Goal: Task Accomplishment & Management: Manage account settings

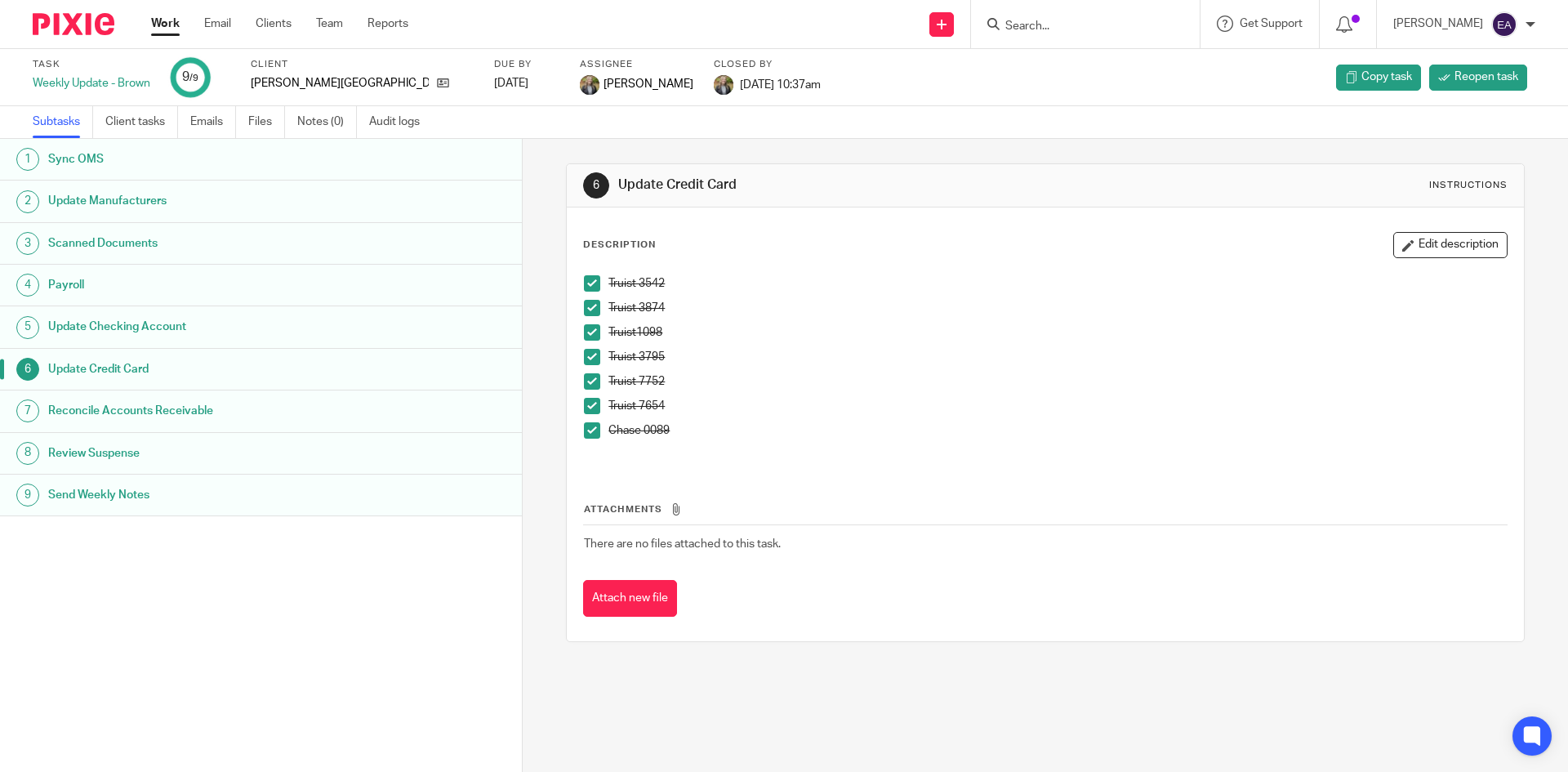
click at [1125, 19] on input "Search" at bounding box center [1077, 27] width 147 height 15
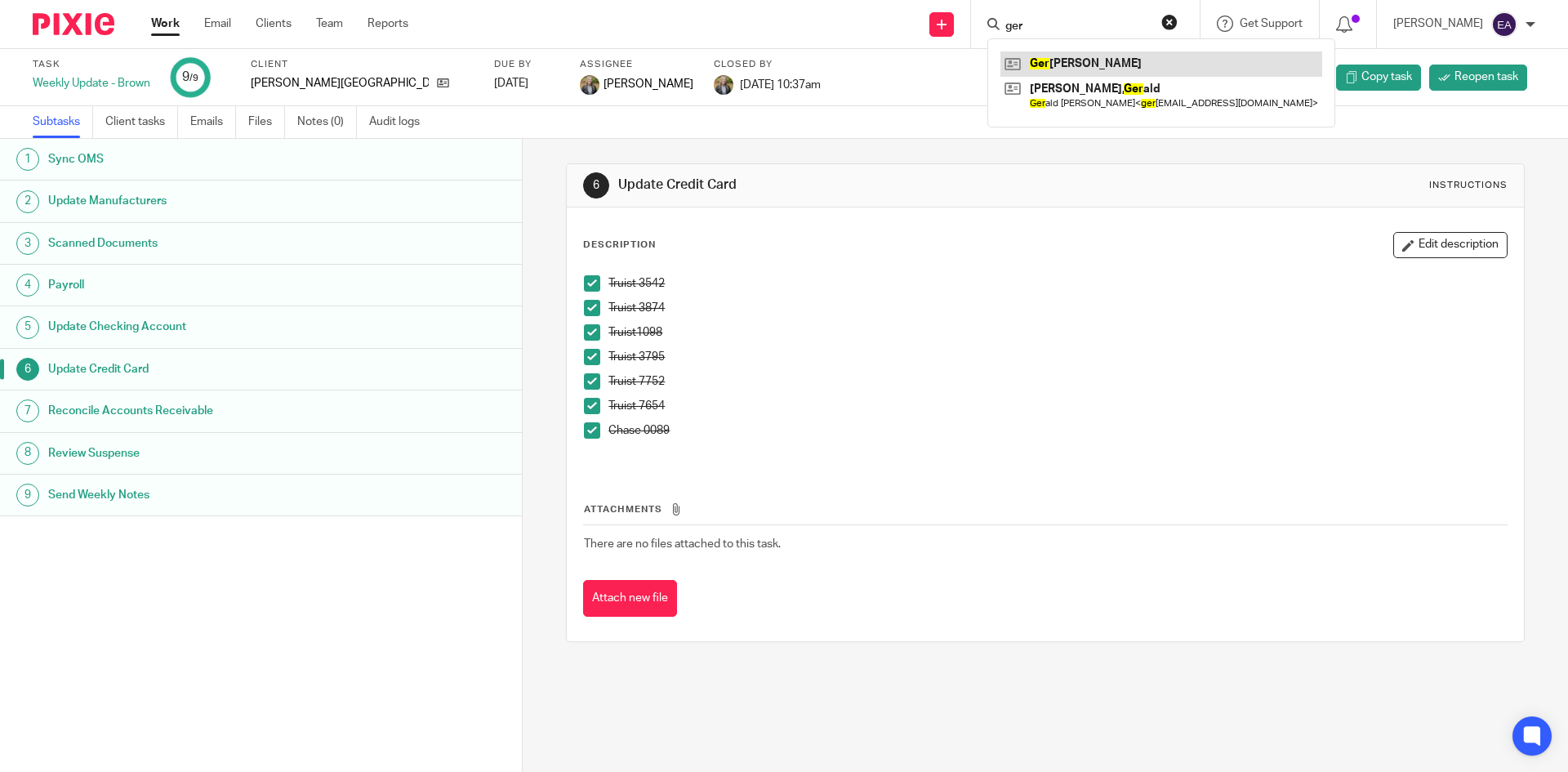
type input "ger"
click at [1119, 73] on link at bounding box center [1161, 63] width 322 height 25
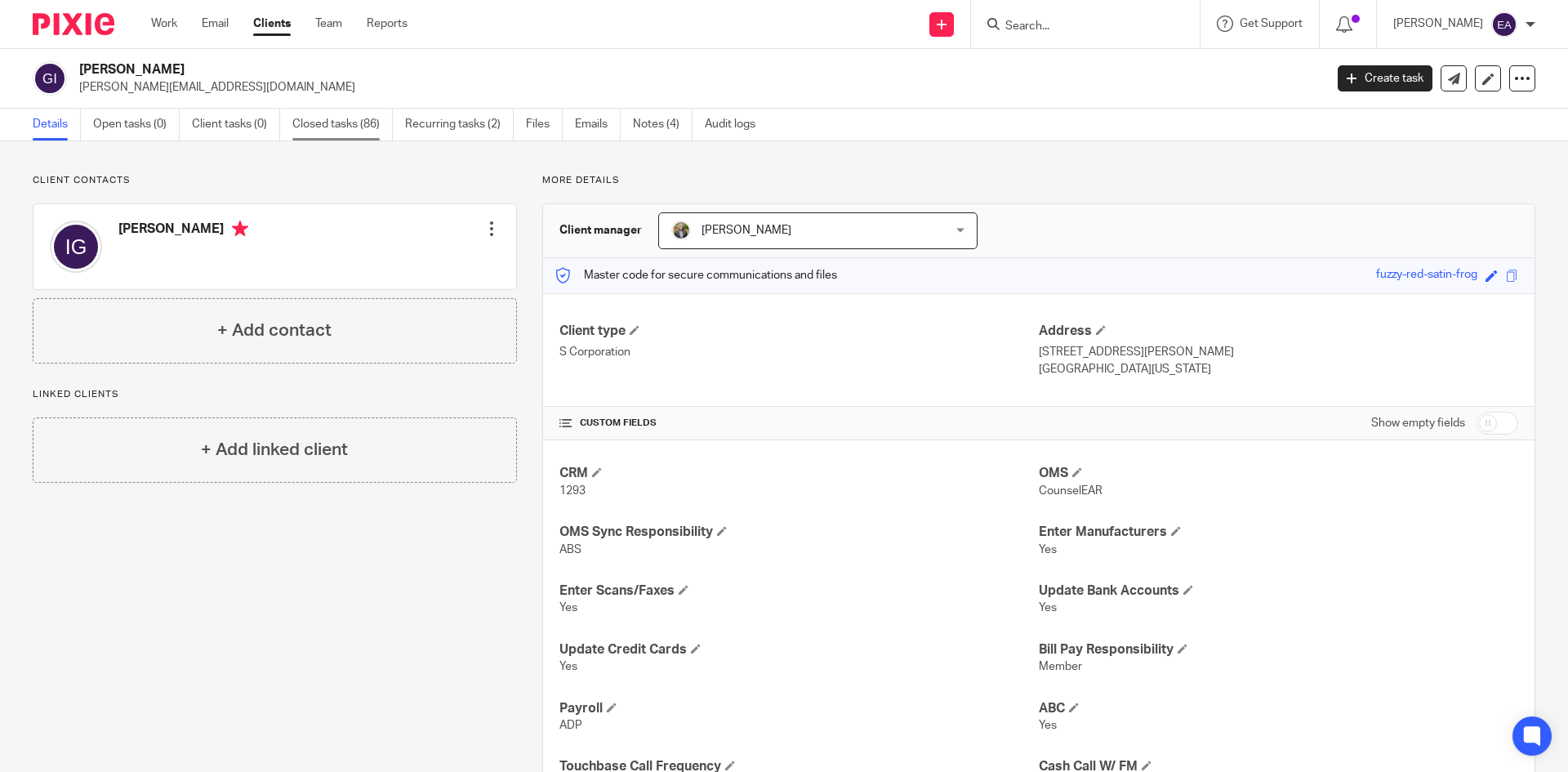
click at [312, 116] on link "Closed tasks (86)" at bounding box center [343, 124] width 101 height 32
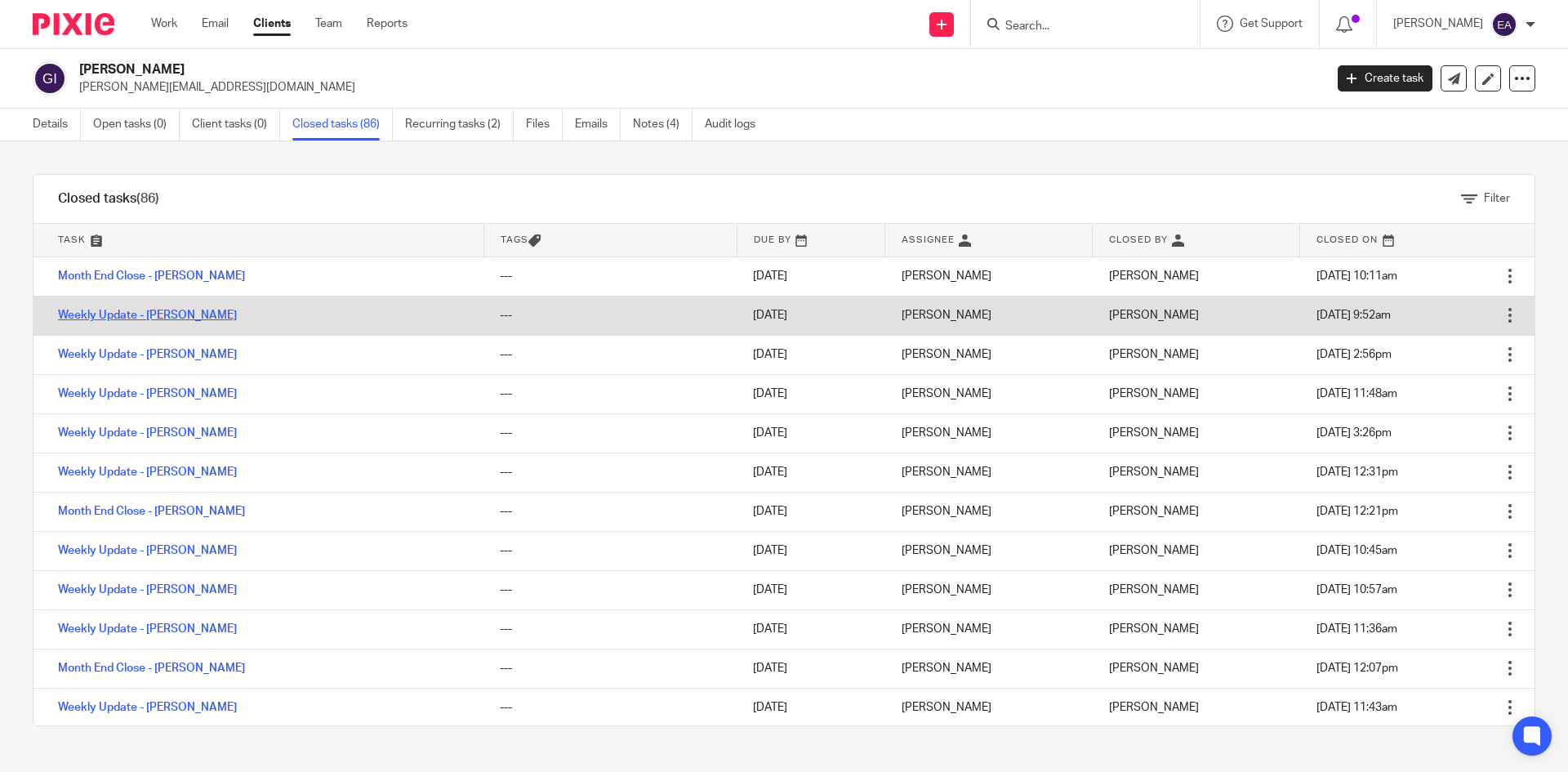
click at [152, 320] on link "Weekly Update - [PERSON_NAME]" at bounding box center [147, 315] width 179 height 11
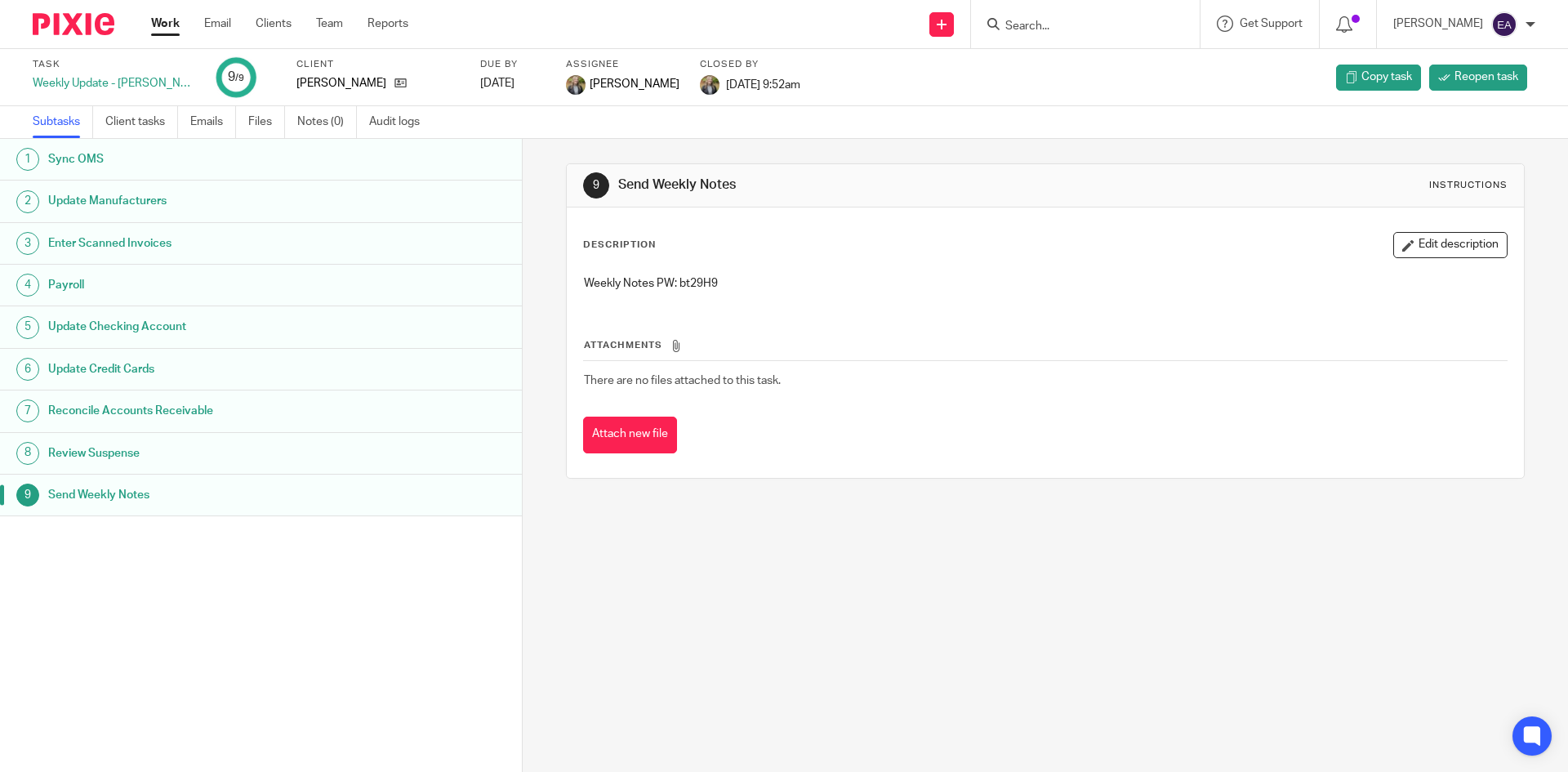
click at [163, 200] on h1 "Update Manufacturers" at bounding box center [201, 201] width 305 height 25
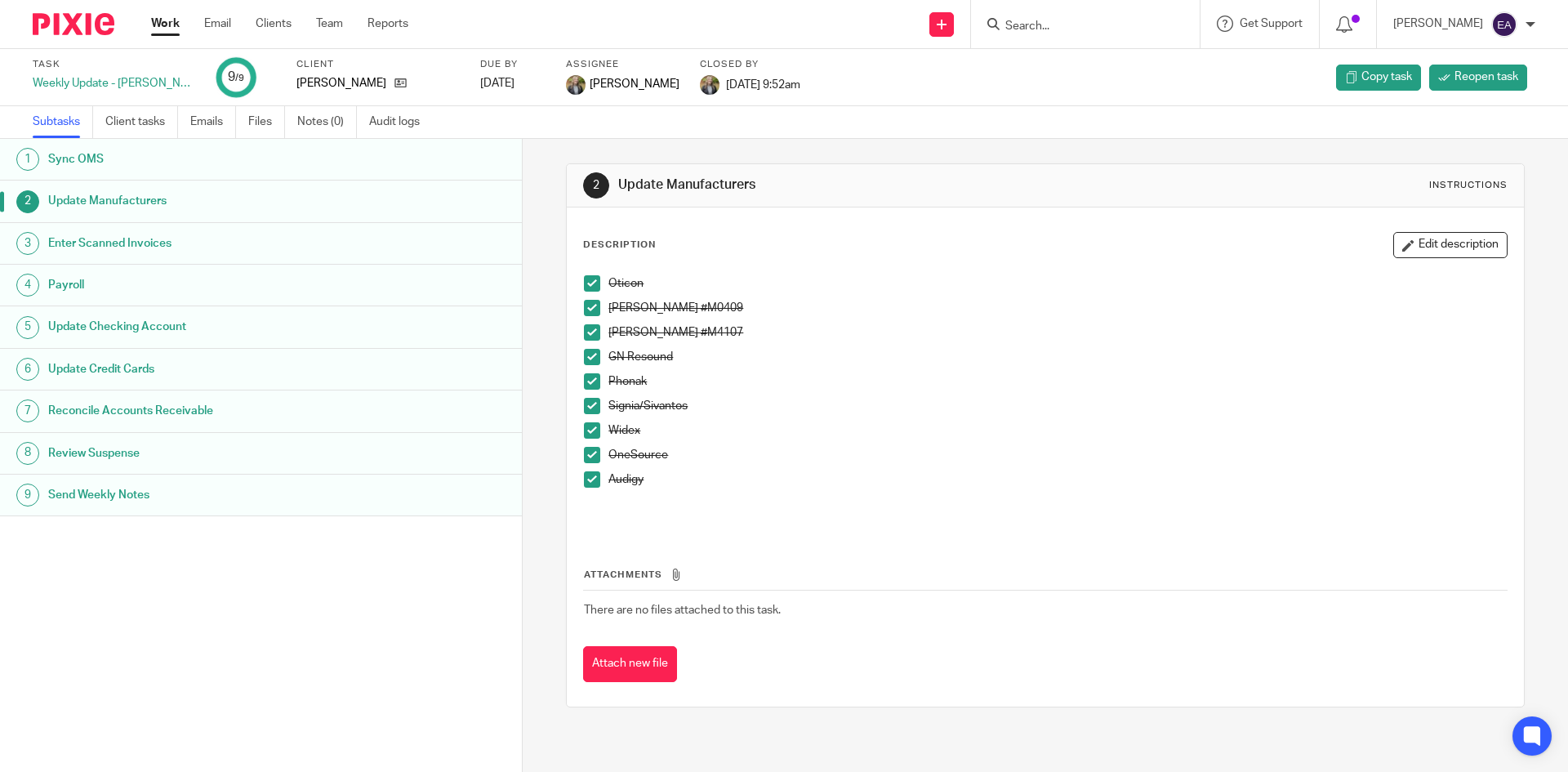
click at [593, 407] on span at bounding box center [592, 406] width 17 height 17
drag, startPoint x: 582, startPoint y: 428, endPoint x: 580, endPoint y: 444, distance: 16.1
click at [584, 430] on span at bounding box center [592, 430] width 17 height 17
drag, startPoint x: 579, startPoint y: 455, endPoint x: 586, endPoint y: 460, distance: 8.6
click at [584, 457] on span at bounding box center [592, 455] width 17 height 17
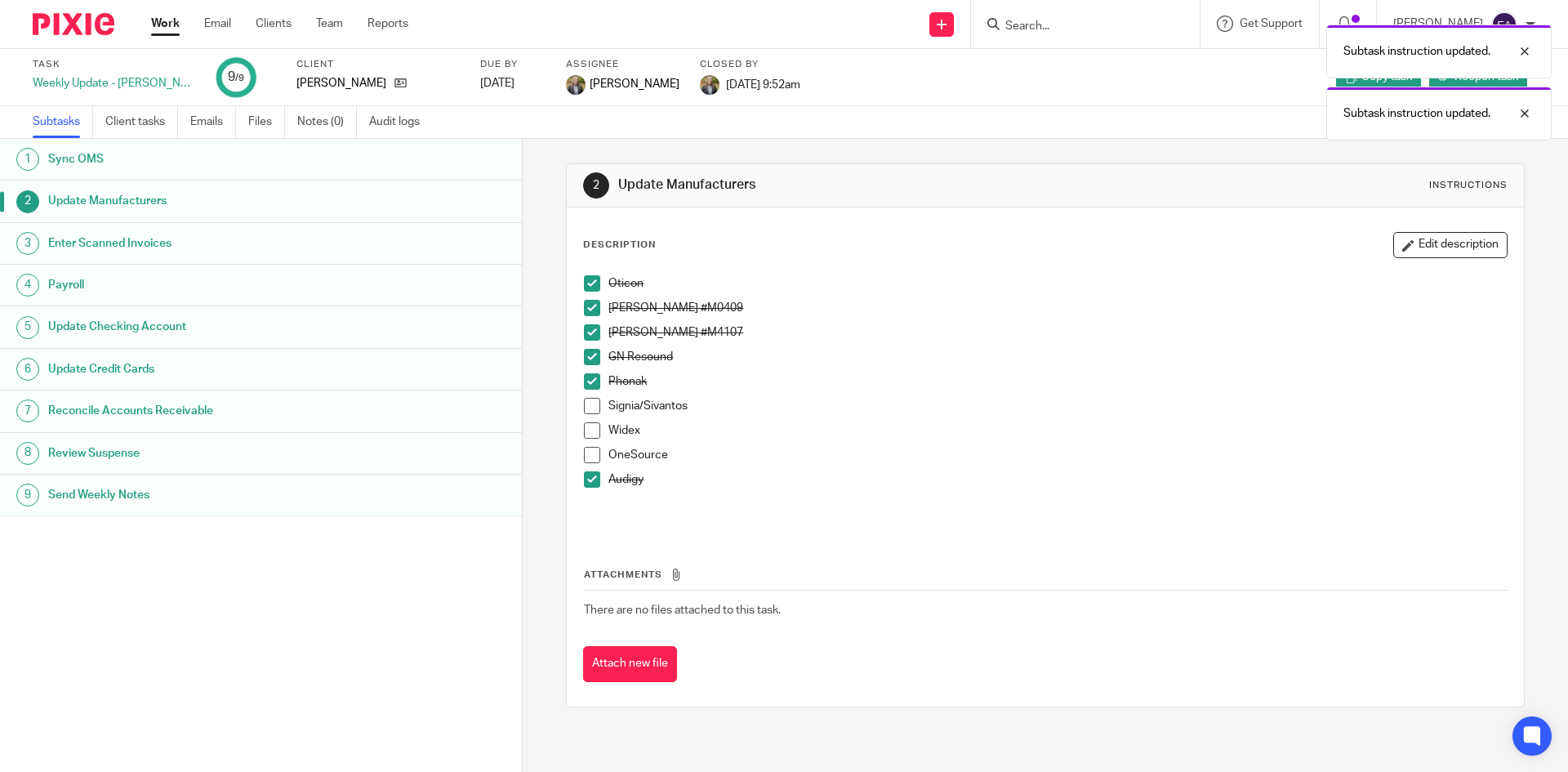
click at [586, 479] on span at bounding box center [592, 480] width 17 height 17
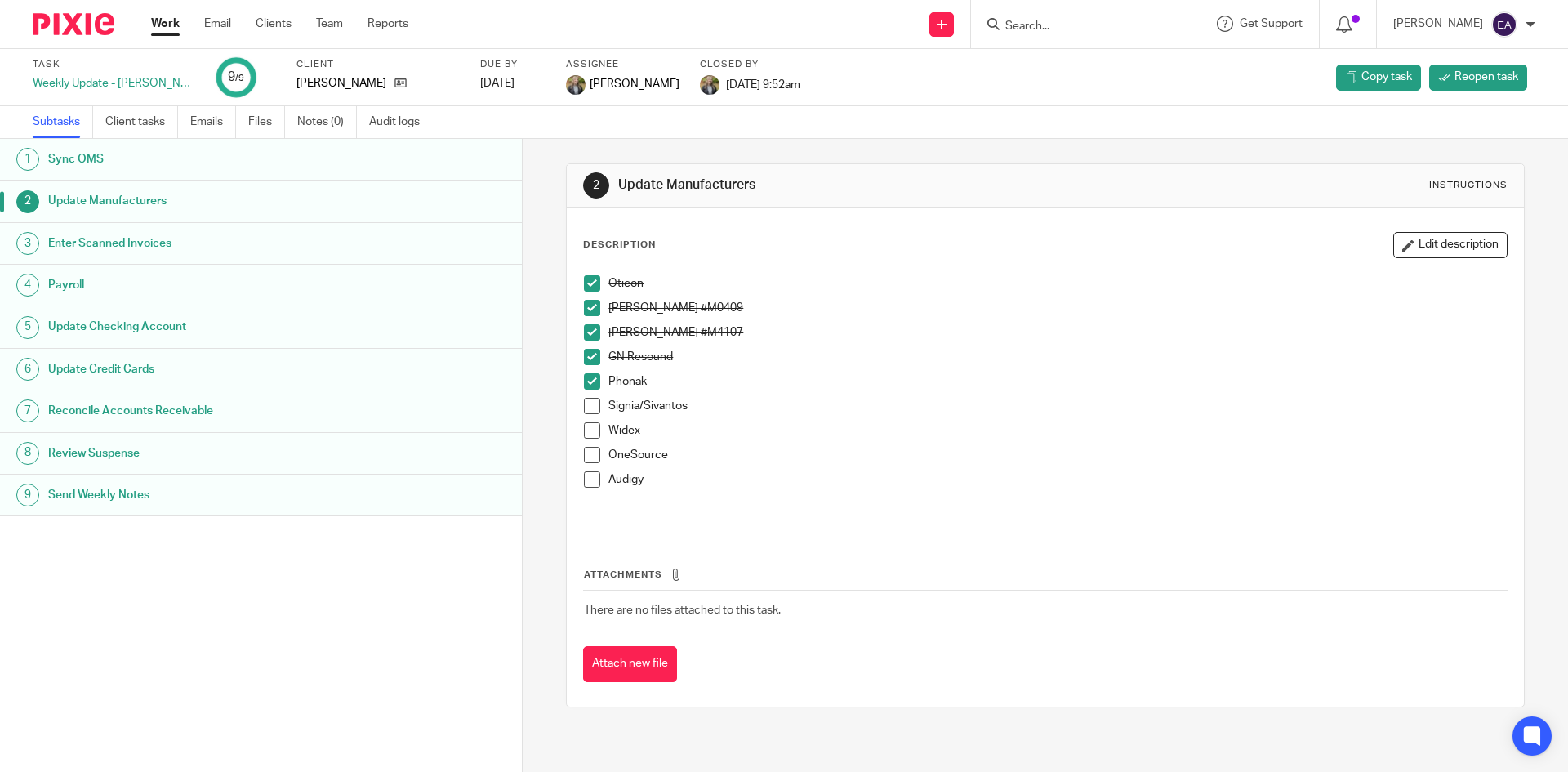
click at [585, 413] on span at bounding box center [592, 406] width 17 height 17
click at [584, 432] on span at bounding box center [592, 430] width 17 height 17
click at [1081, 16] on form at bounding box center [1090, 24] width 174 height 20
click at [1076, 17] on form at bounding box center [1090, 24] width 174 height 20
click at [1077, 26] on input "Search" at bounding box center [1077, 27] width 147 height 15
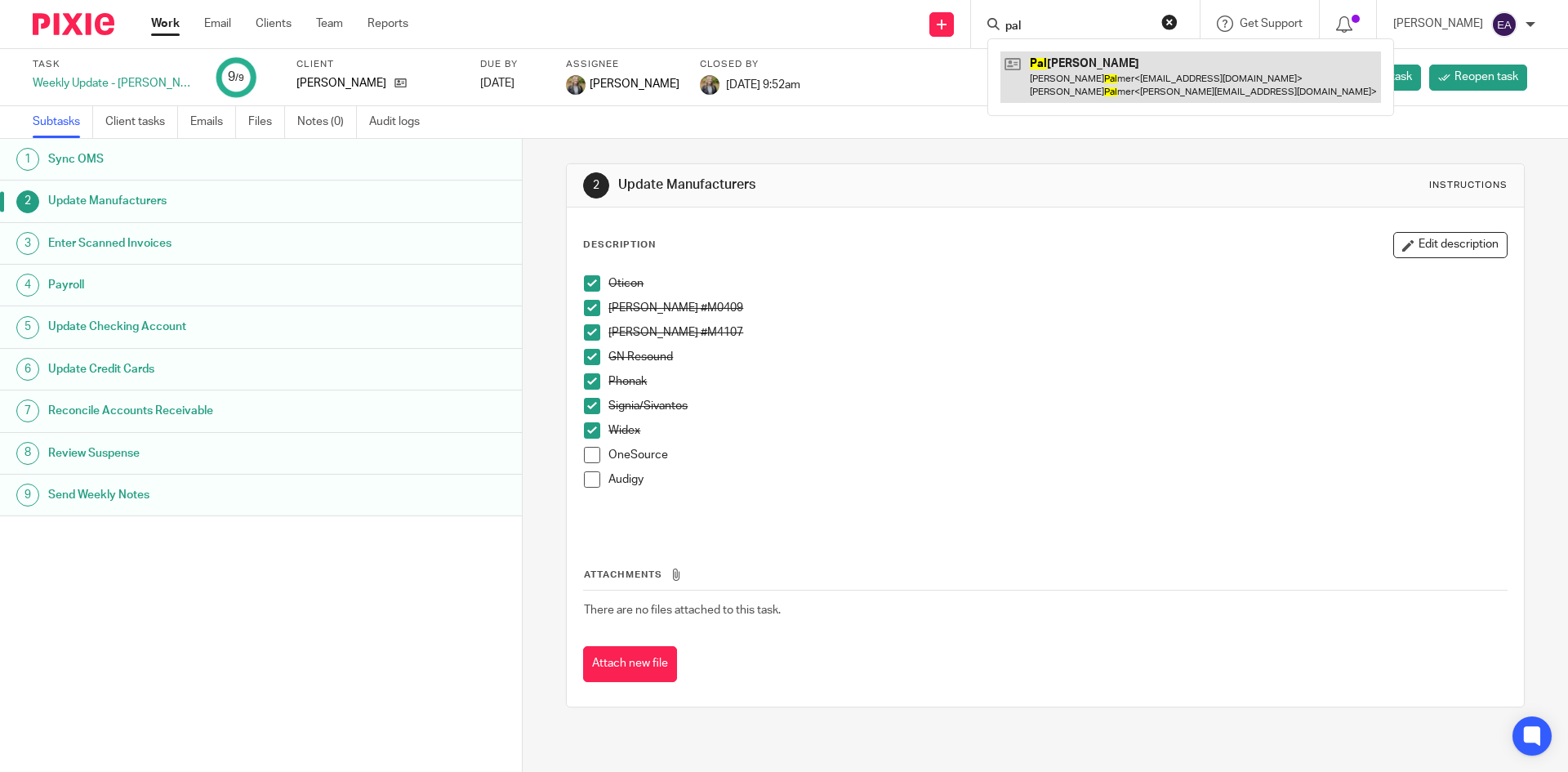
type input "pal"
click at [1079, 92] on link at bounding box center [1190, 76] width 381 height 50
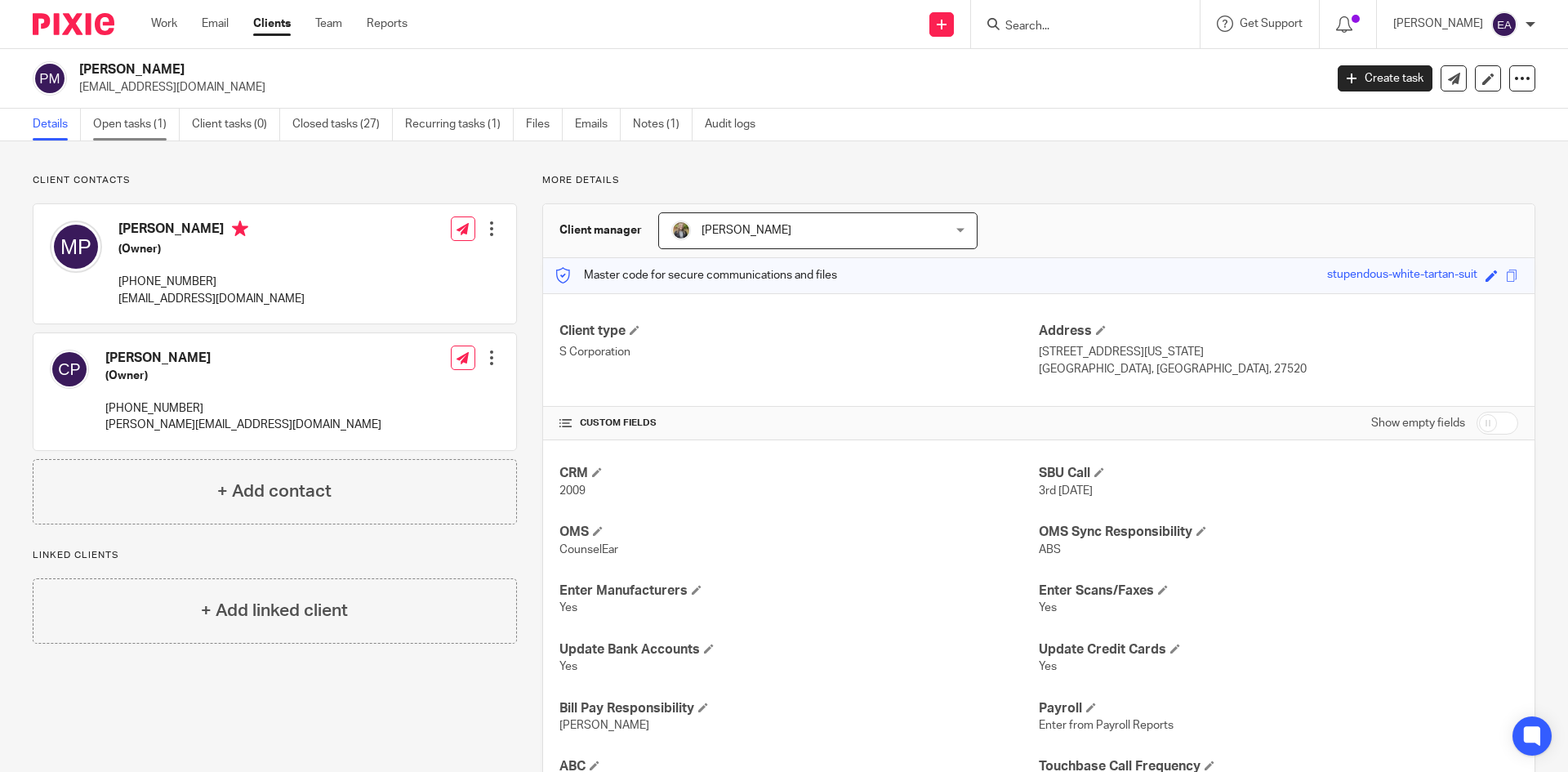
click at [121, 126] on link "Open tasks (1)" at bounding box center [137, 124] width 86 height 32
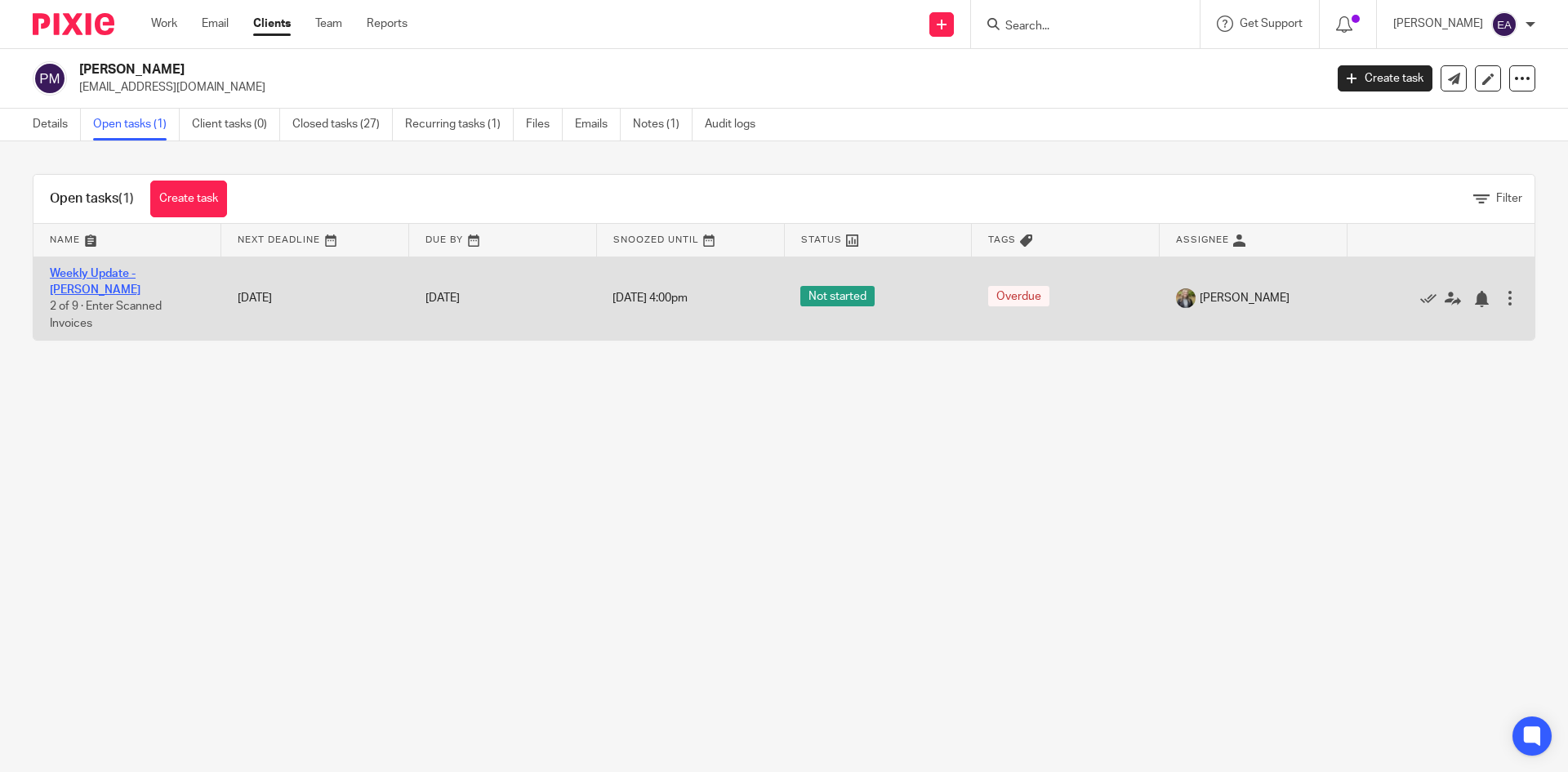
click at [122, 275] on link "Weekly Update - [PERSON_NAME]" at bounding box center [94, 281] width 91 height 28
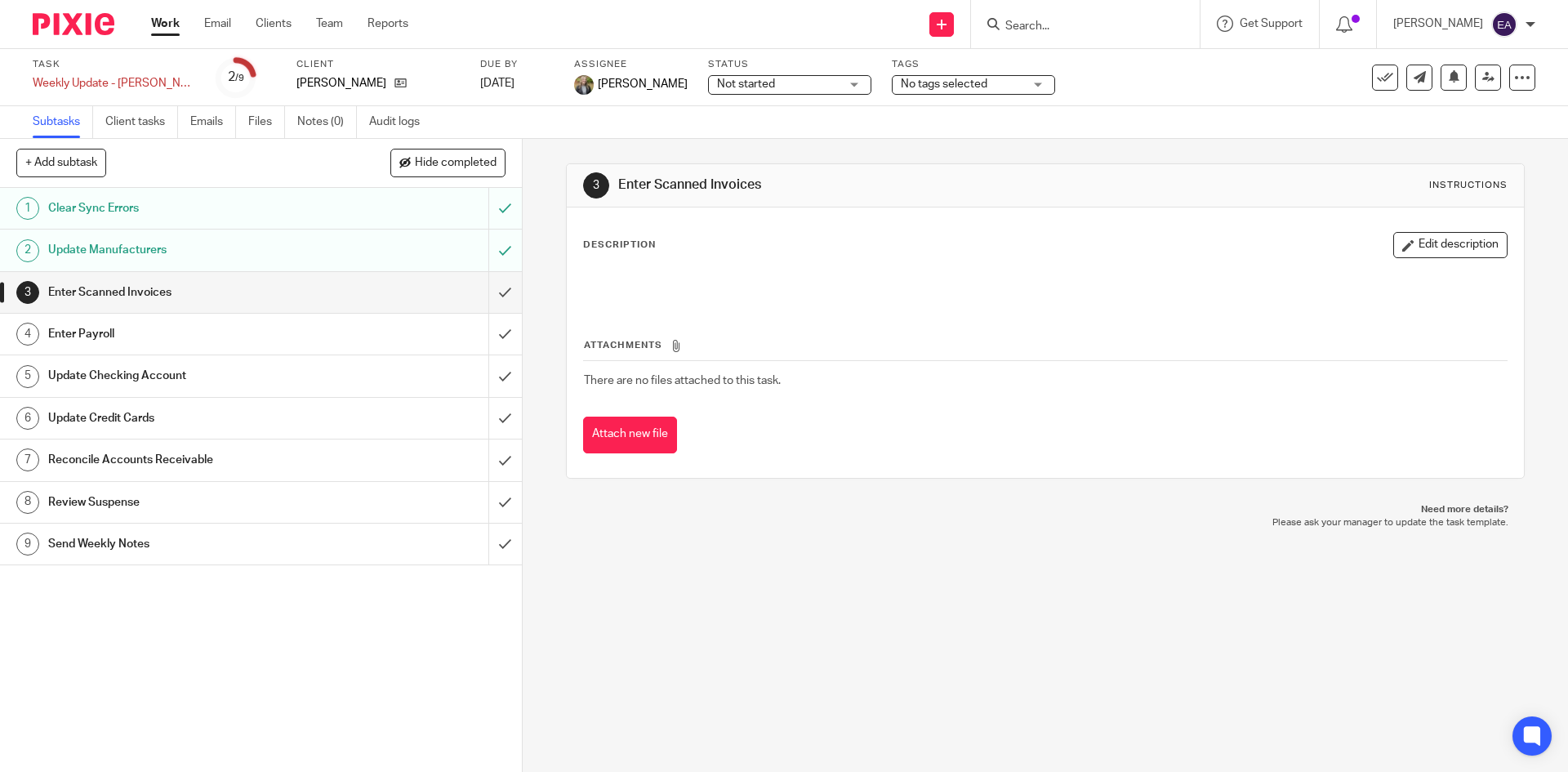
click at [113, 258] on h1 "Update Manufacturers" at bounding box center [190, 249] width 282 height 25
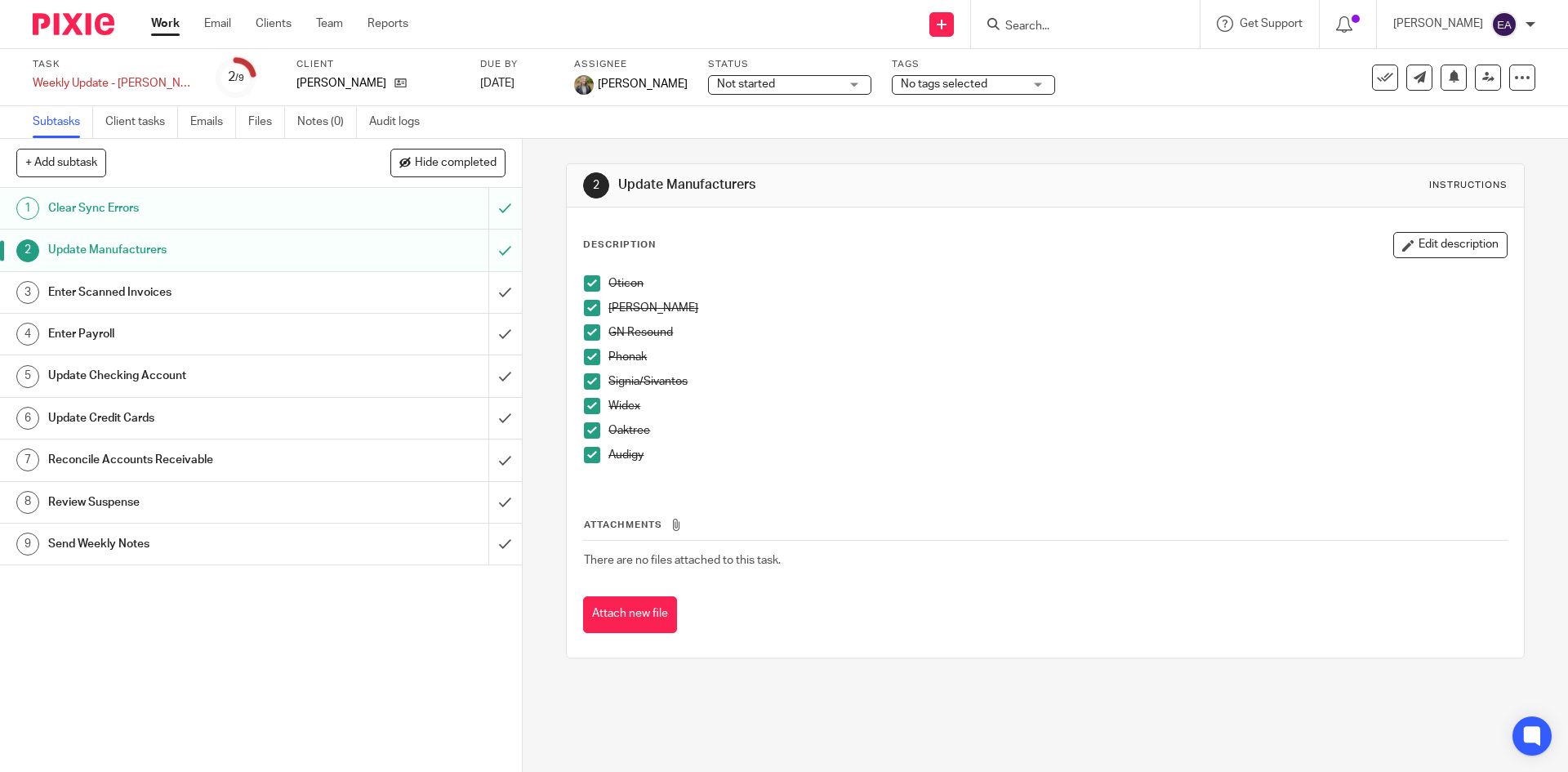
click at [591, 312] on span at bounding box center [592, 308] width 17 height 17
click at [586, 329] on span at bounding box center [592, 333] width 17 height 17
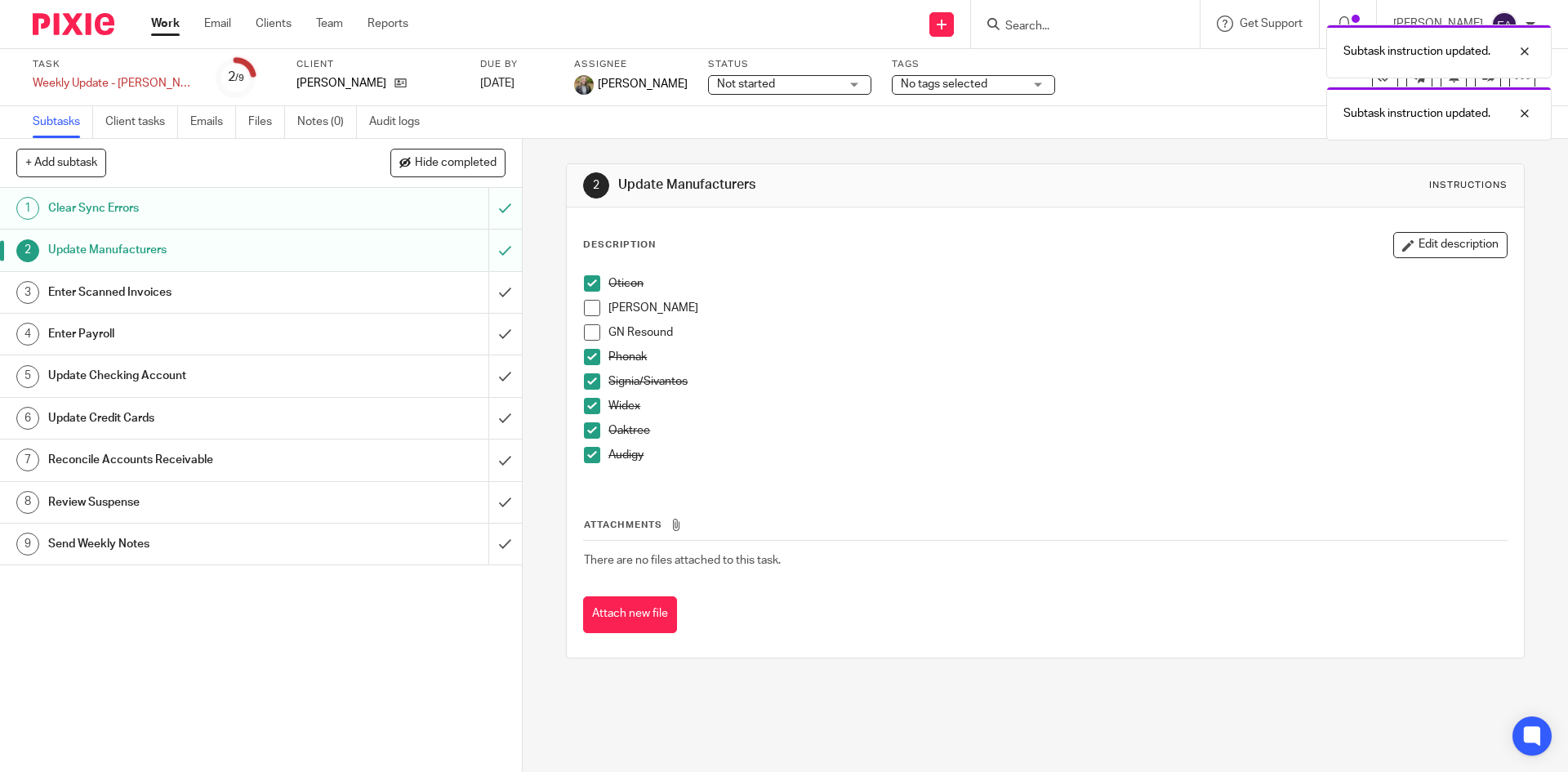
click at [585, 352] on span at bounding box center [592, 357] width 17 height 17
click at [585, 384] on span at bounding box center [592, 381] width 17 height 17
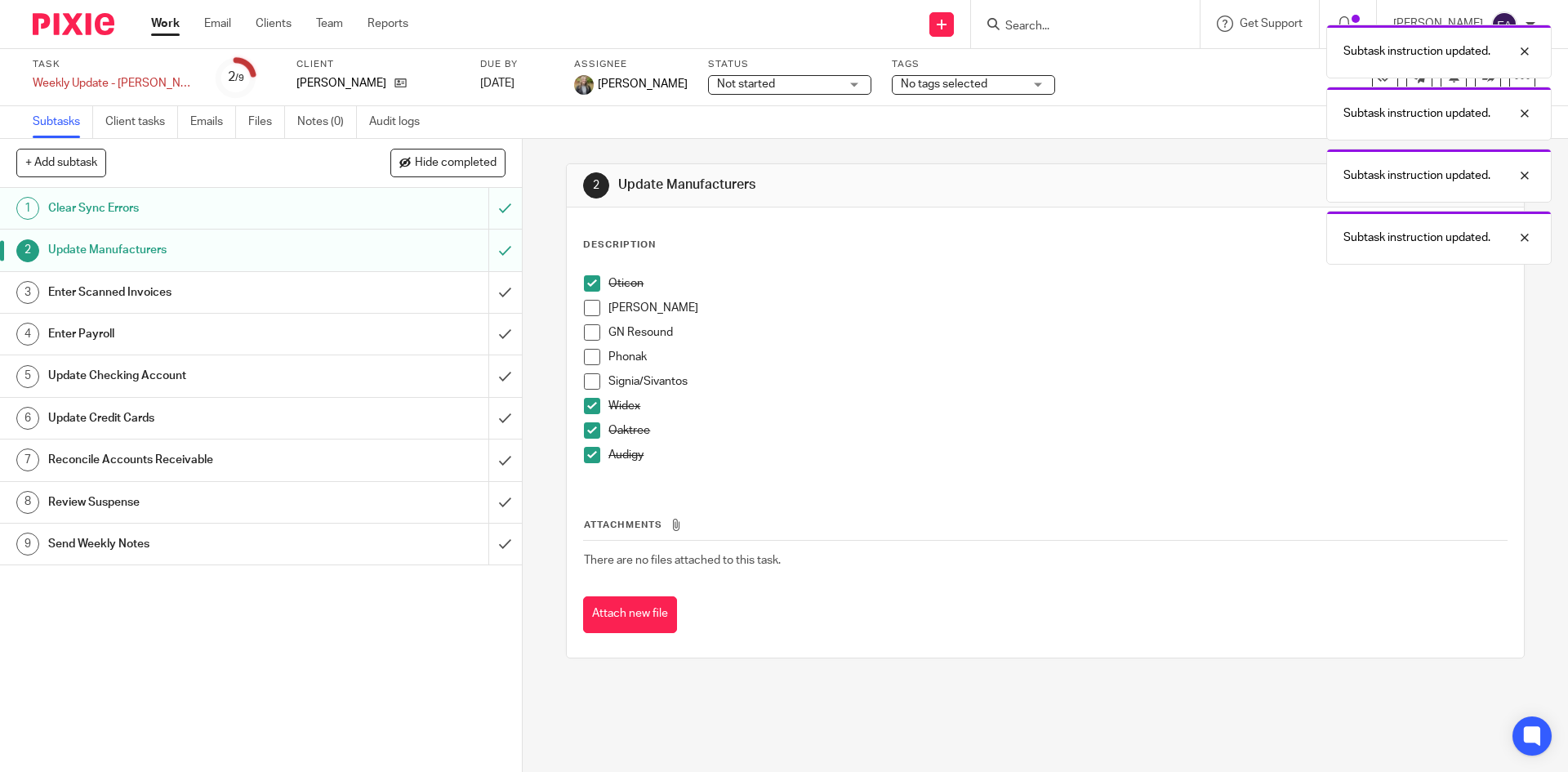
drag, startPoint x: 585, startPoint y: 396, endPoint x: 585, endPoint y: 406, distance: 10.0
click at [585, 397] on li "Signia/Sivantos" at bounding box center [1044, 385] width 922 height 25
click at [585, 406] on span at bounding box center [592, 406] width 17 height 17
click at [585, 429] on span at bounding box center [592, 430] width 17 height 17
click at [586, 458] on span at bounding box center [592, 455] width 17 height 17
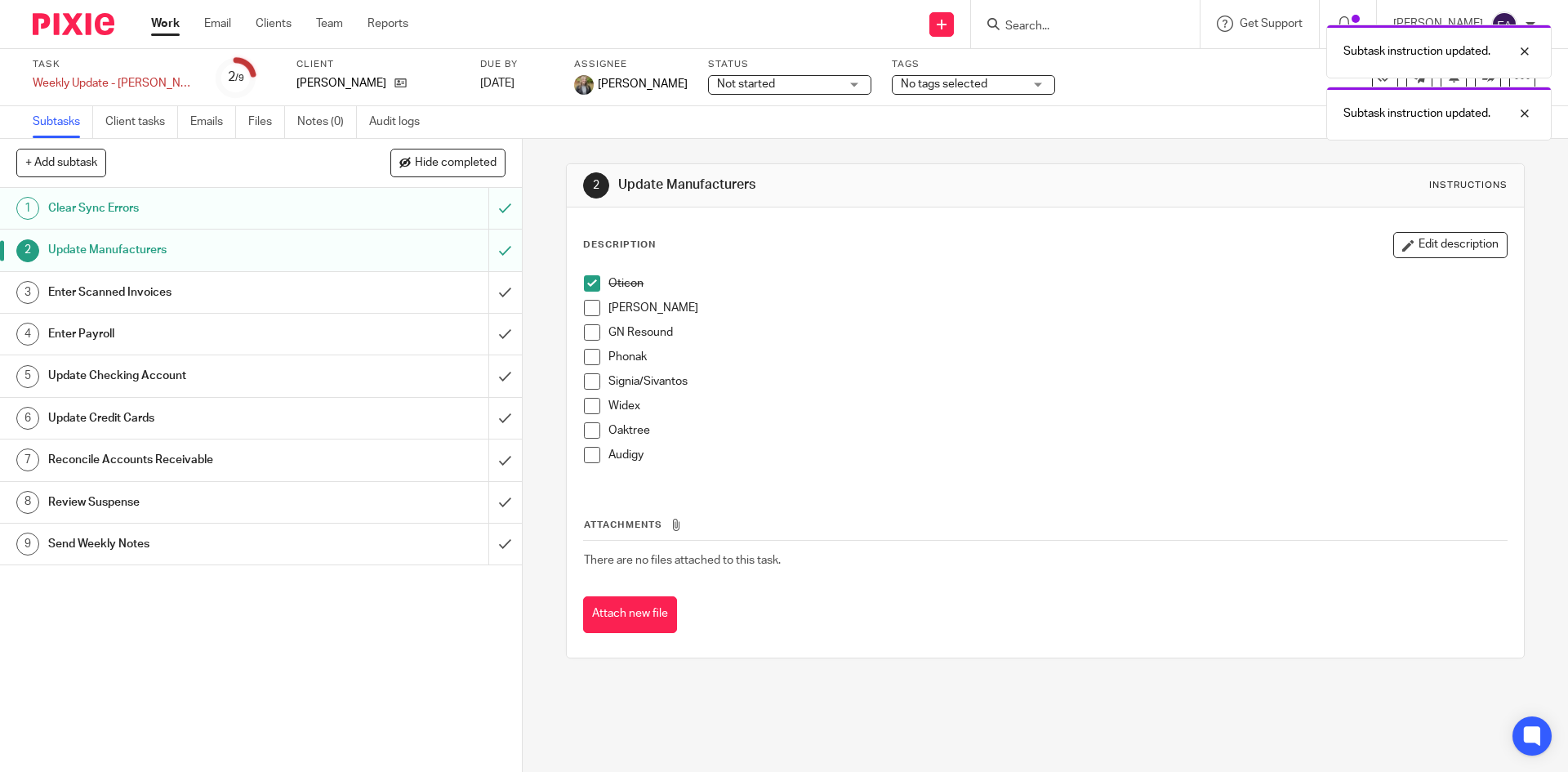
click at [592, 306] on span at bounding box center [592, 308] width 17 height 17
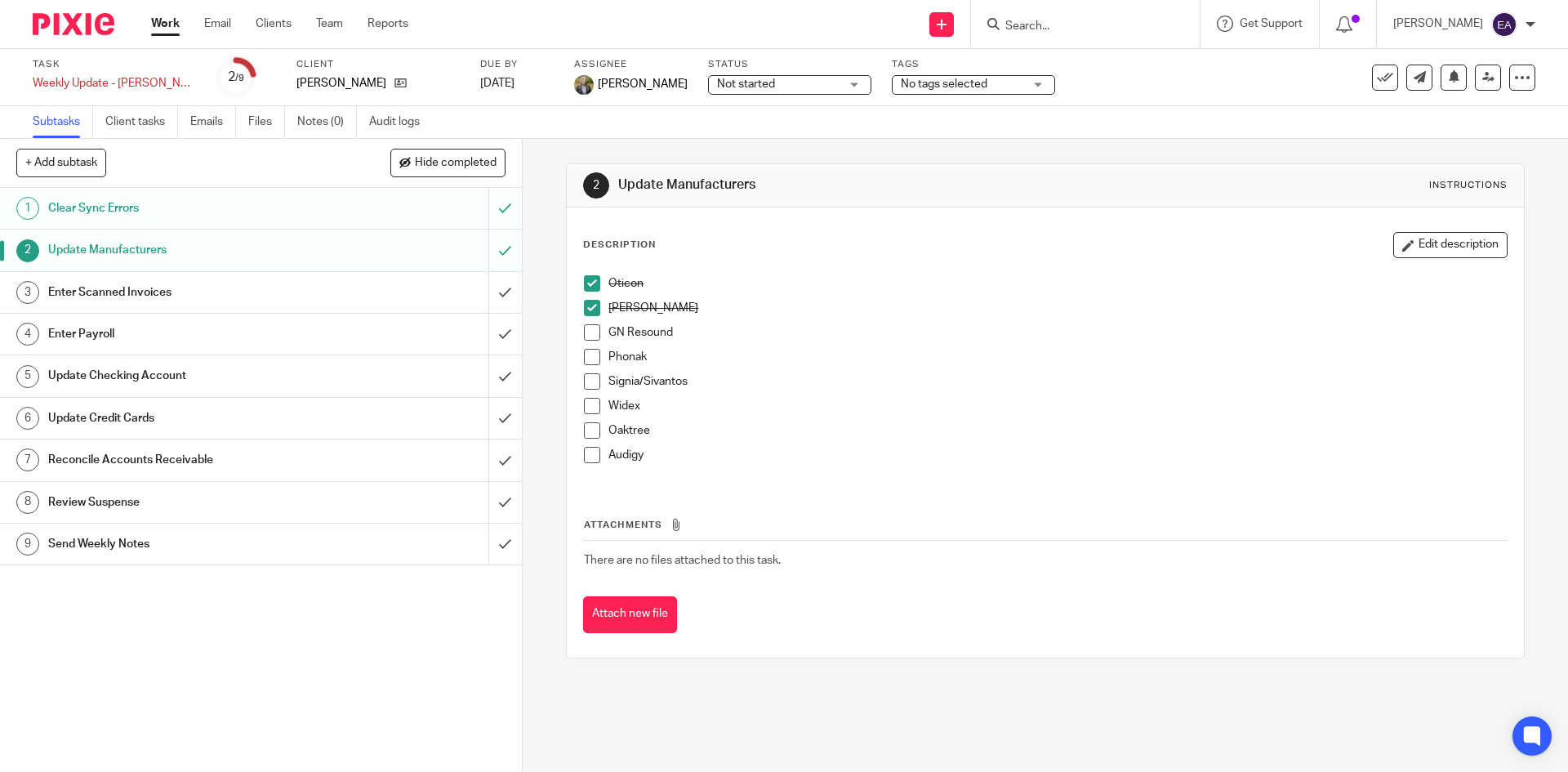
click at [584, 337] on span at bounding box center [592, 333] width 17 height 17
click at [598, 364] on li "Phonak" at bounding box center [1044, 360] width 922 height 25
click at [591, 361] on span at bounding box center [592, 357] width 17 height 17
click at [584, 382] on span at bounding box center [592, 381] width 17 height 17
click at [584, 405] on span at bounding box center [592, 406] width 17 height 17
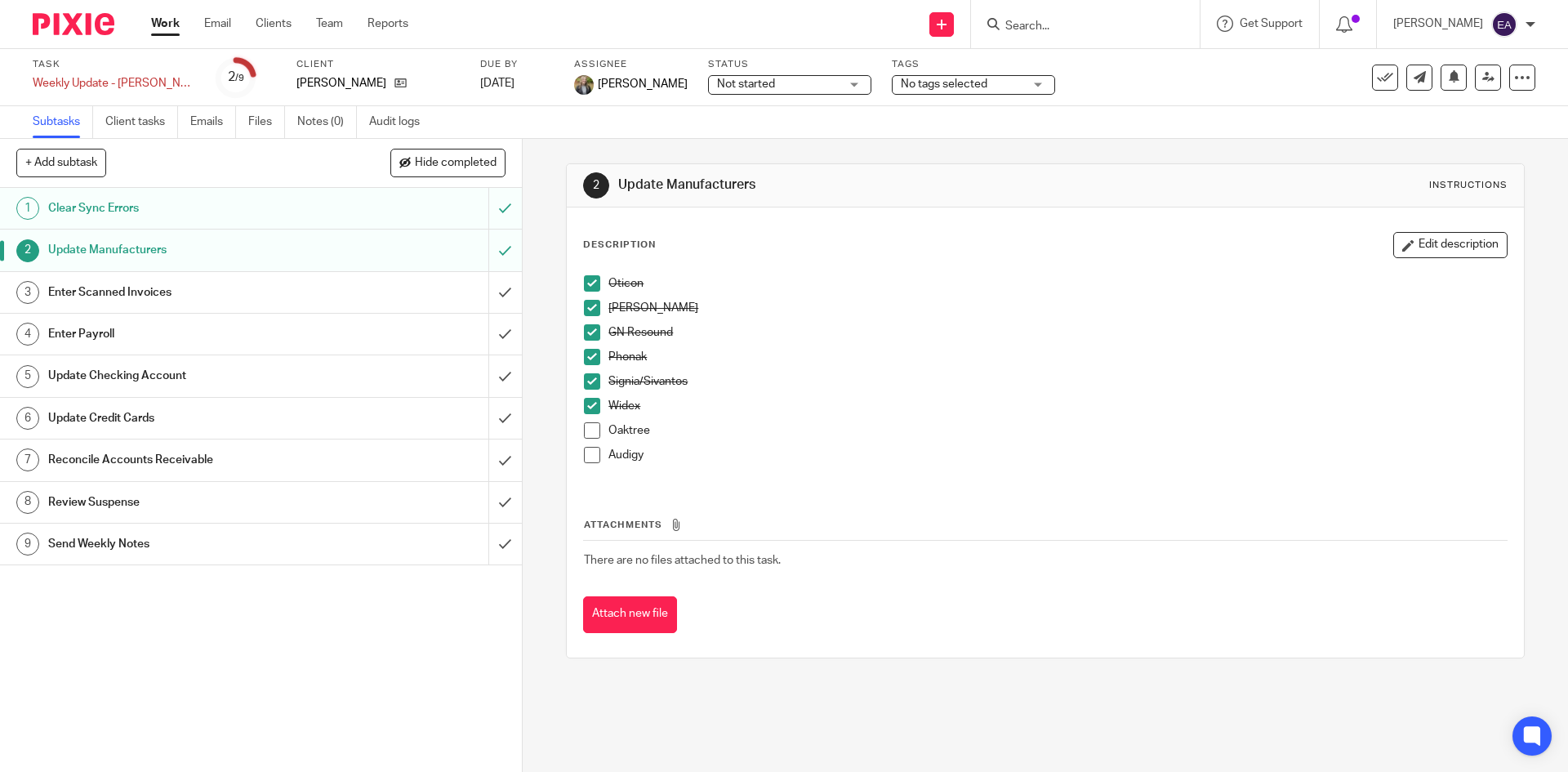
click at [584, 430] on span at bounding box center [592, 430] width 17 height 17
click at [584, 461] on span at bounding box center [592, 455] width 17 height 17
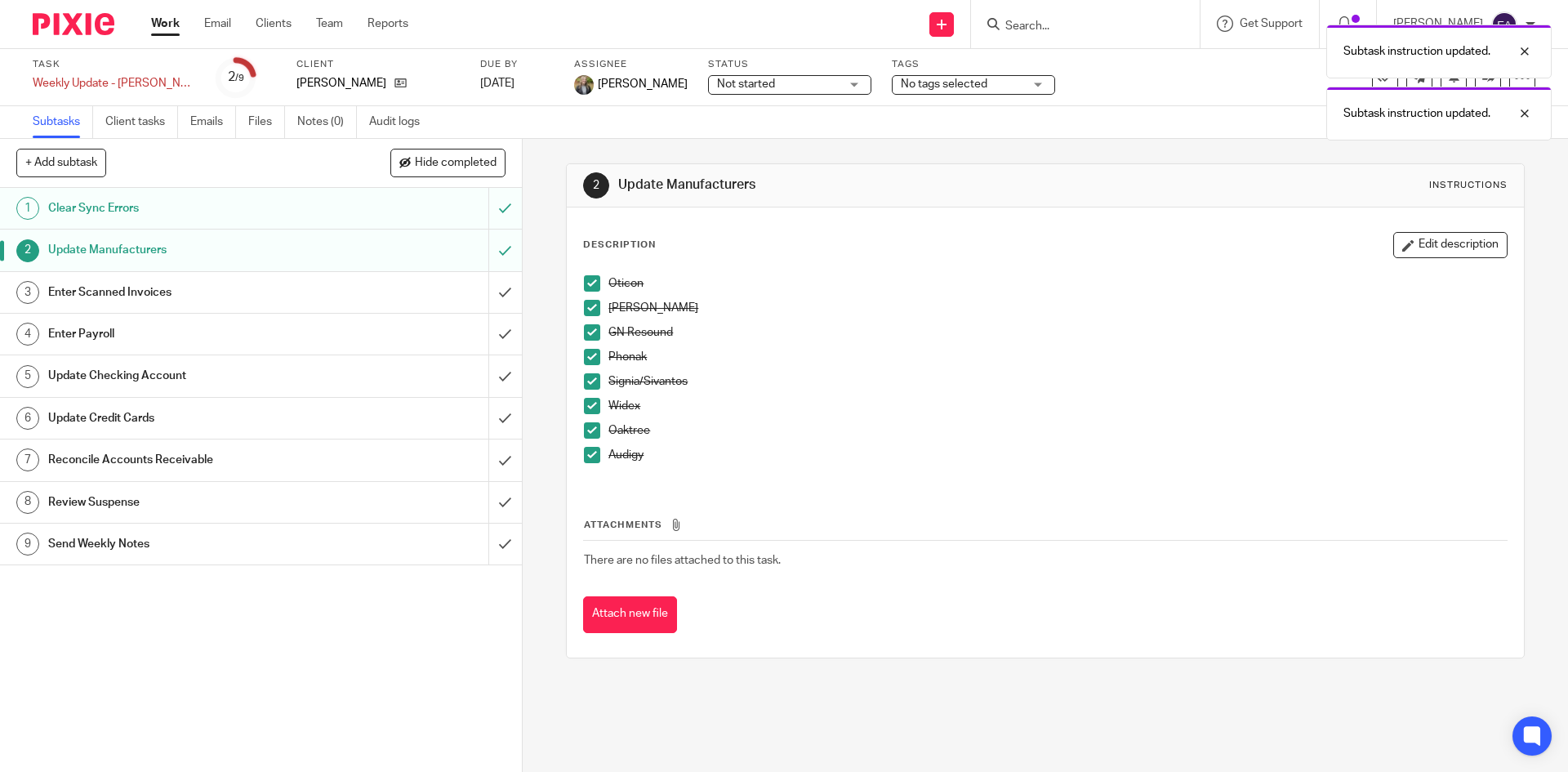
click at [584, 434] on span at bounding box center [592, 430] width 17 height 17
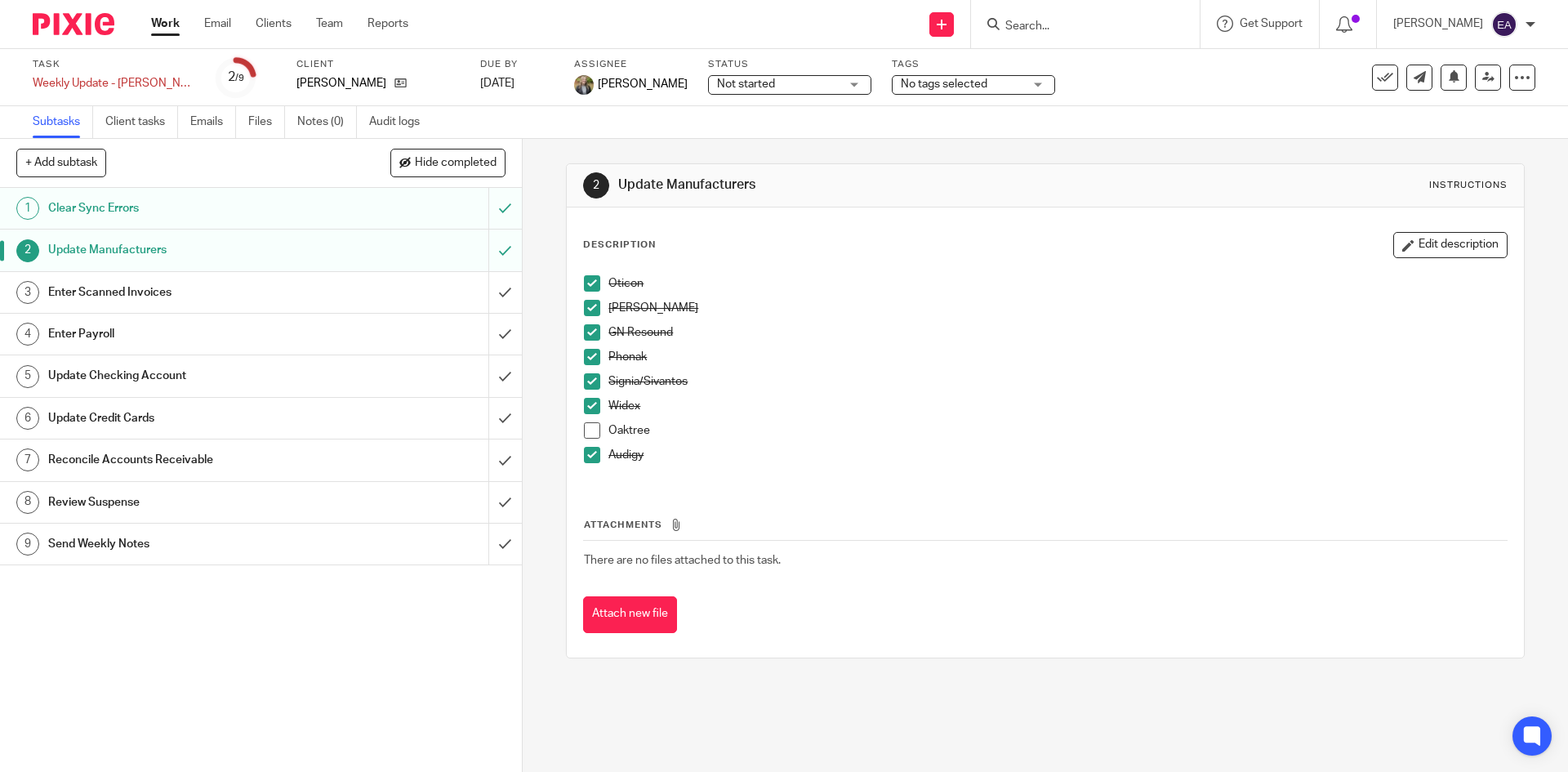
click at [1127, 28] on input "Search" at bounding box center [1077, 27] width 147 height 15
type input "v"
type input "x"
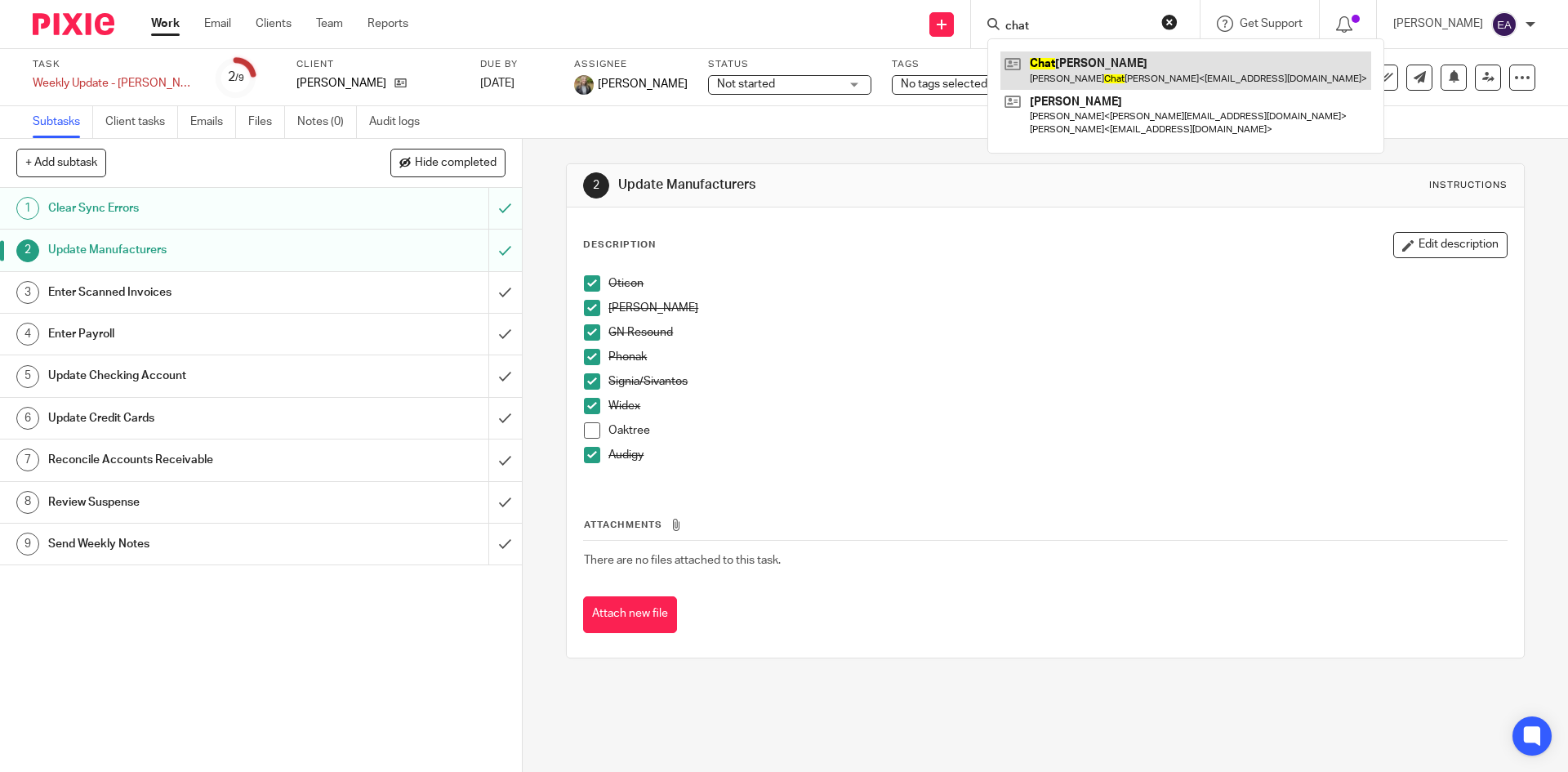
type input "chat"
click at [1089, 78] on link at bounding box center [1186, 70] width 370 height 38
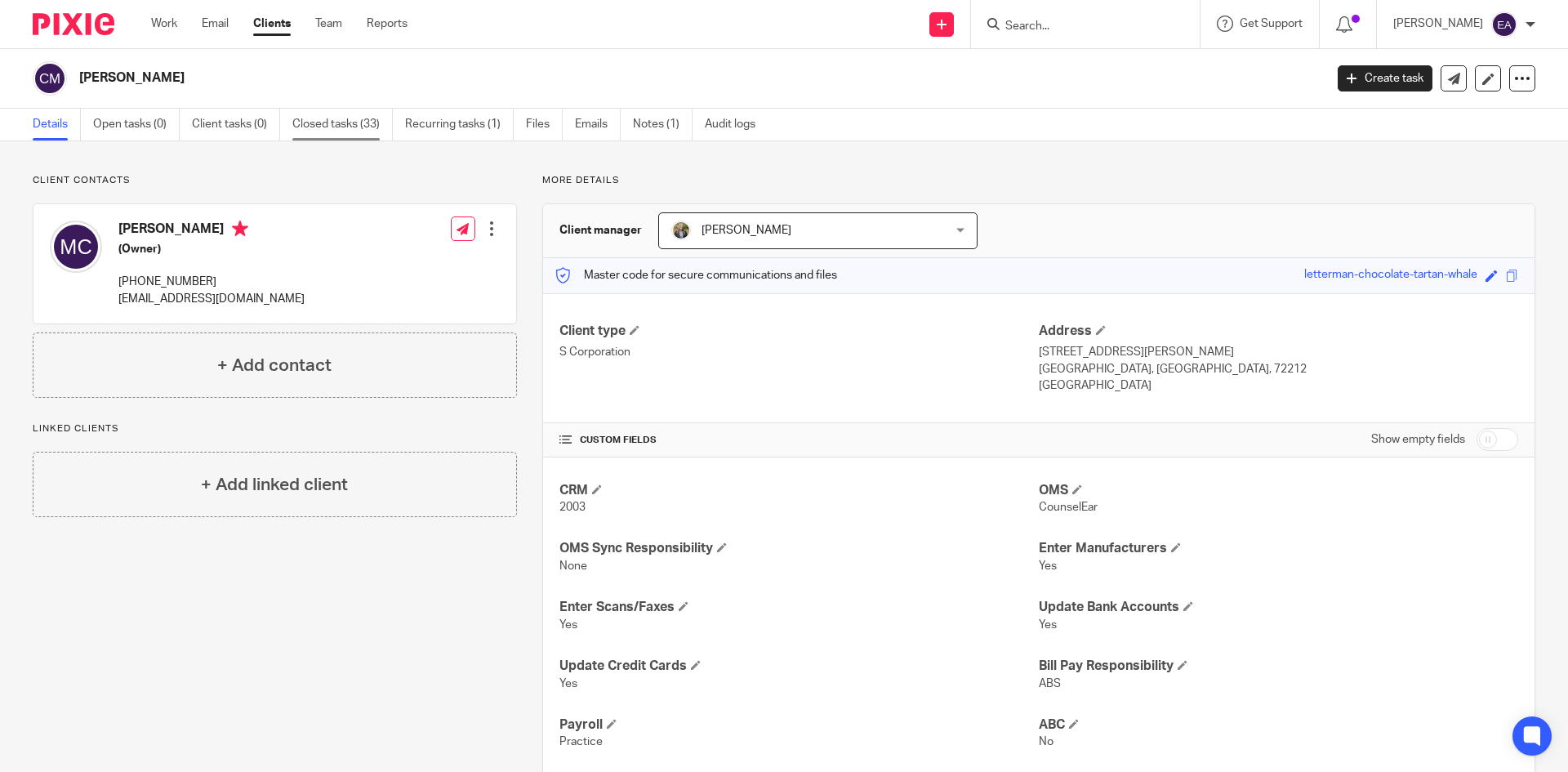
click at [321, 127] on link "Closed tasks (33)" at bounding box center [343, 124] width 101 height 32
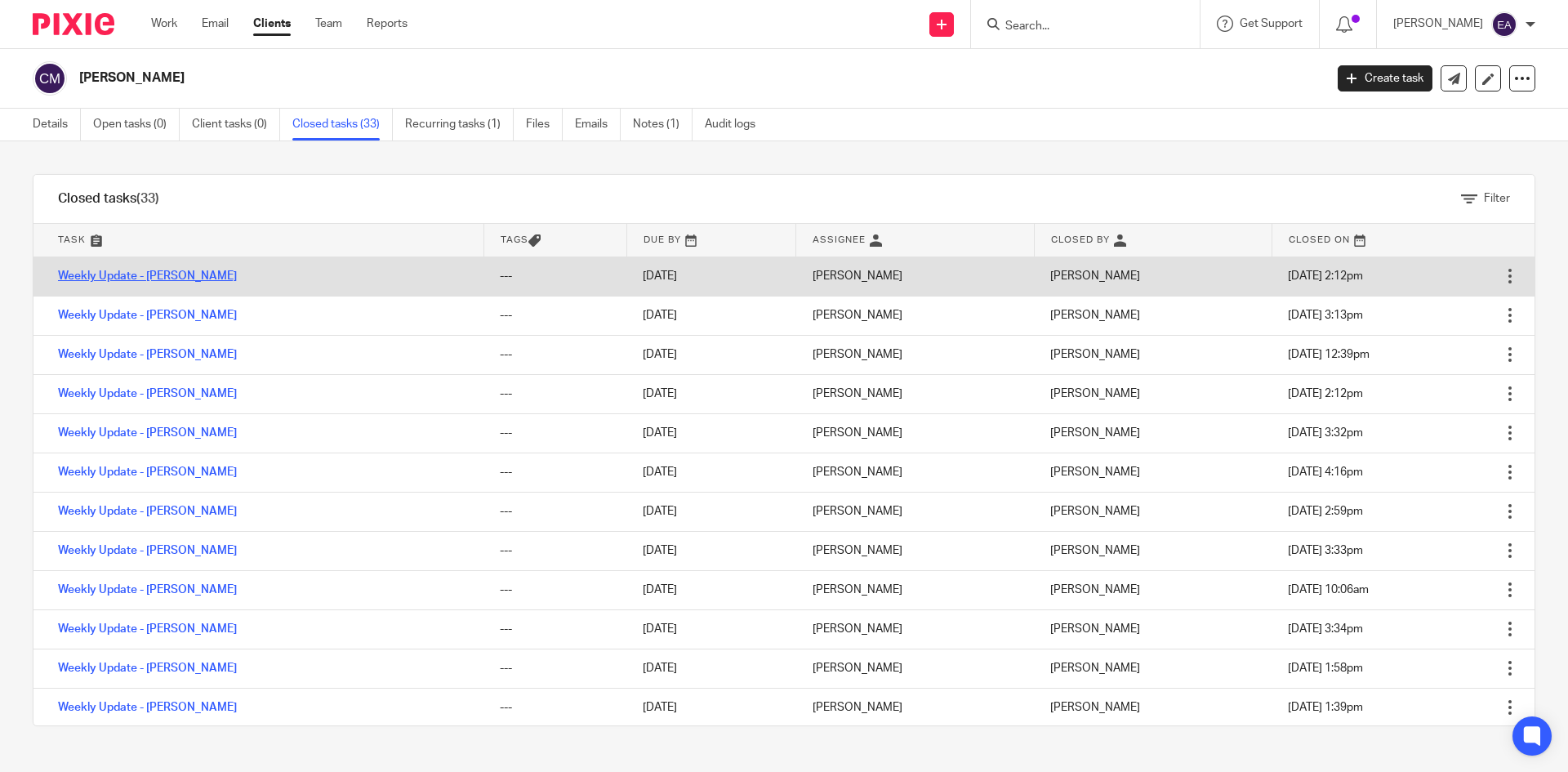
click at [179, 273] on link "Weekly Update - [PERSON_NAME]" at bounding box center [147, 276] width 179 height 11
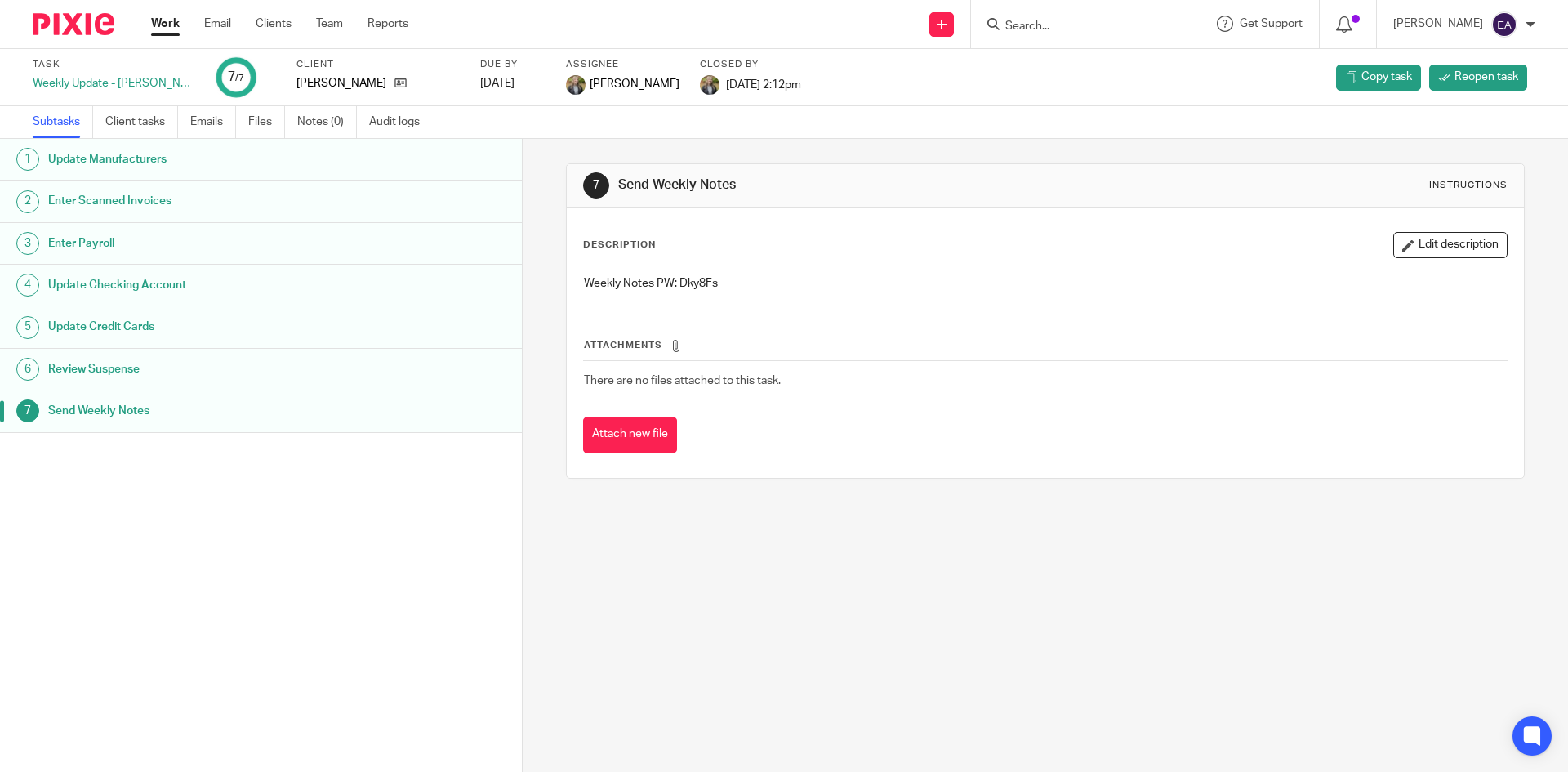
click at [112, 155] on h1 "Update Manufacturers" at bounding box center [201, 159] width 305 height 25
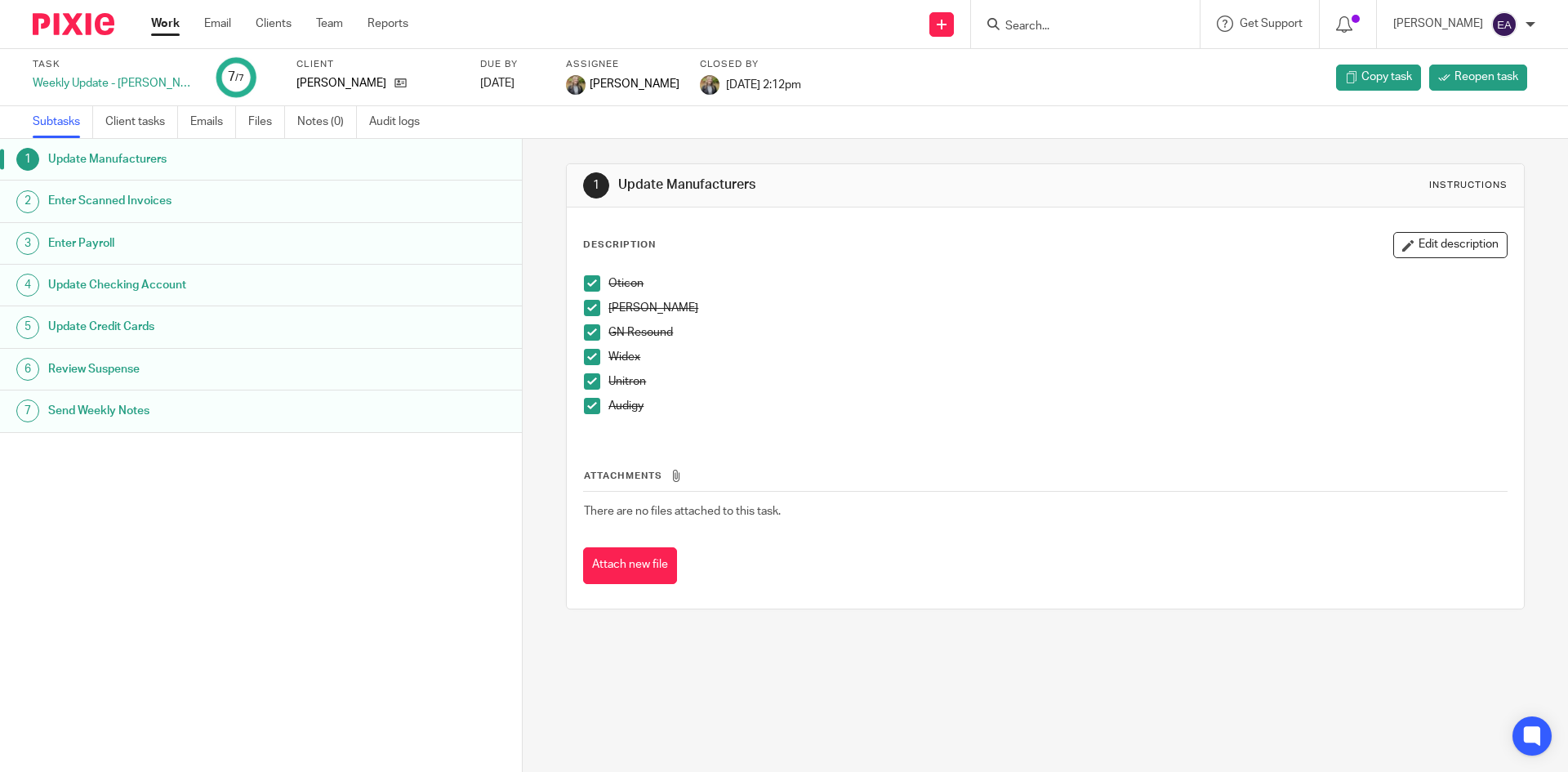
drag, startPoint x: 579, startPoint y: 286, endPoint x: 591, endPoint y: 296, distance: 15.6
click at [579, 286] on div "Oticon Starkey GN Resound Widex Unitron Audigy" at bounding box center [1044, 350] width 938 height 168
click at [591, 288] on span at bounding box center [592, 283] width 17 height 17
click at [589, 307] on span at bounding box center [592, 308] width 17 height 17
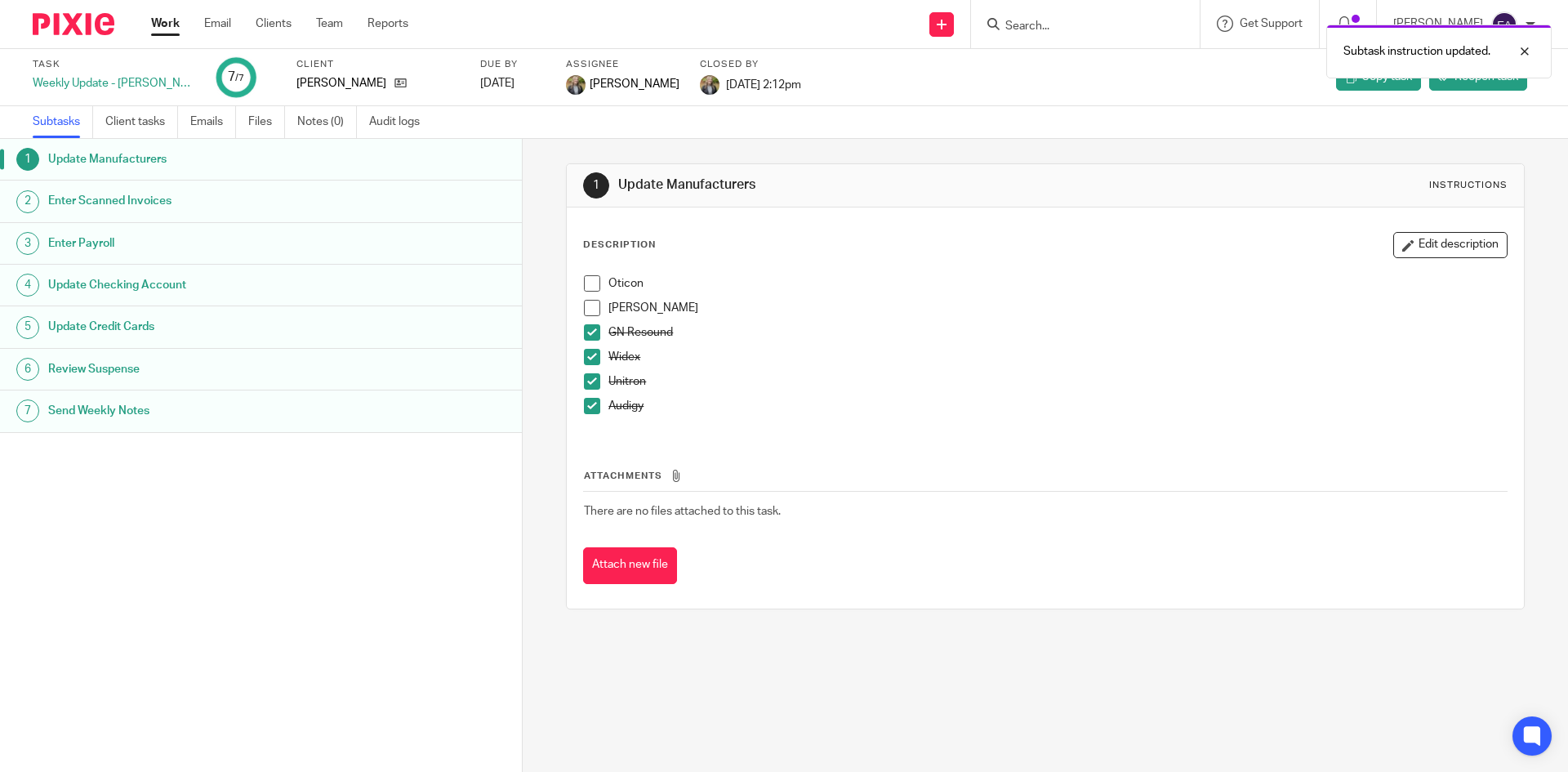
click at [586, 339] on span at bounding box center [592, 333] width 17 height 17
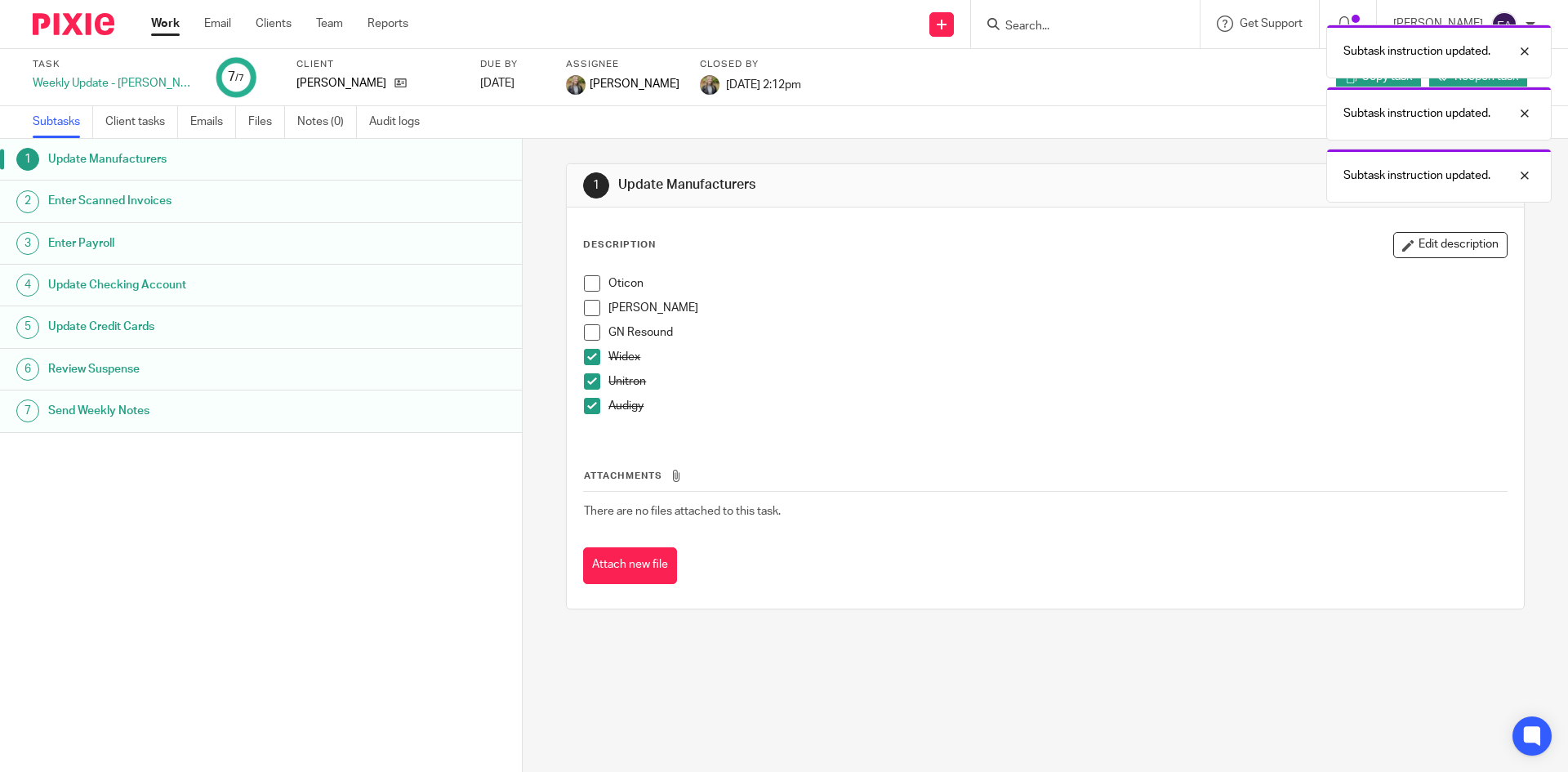
click at [587, 363] on span at bounding box center [592, 357] width 17 height 17
click at [591, 378] on span at bounding box center [592, 381] width 17 height 17
click at [589, 403] on span at bounding box center [592, 406] width 17 height 17
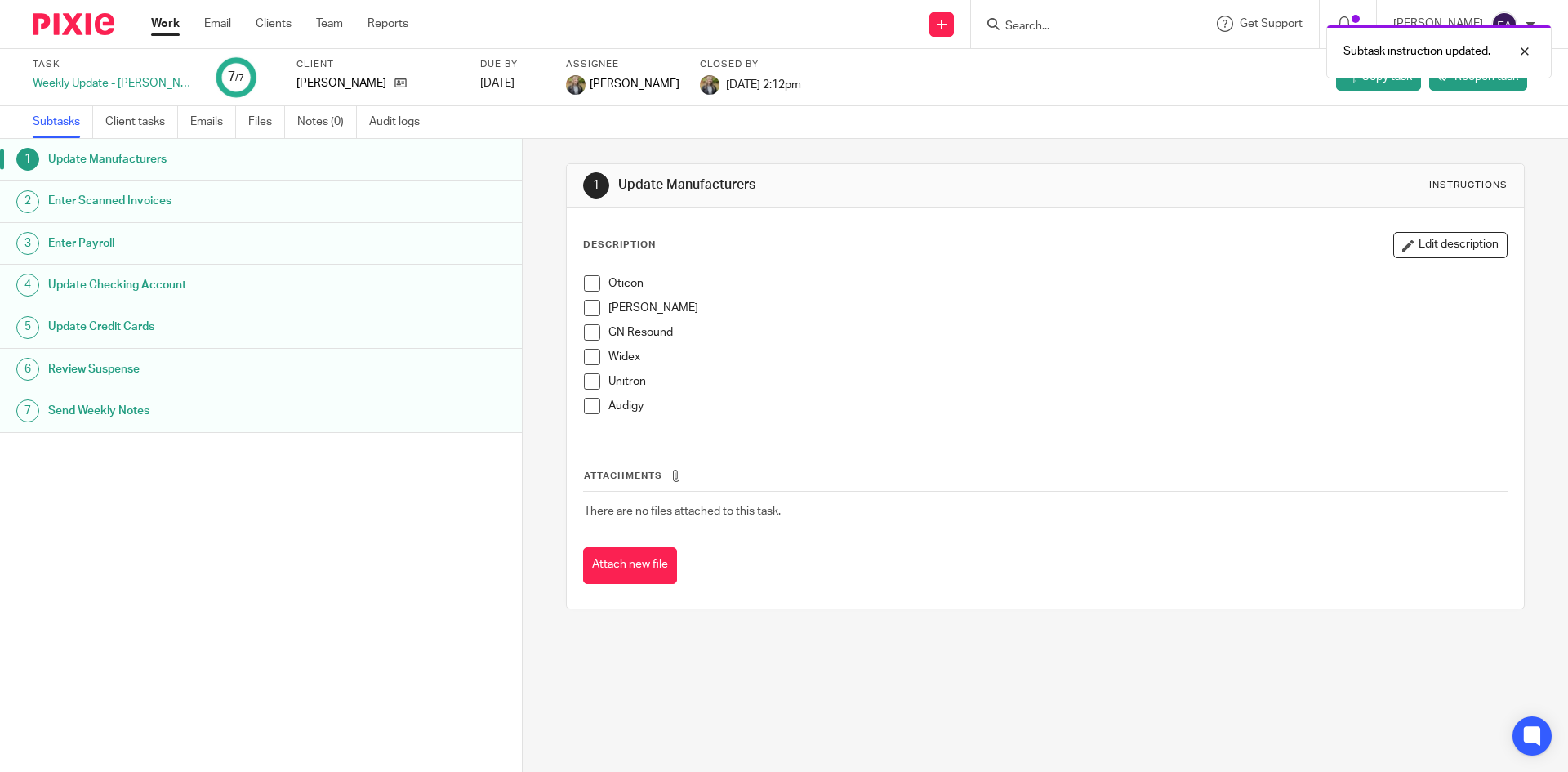
click at [593, 285] on span at bounding box center [592, 283] width 17 height 17
click at [584, 308] on span at bounding box center [592, 308] width 17 height 17
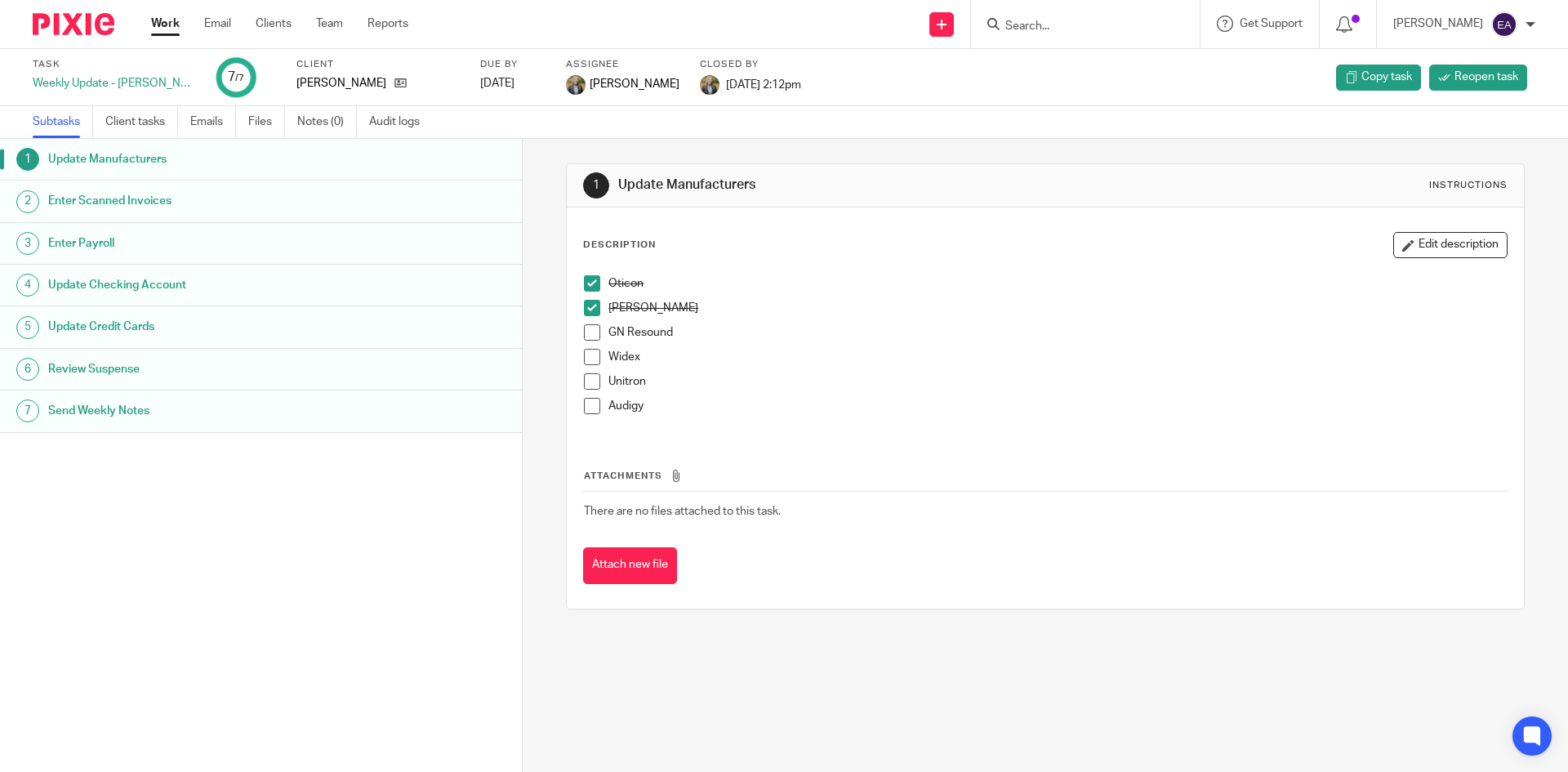
click at [576, 335] on div "Oticon Starkey GN Resound Widex Unitron Audigy" at bounding box center [1044, 350] width 938 height 168
click at [584, 336] on span at bounding box center [592, 333] width 17 height 17
click at [584, 362] on span at bounding box center [592, 357] width 17 height 17
click at [585, 383] on span at bounding box center [592, 381] width 17 height 17
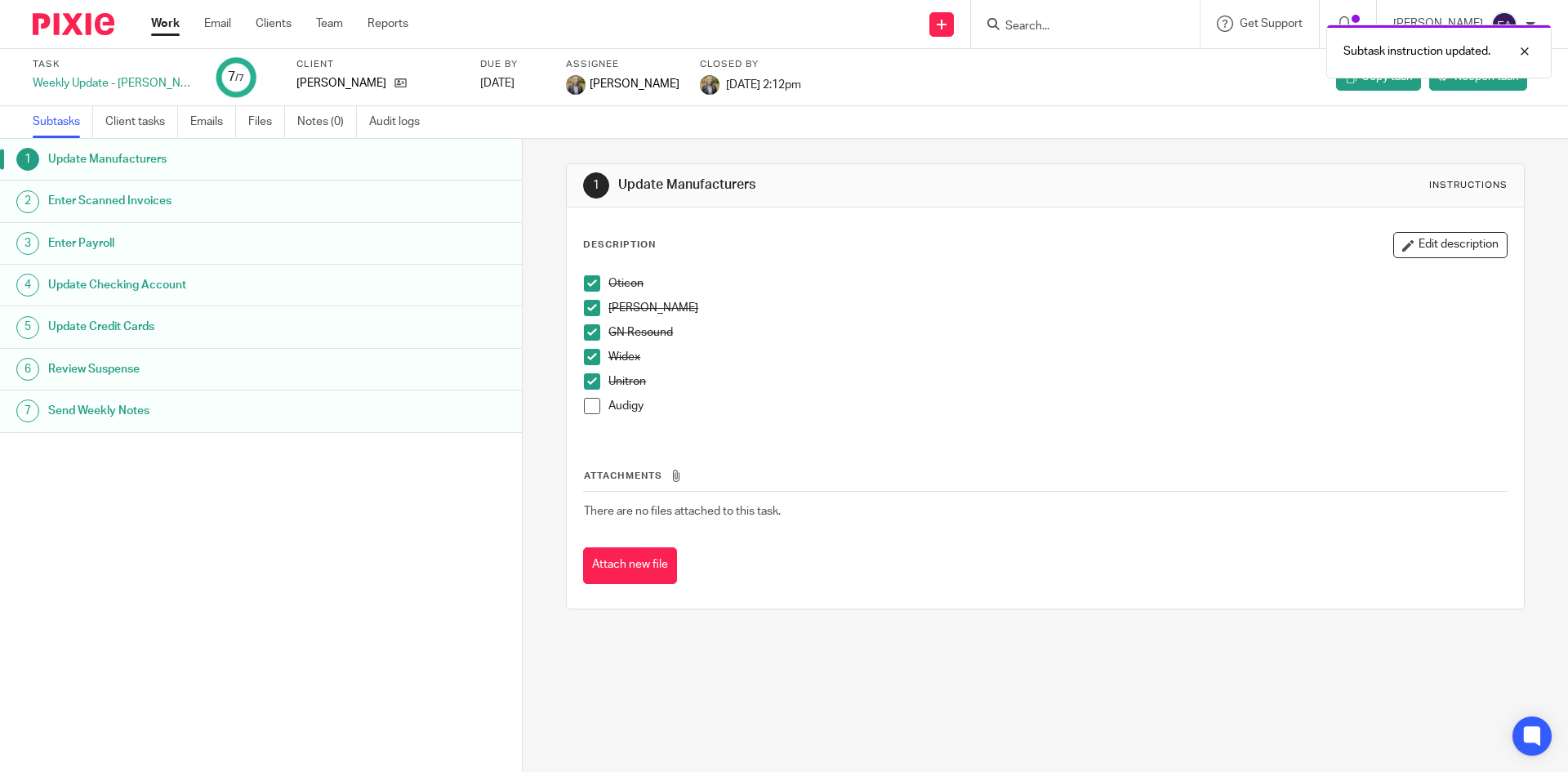
click at [587, 404] on span at bounding box center [592, 406] width 17 height 17
click at [1128, 31] on input "Search" at bounding box center [1077, 27] width 147 height 15
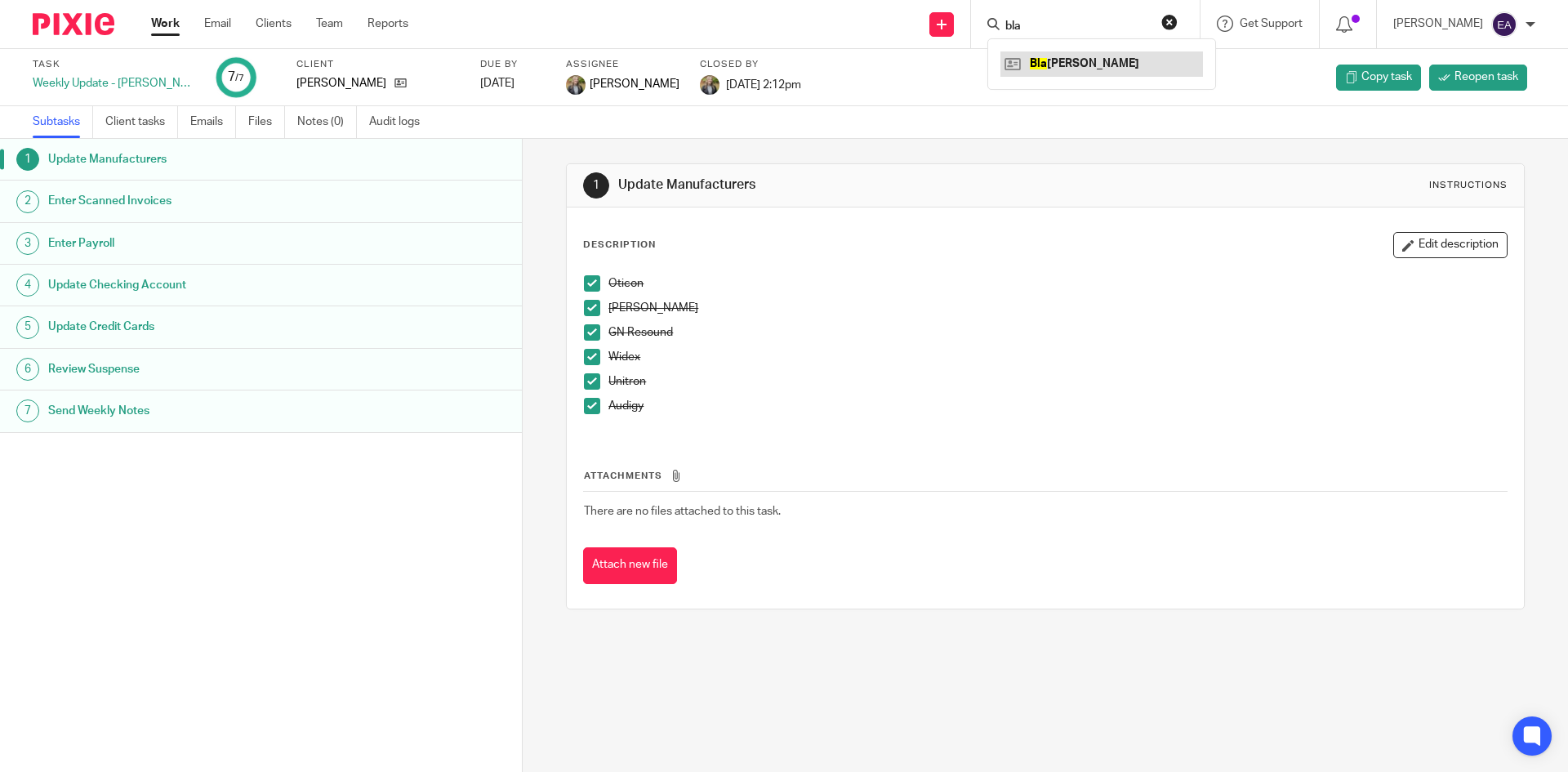
type input "bla"
click at [1110, 65] on link at bounding box center [1101, 63] width 203 height 25
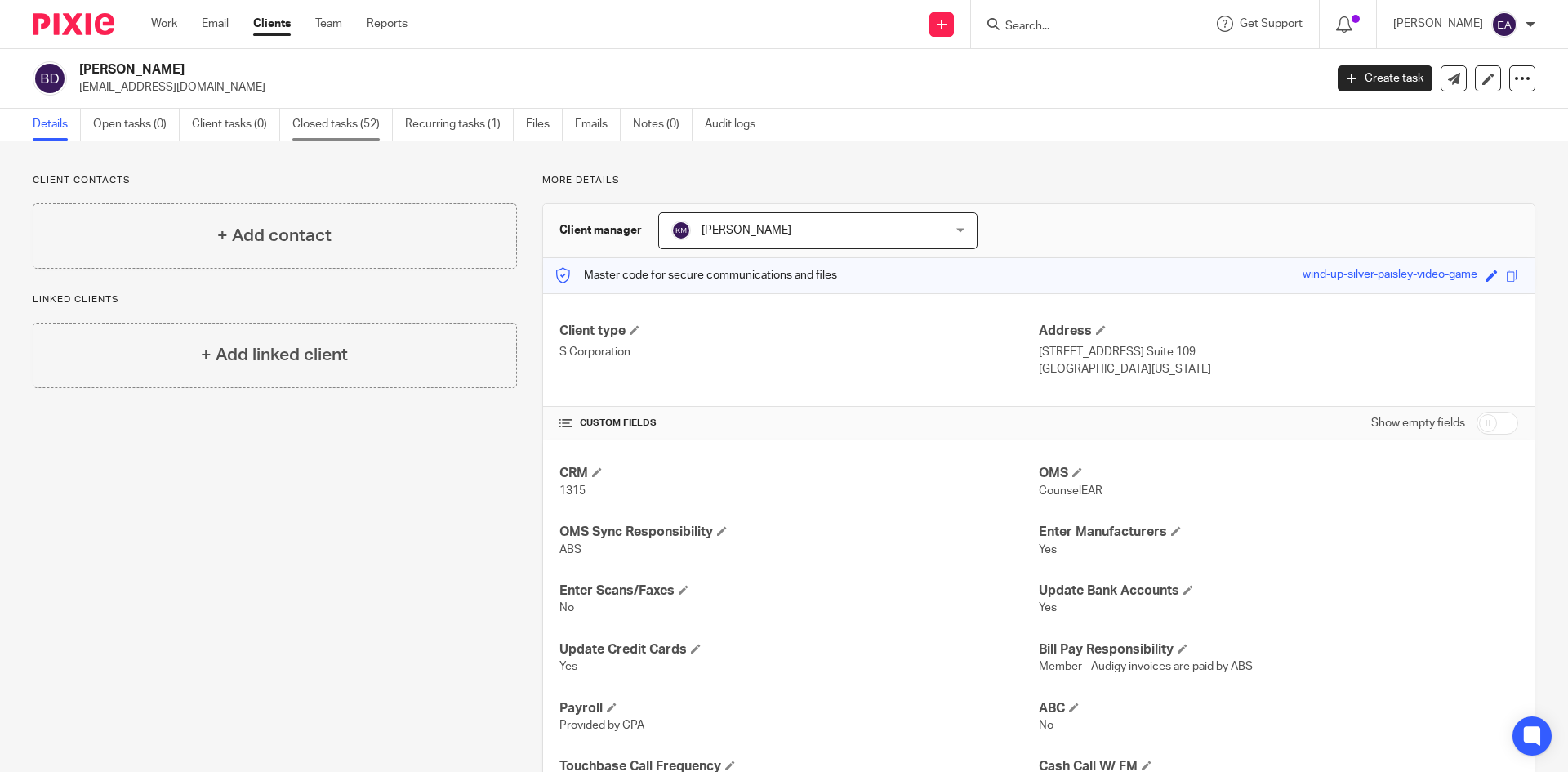
click at [359, 116] on link "Closed tasks (52)" at bounding box center [343, 124] width 101 height 32
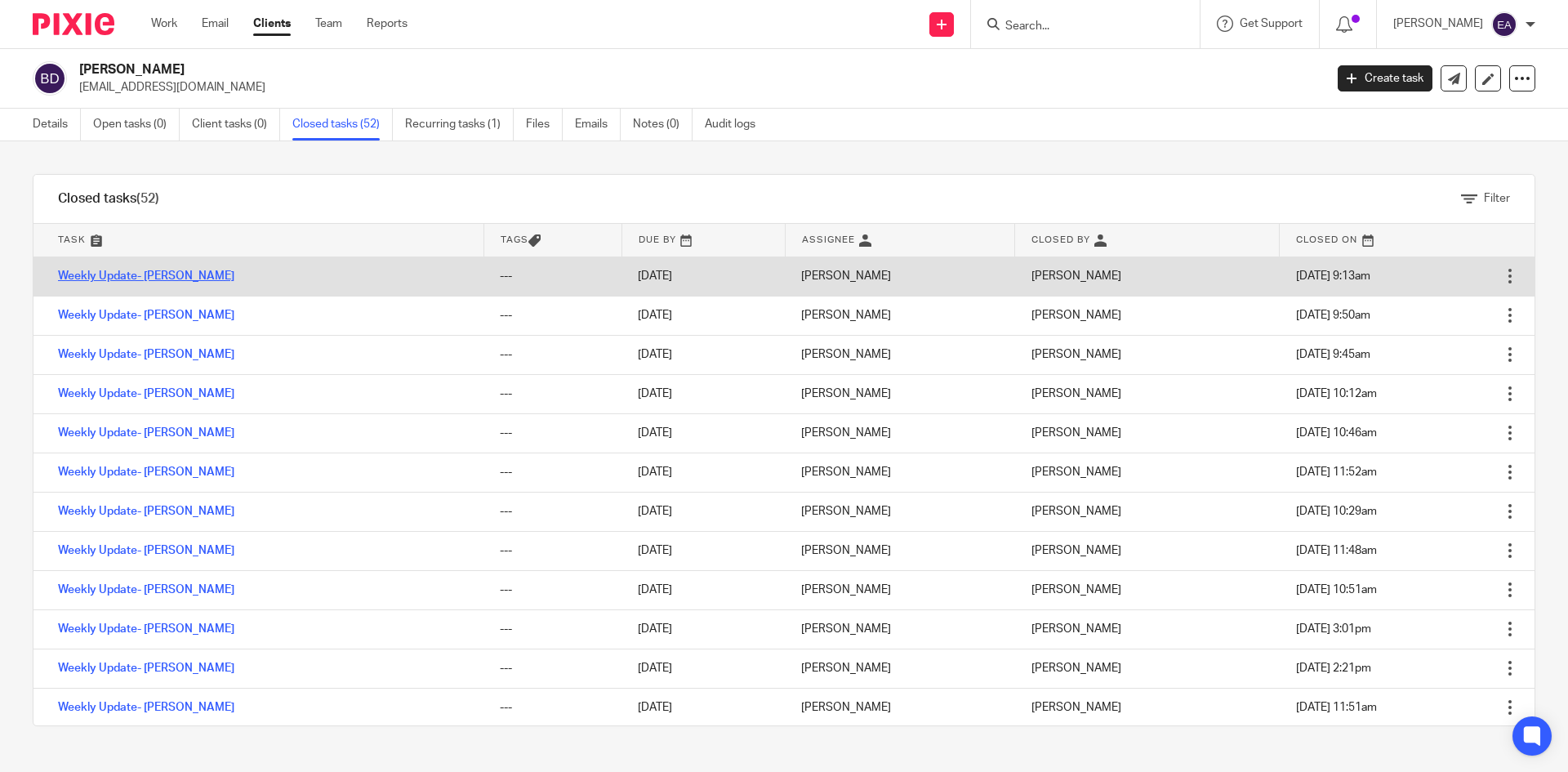
click at [173, 274] on link "Weekly Update- [PERSON_NAME]" at bounding box center [146, 276] width 176 height 11
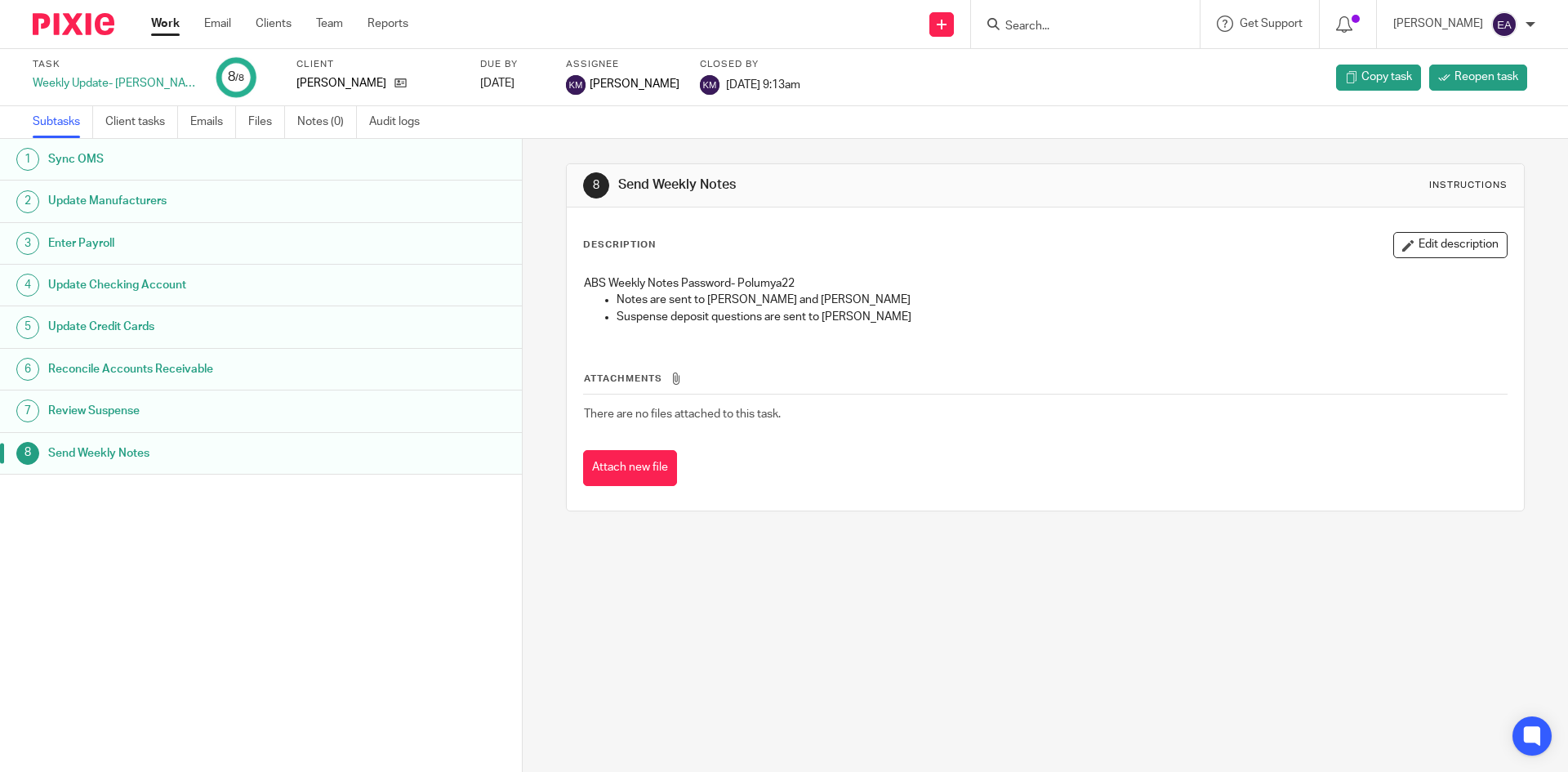
click at [105, 158] on h1 "Sync OMS" at bounding box center [201, 159] width 305 height 25
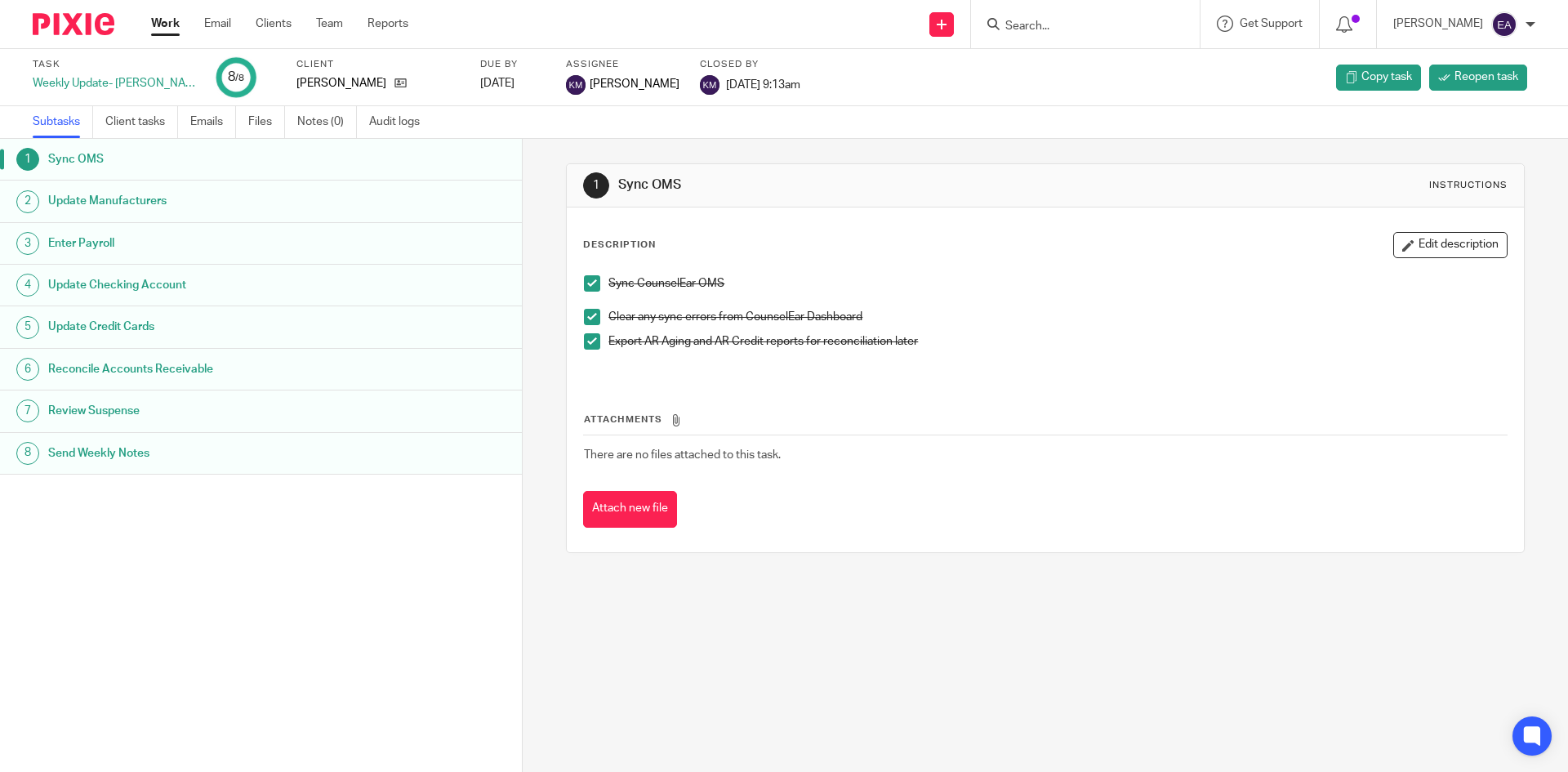
click at [170, 184] on link "2 Update Manufacturers" at bounding box center [260, 201] width 522 height 41
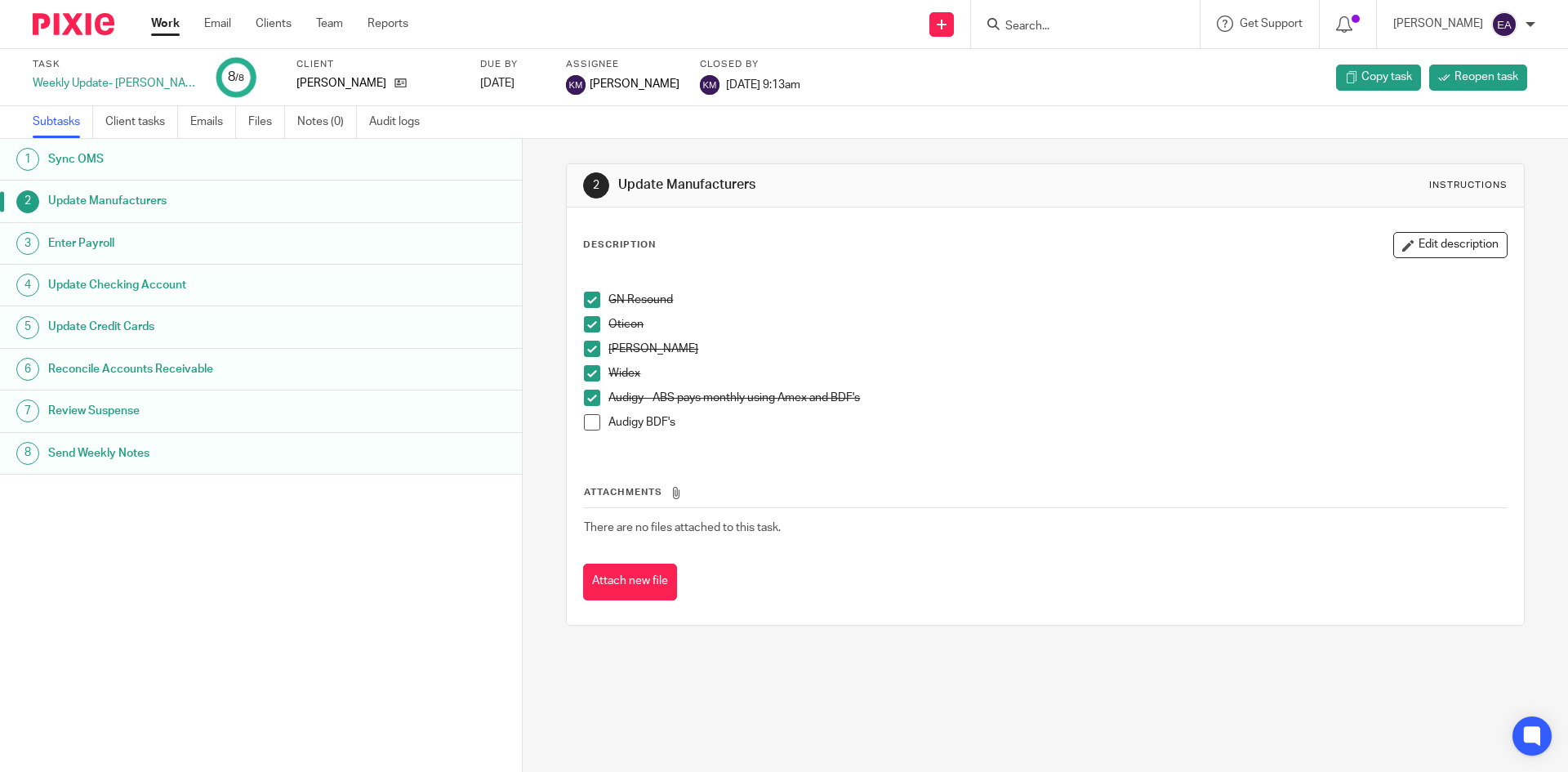
click at [589, 298] on span at bounding box center [592, 300] width 17 height 17
click at [584, 323] on span at bounding box center [592, 325] width 17 height 17
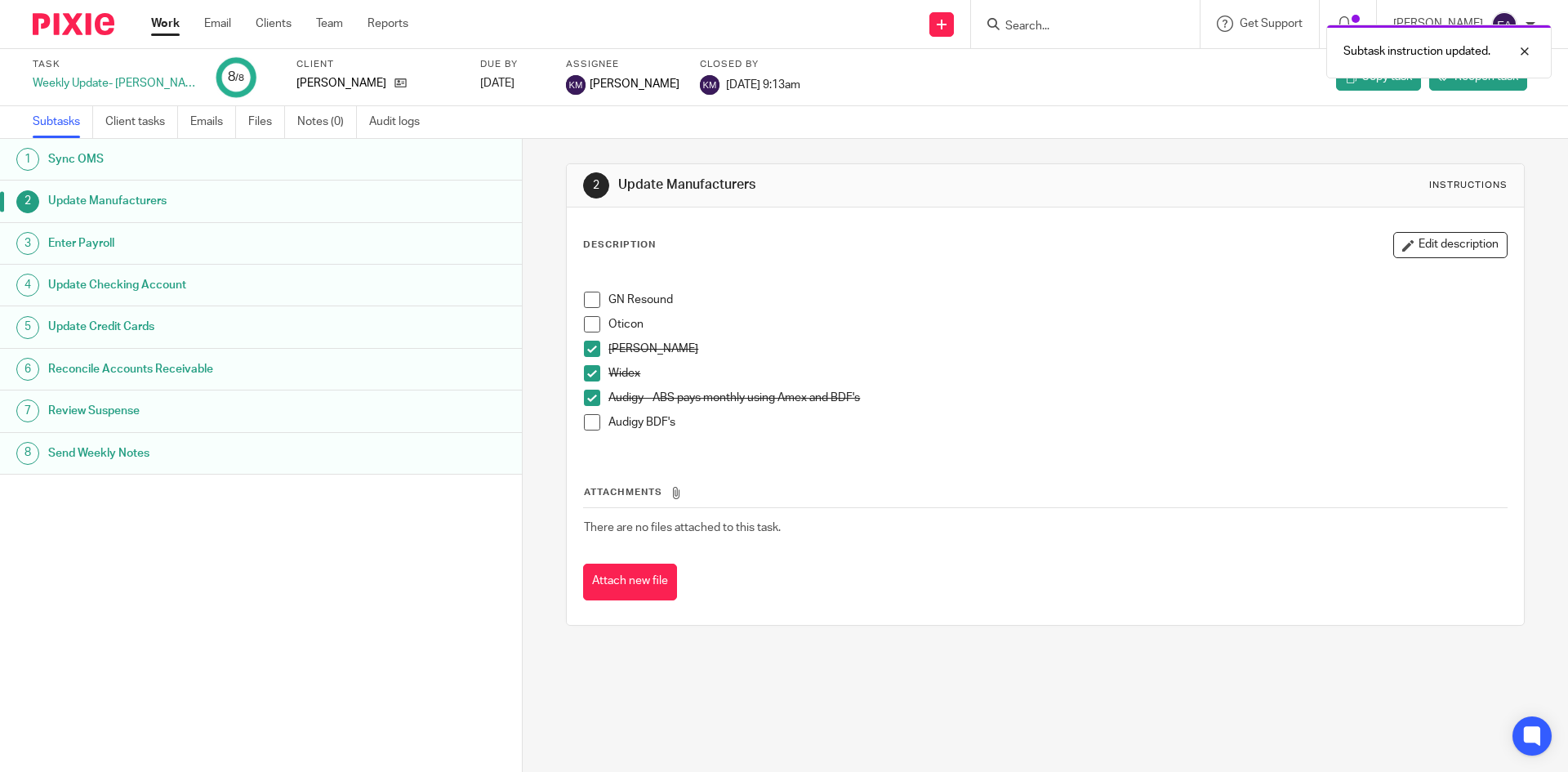
click at [586, 349] on span at bounding box center [592, 348] width 17 height 17
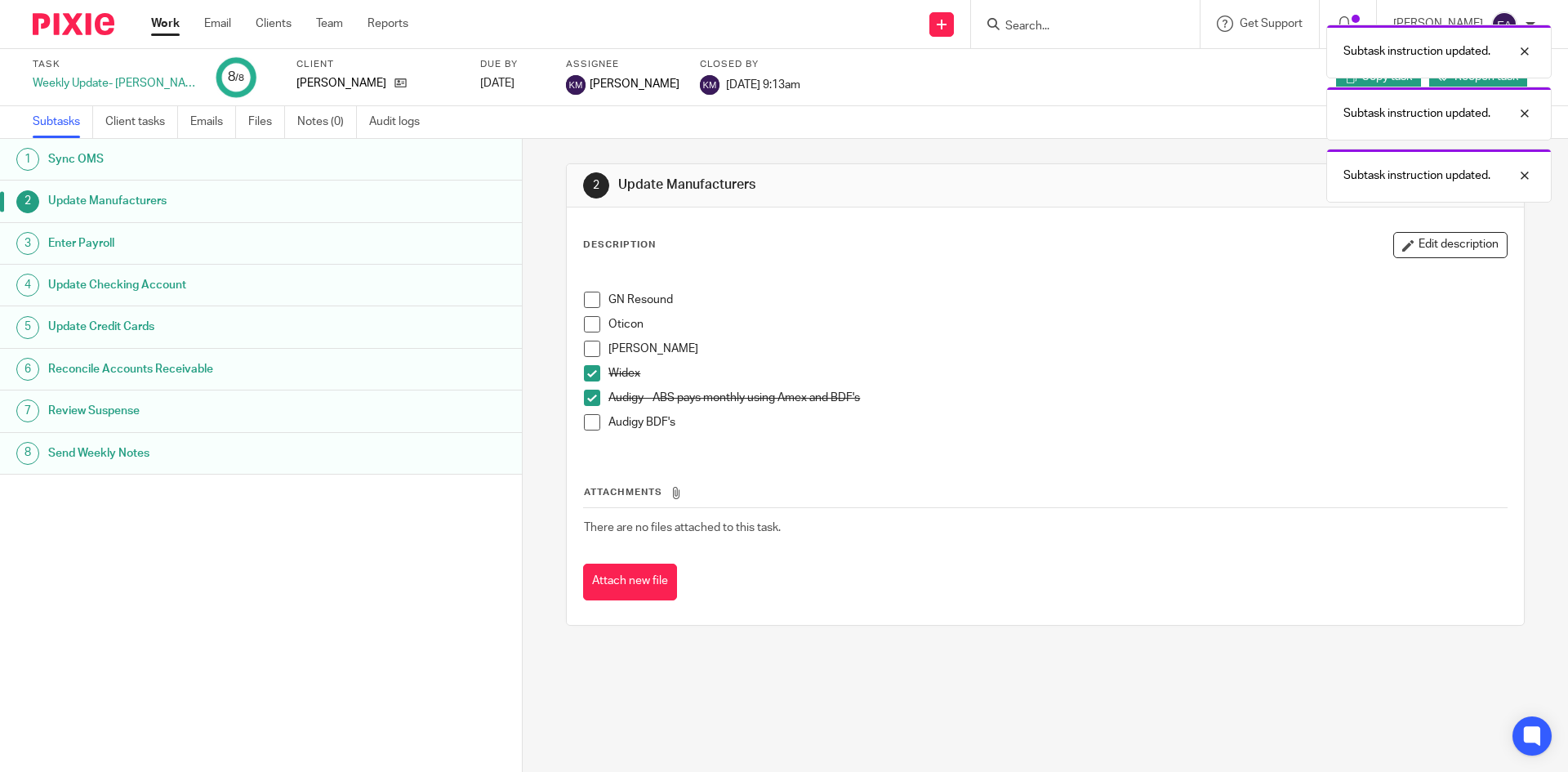
click at [586, 369] on span at bounding box center [592, 373] width 17 height 17
click at [586, 394] on span at bounding box center [592, 398] width 17 height 17
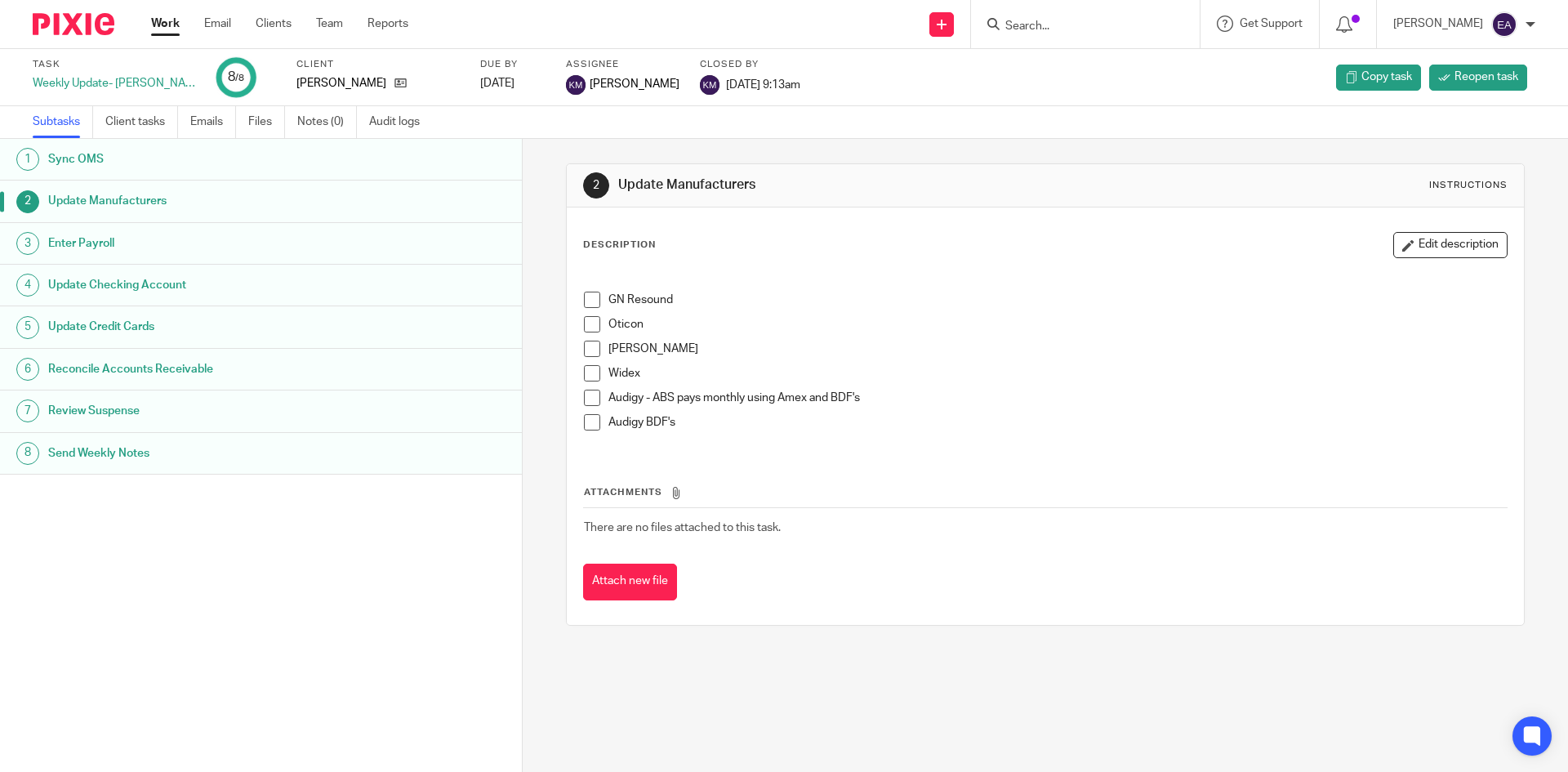
click at [1065, 23] on input "Search" at bounding box center [1077, 27] width 147 height 15
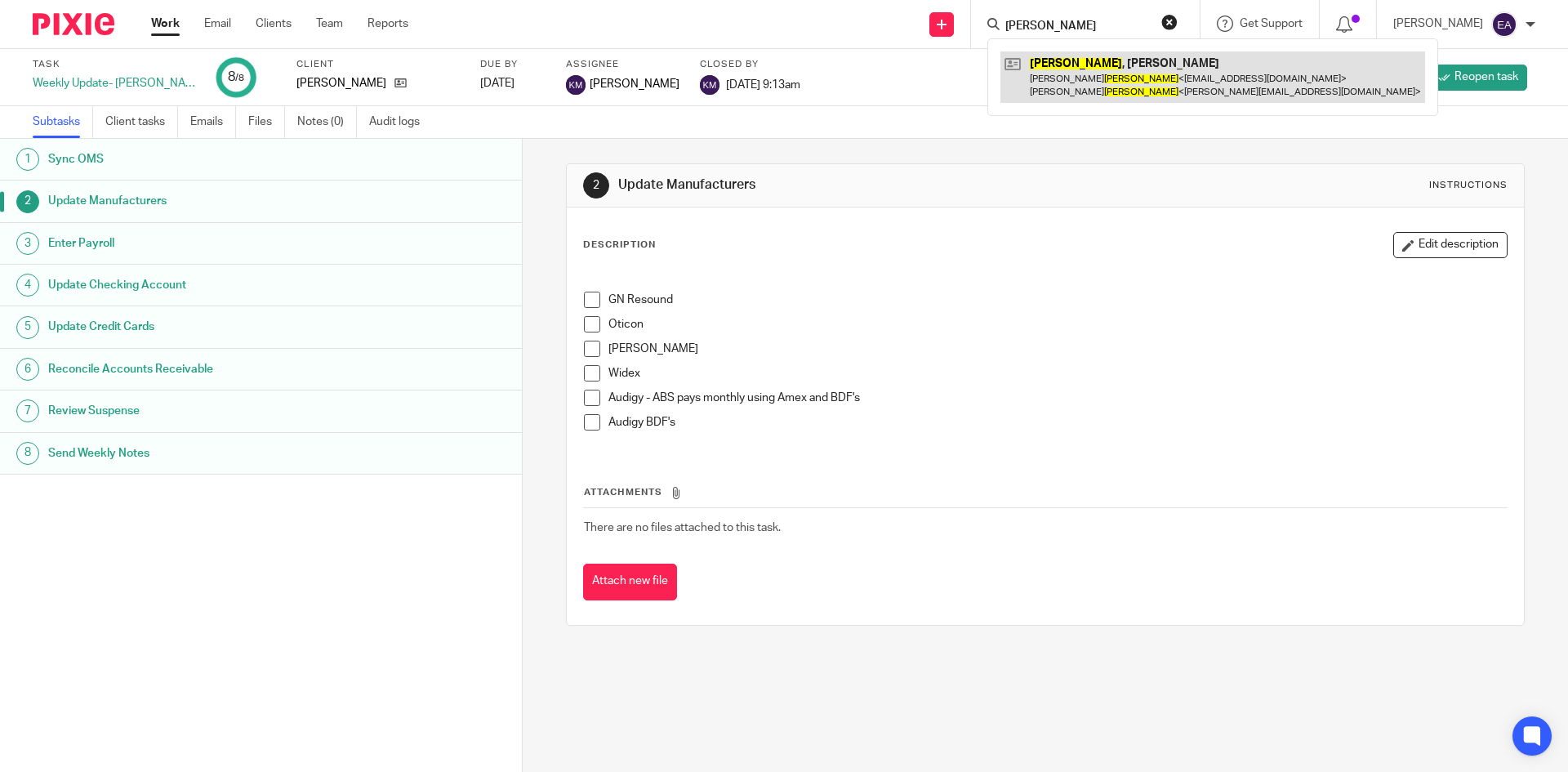
type input "palmer"
click at [1159, 75] on link at bounding box center [1212, 76] width 425 height 50
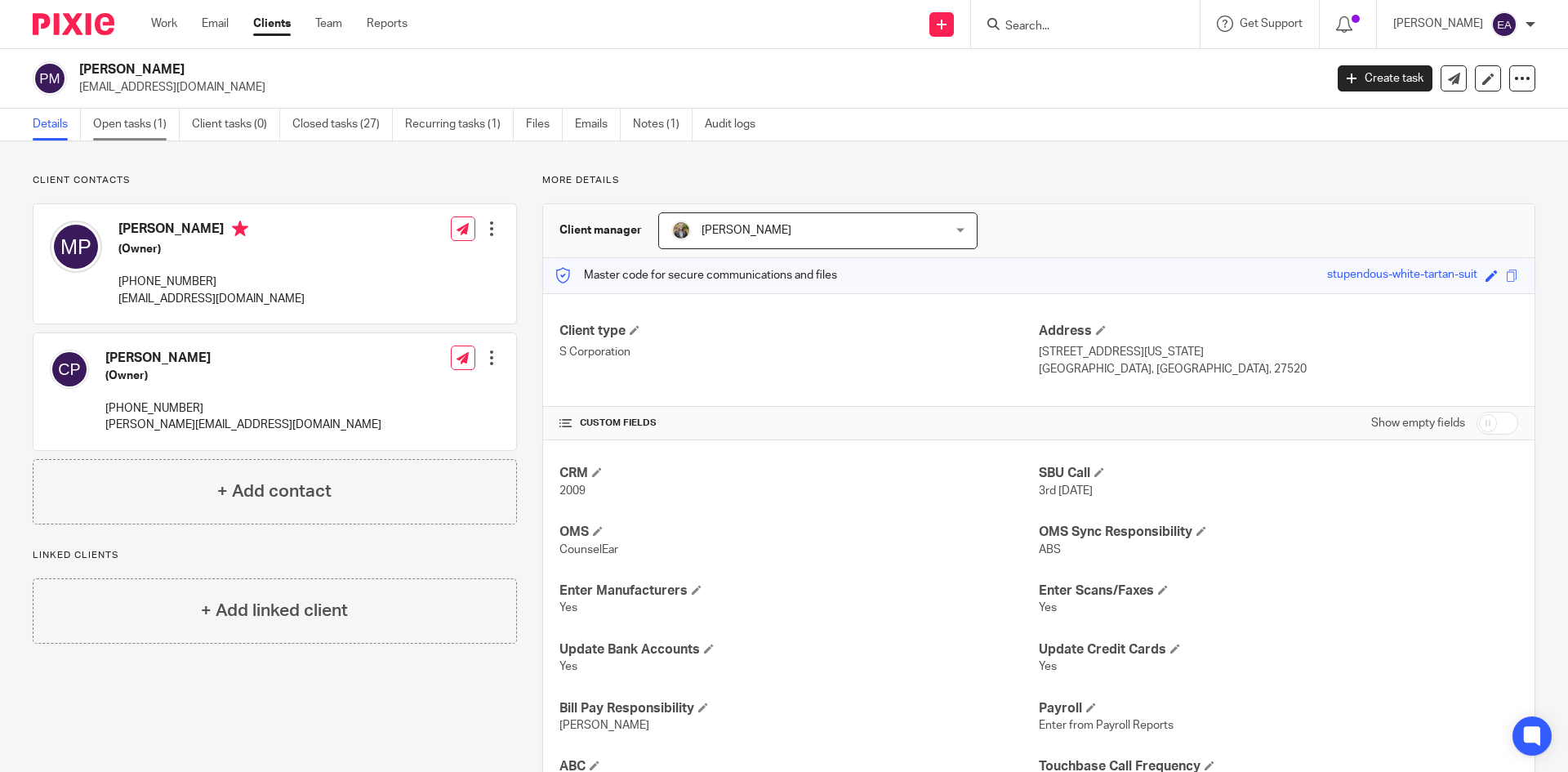
click at [118, 130] on link "Open tasks (1)" at bounding box center [137, 124] width 86 height 32
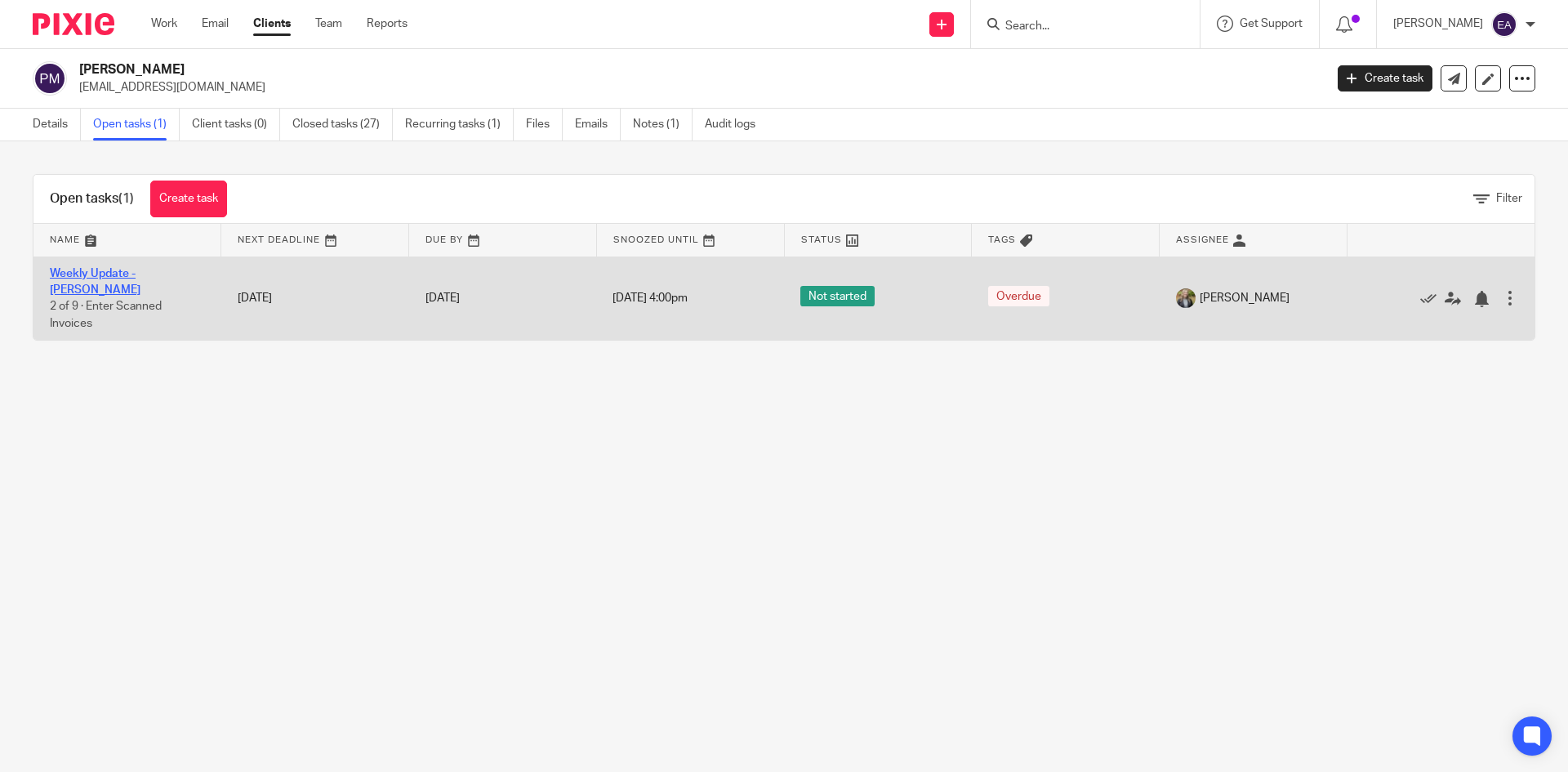
click at [140, 272] on link "Weekly Update - [PERSON_NAME]" at bounding box center [94, 281] width 91 height 28
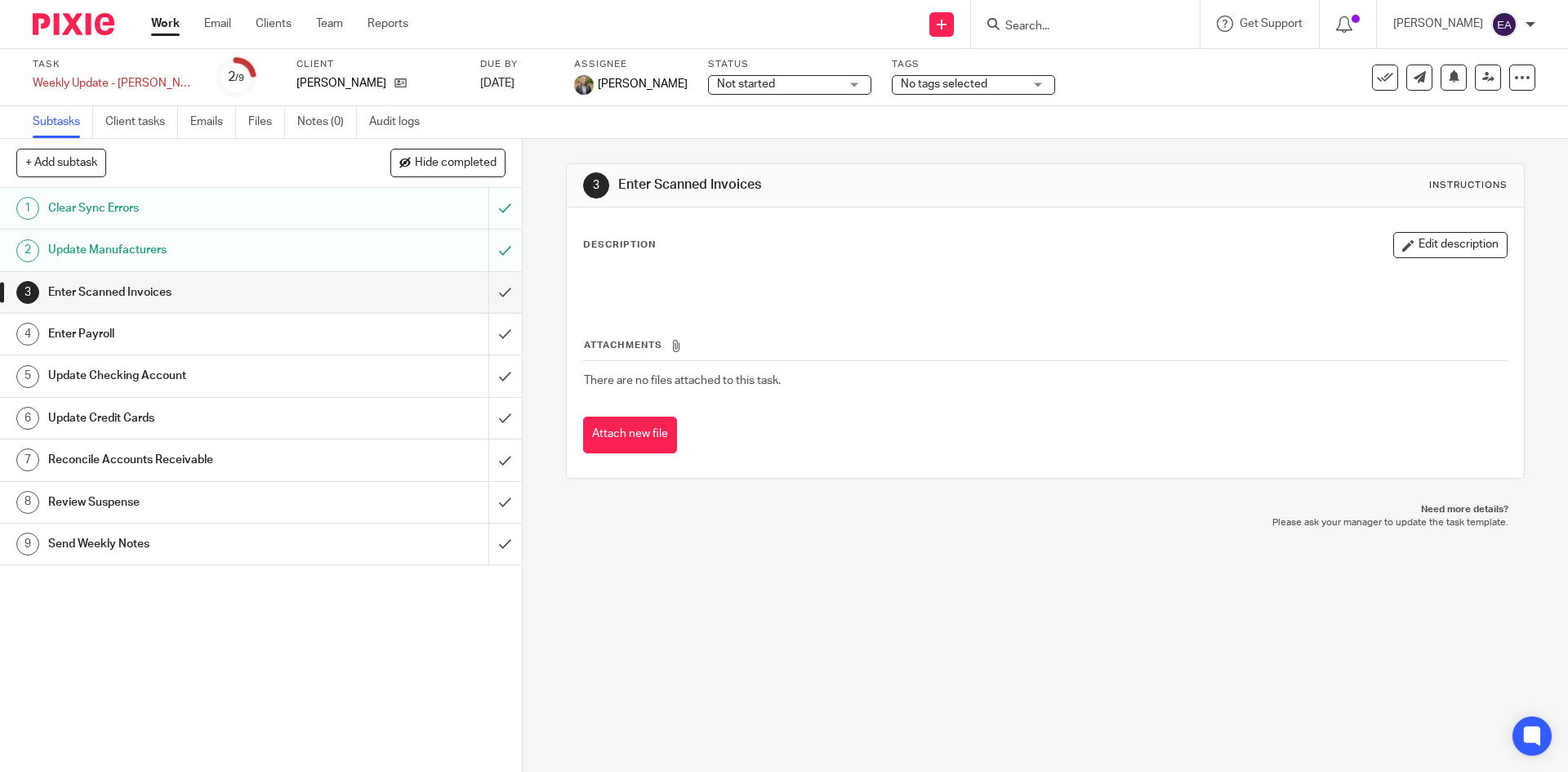
click at [121, 295] on h1 "Enter Scanned Invoices" at bounding box center [190, 292] width 282 height 25
click at [174, 376] on h1 "Update Checking Account" at bounding box center [190, 375] width 282 height 25
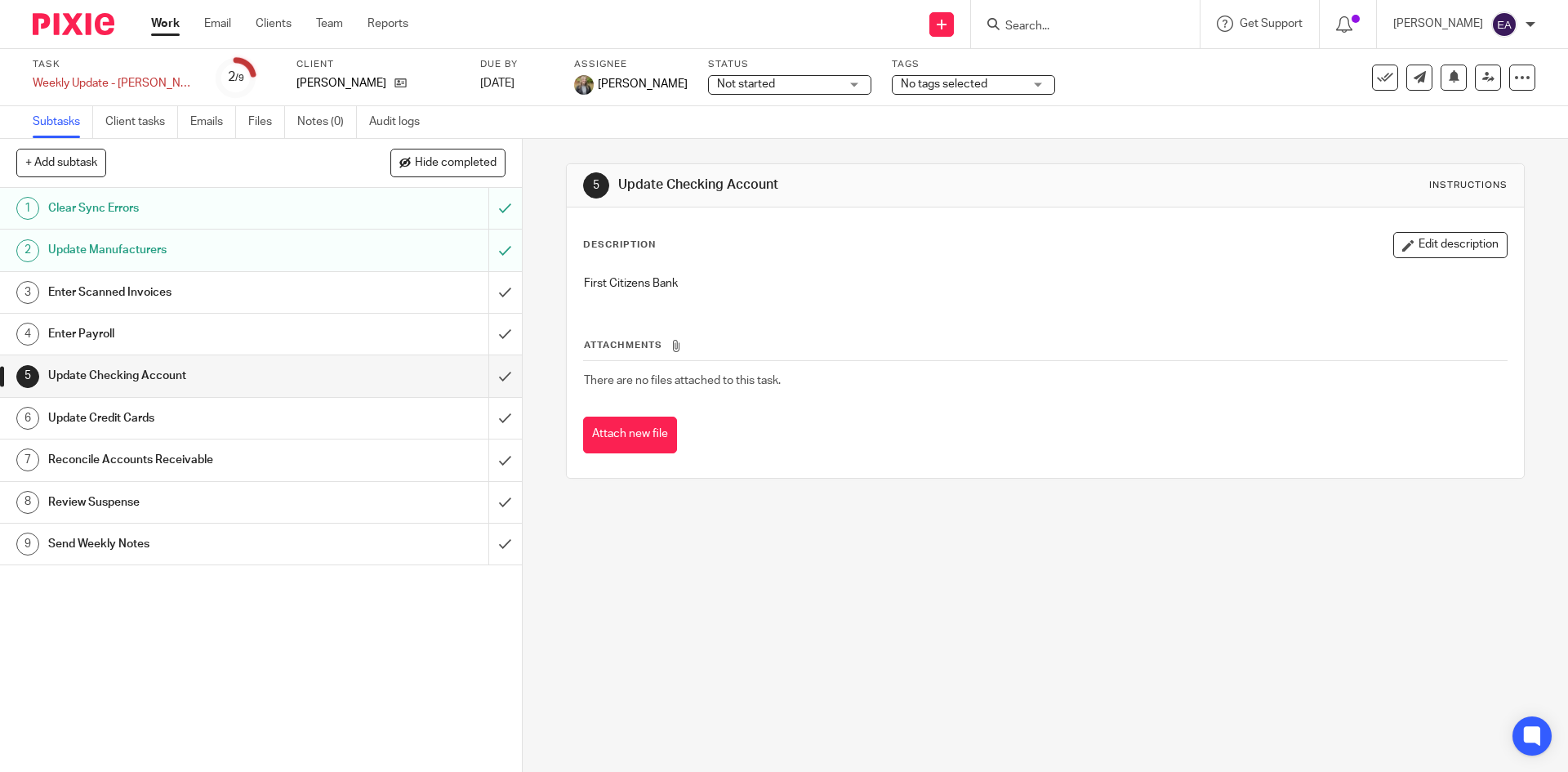
click at [127, 331] on h1 "Enter Payroll" at bounding box center [190, 334] width 282 height 25
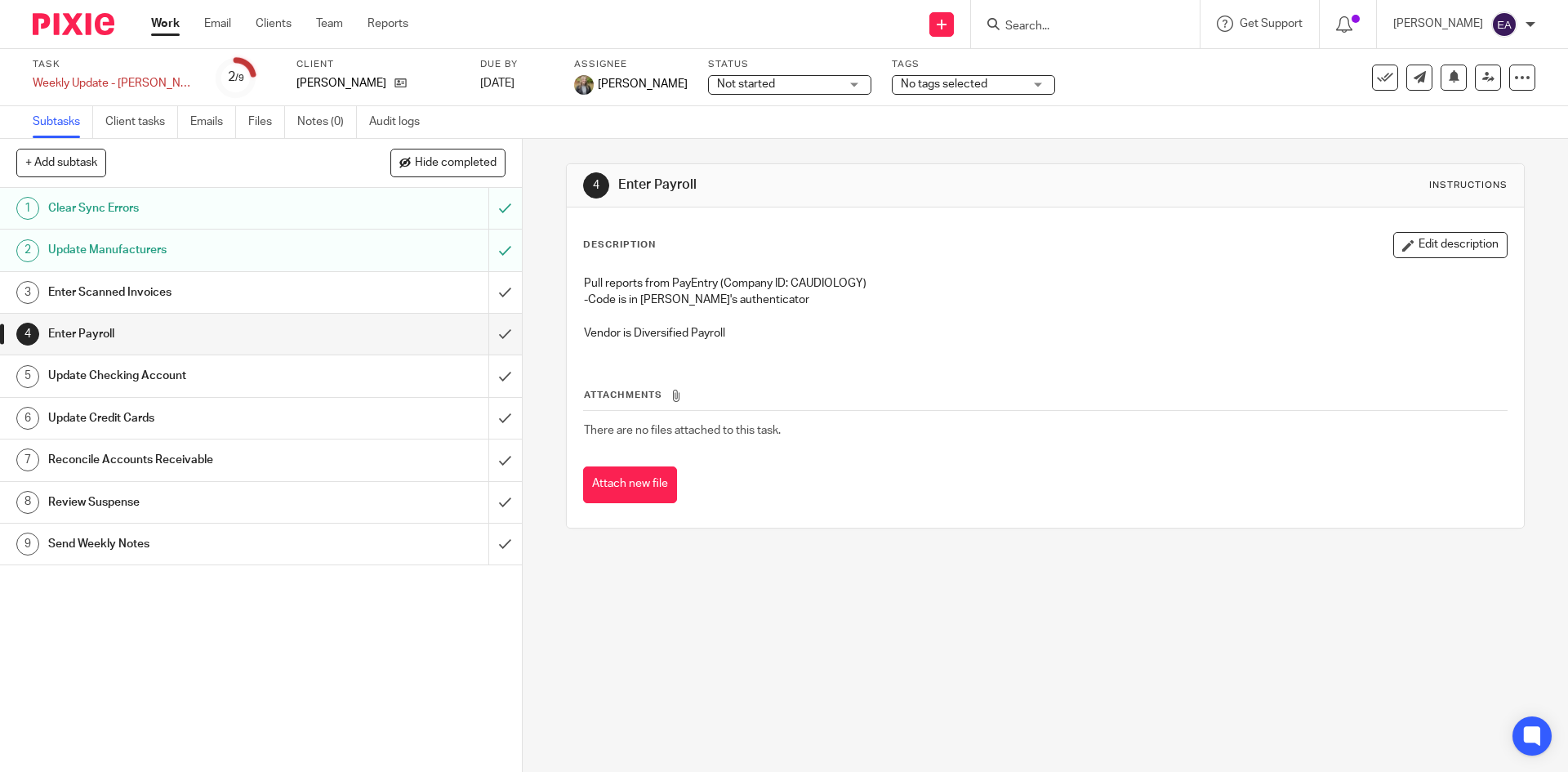
click at [178, 370] on h1 "Update Checking Account" at bounding box center [190, 375] width 282 height 25
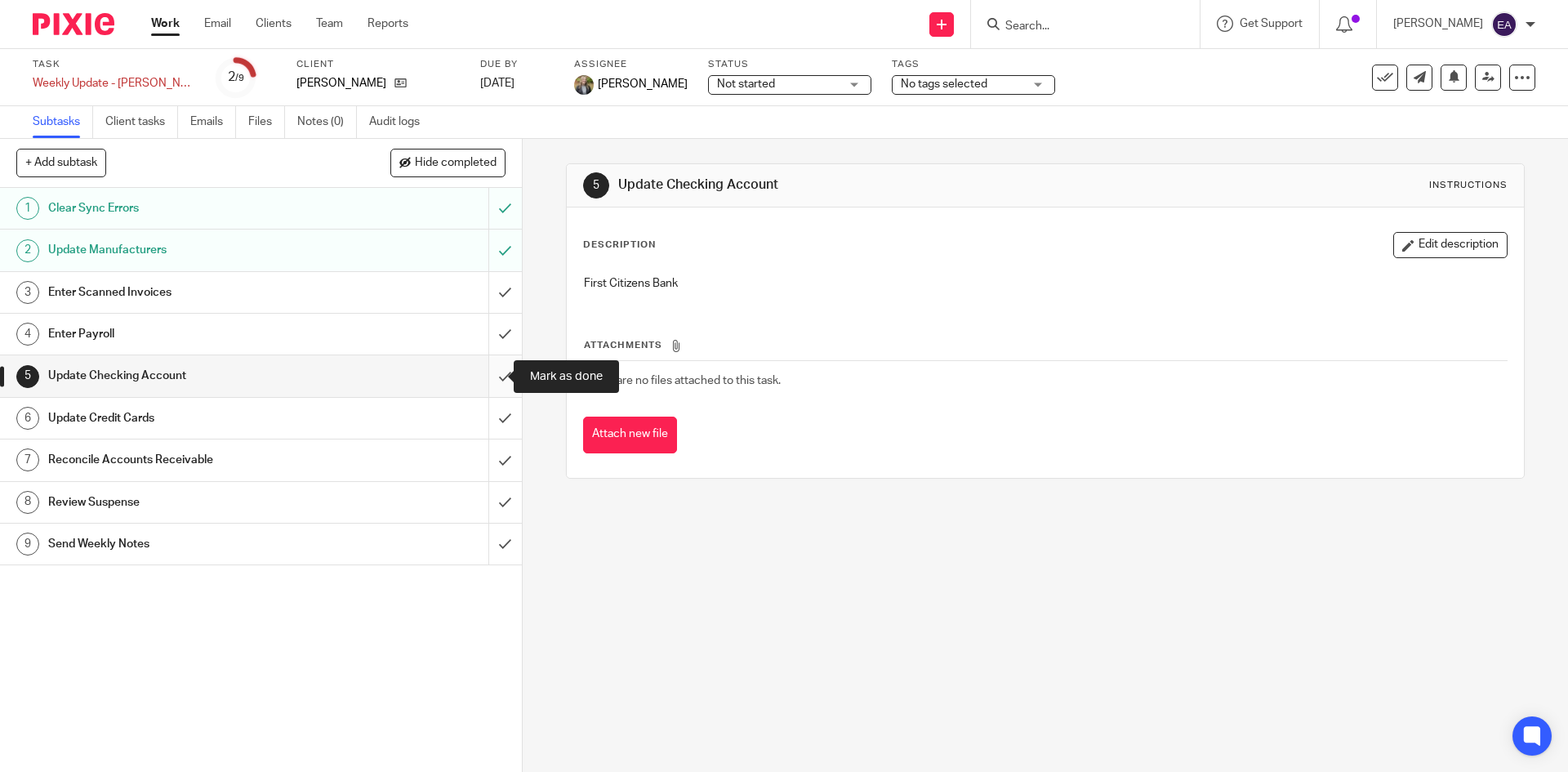
click at [489, 384] on input "submit" at bounding box center [260, 375] width 522 height 41
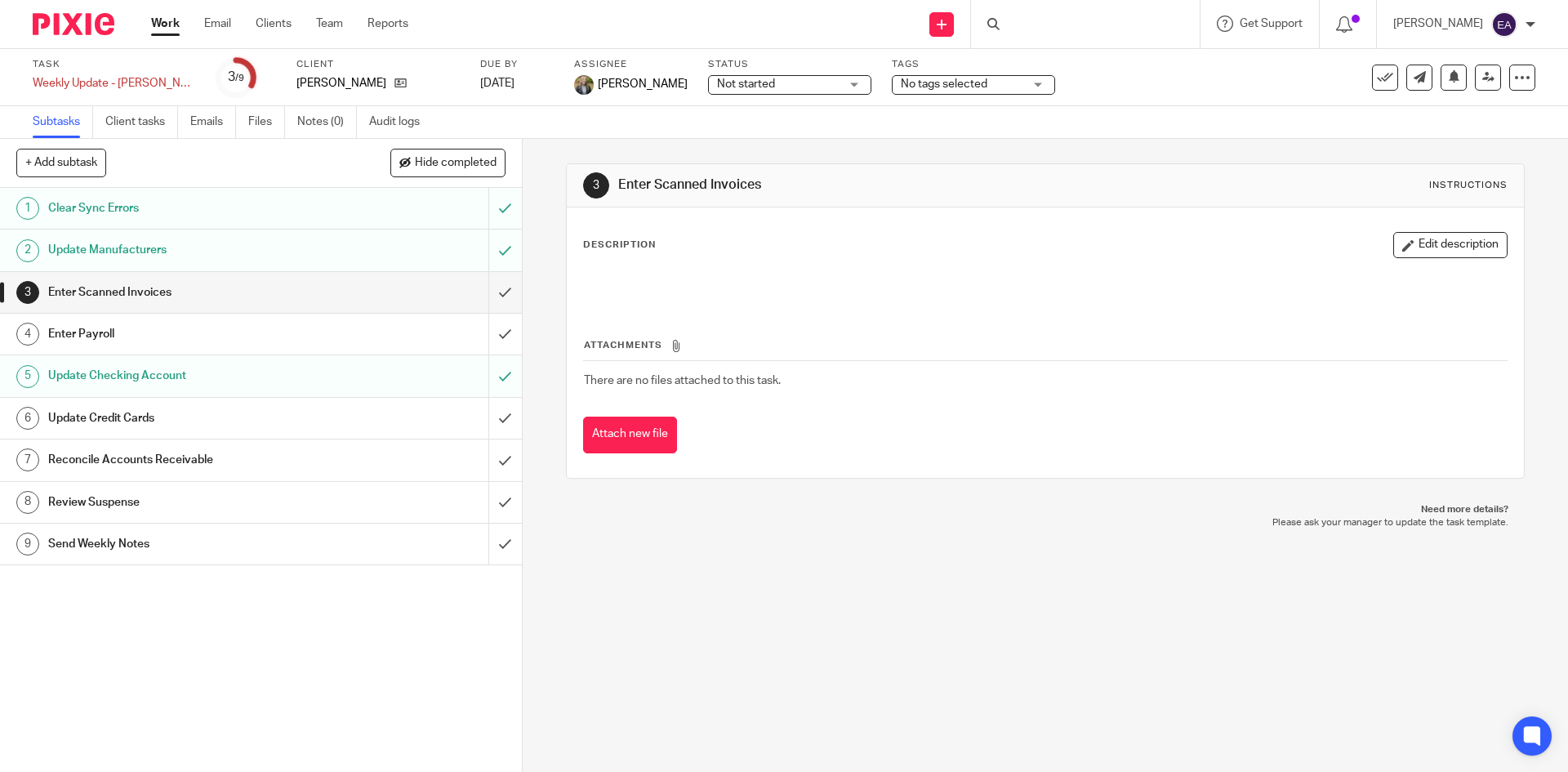
click at [217, 412] on h1 "Update Credit Cards" at bounding box center [190, 418] width 282 height 25
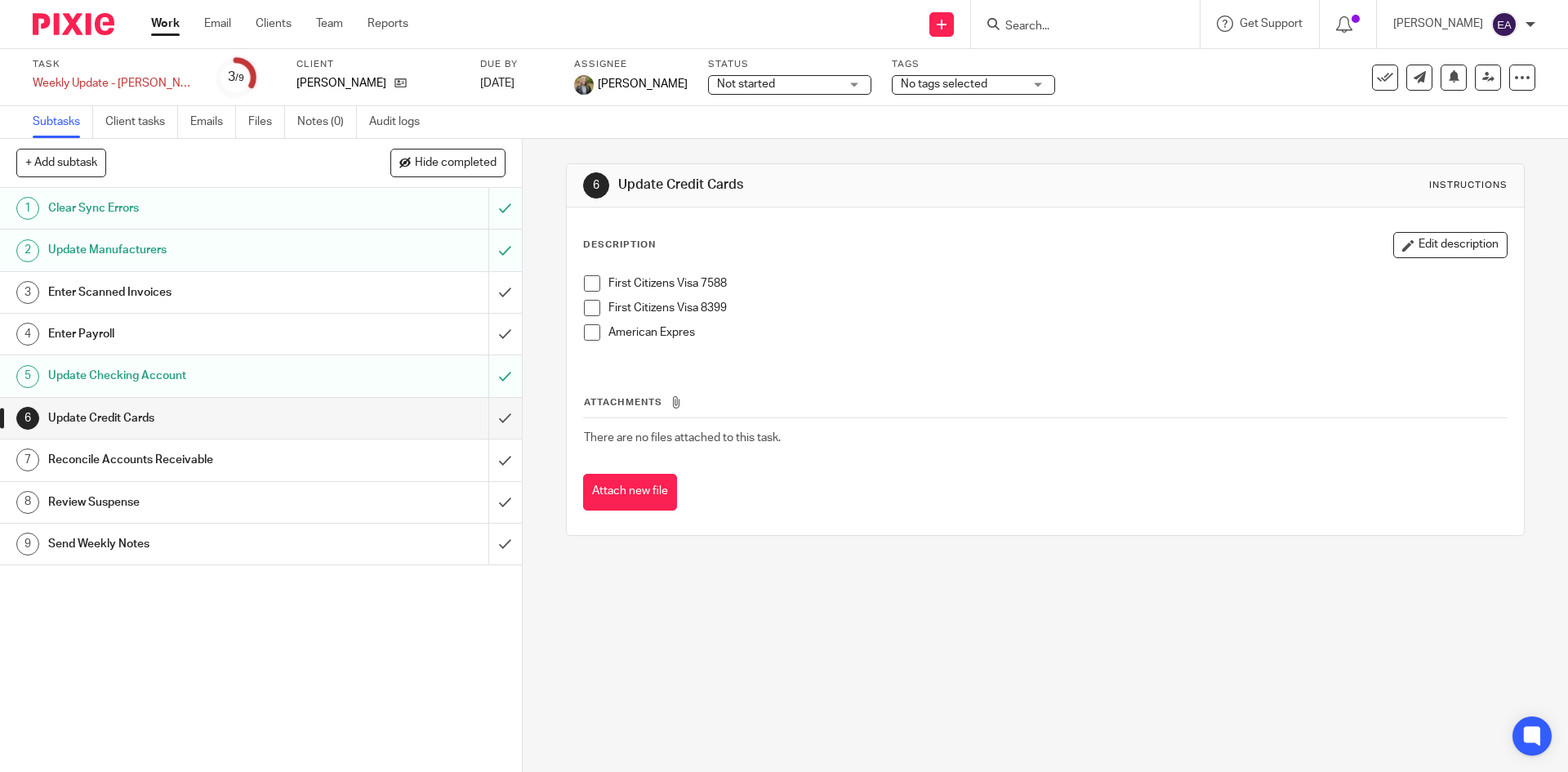
click at [584, 284] on span at bounding box center [592, 283] width 17 height 17
click at [584, 306] on span at bounding box center [592, 308] width 17 height 17
click at [584, 329] on span at bounding box center [592, 333] width 17 height 17
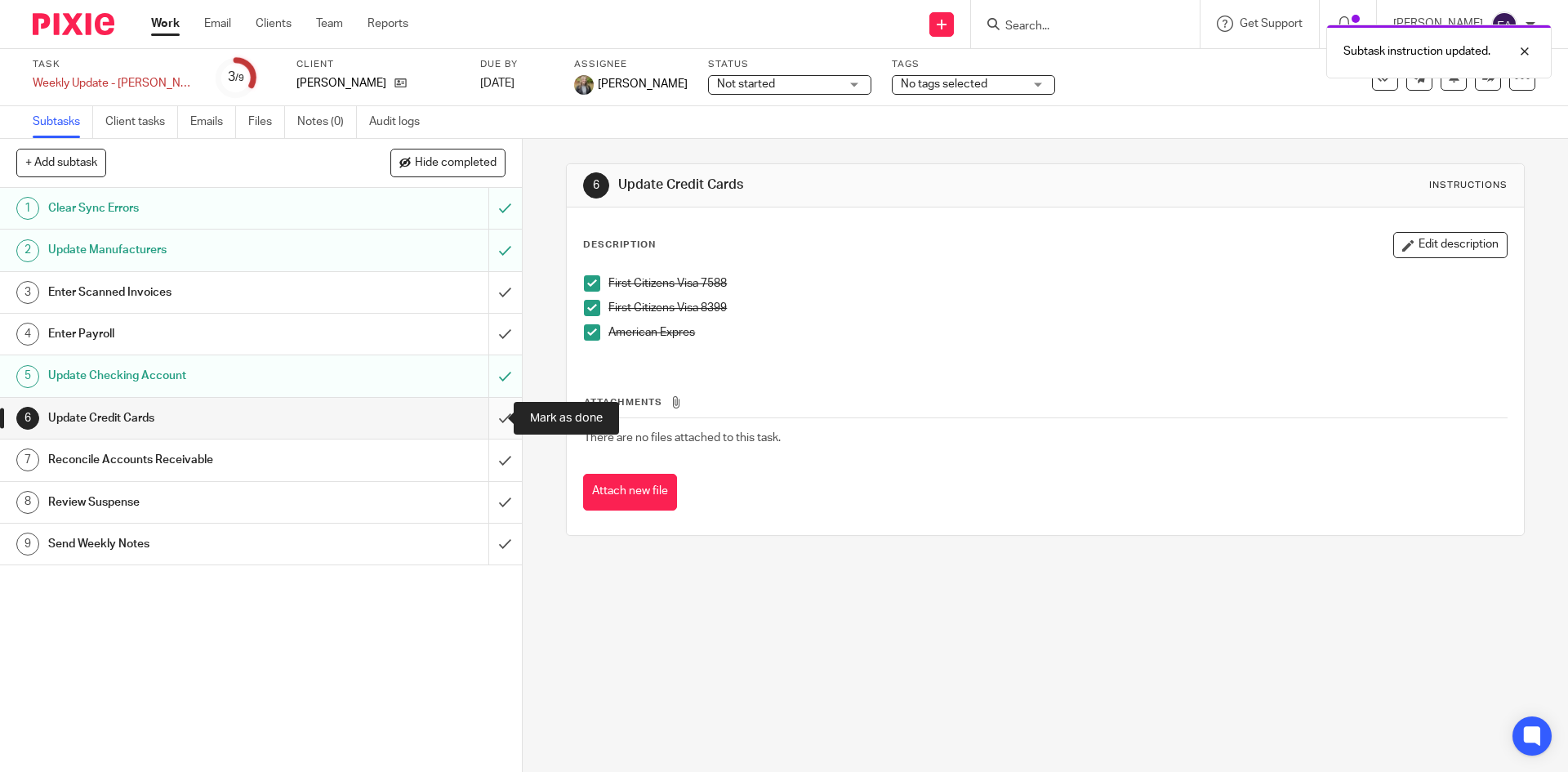
click at [491, 420] on input "submit" at bounding box center [260, 418] width 522 height 41
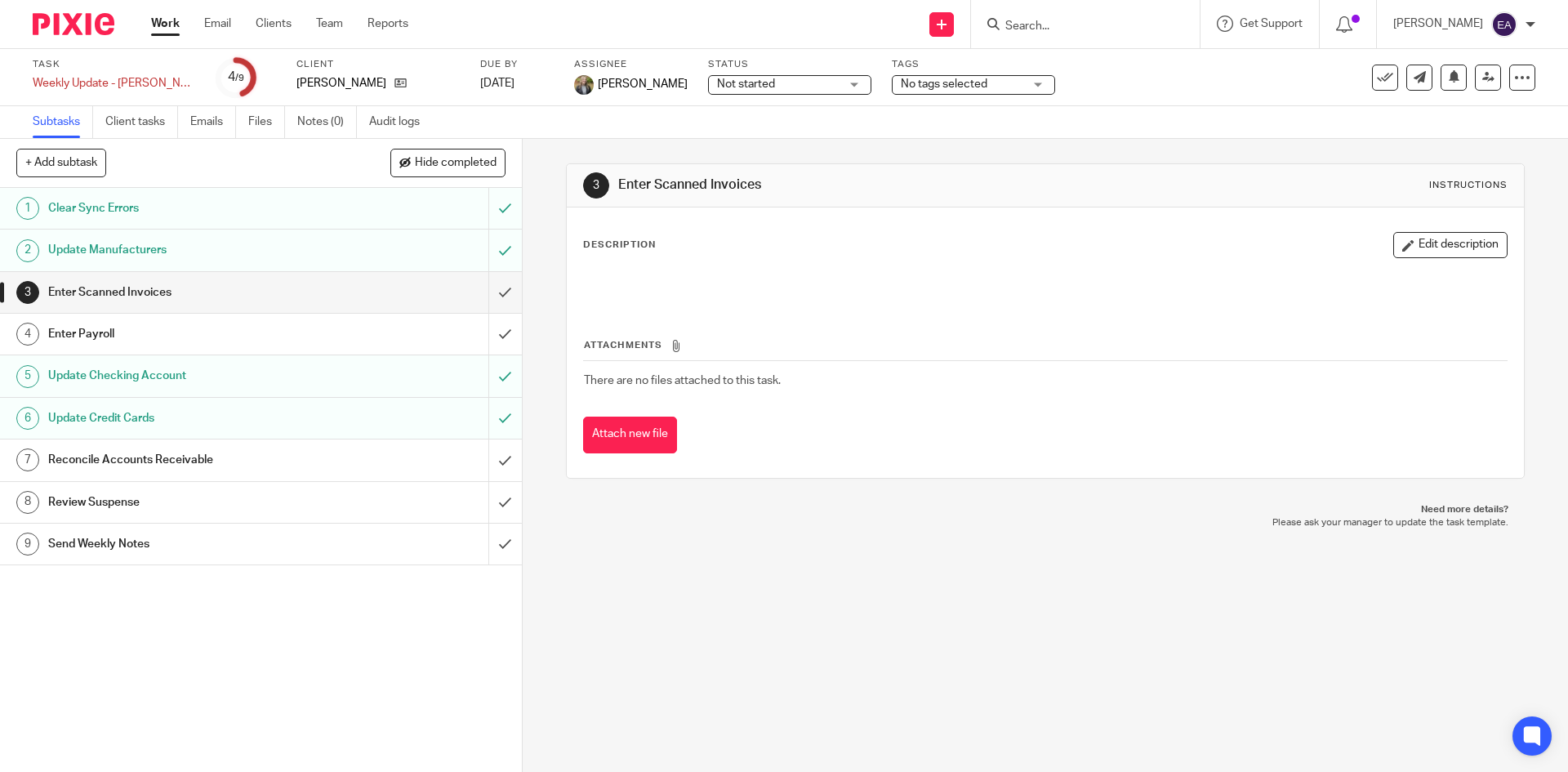
click at [317, 459] on h1 "Reconcile Accounts Receivable" at bounding box center [190, 459] width 282 height 25
click at [1084, 31] on input "Search" at bounding box center [1077, 27] width 147 height 15
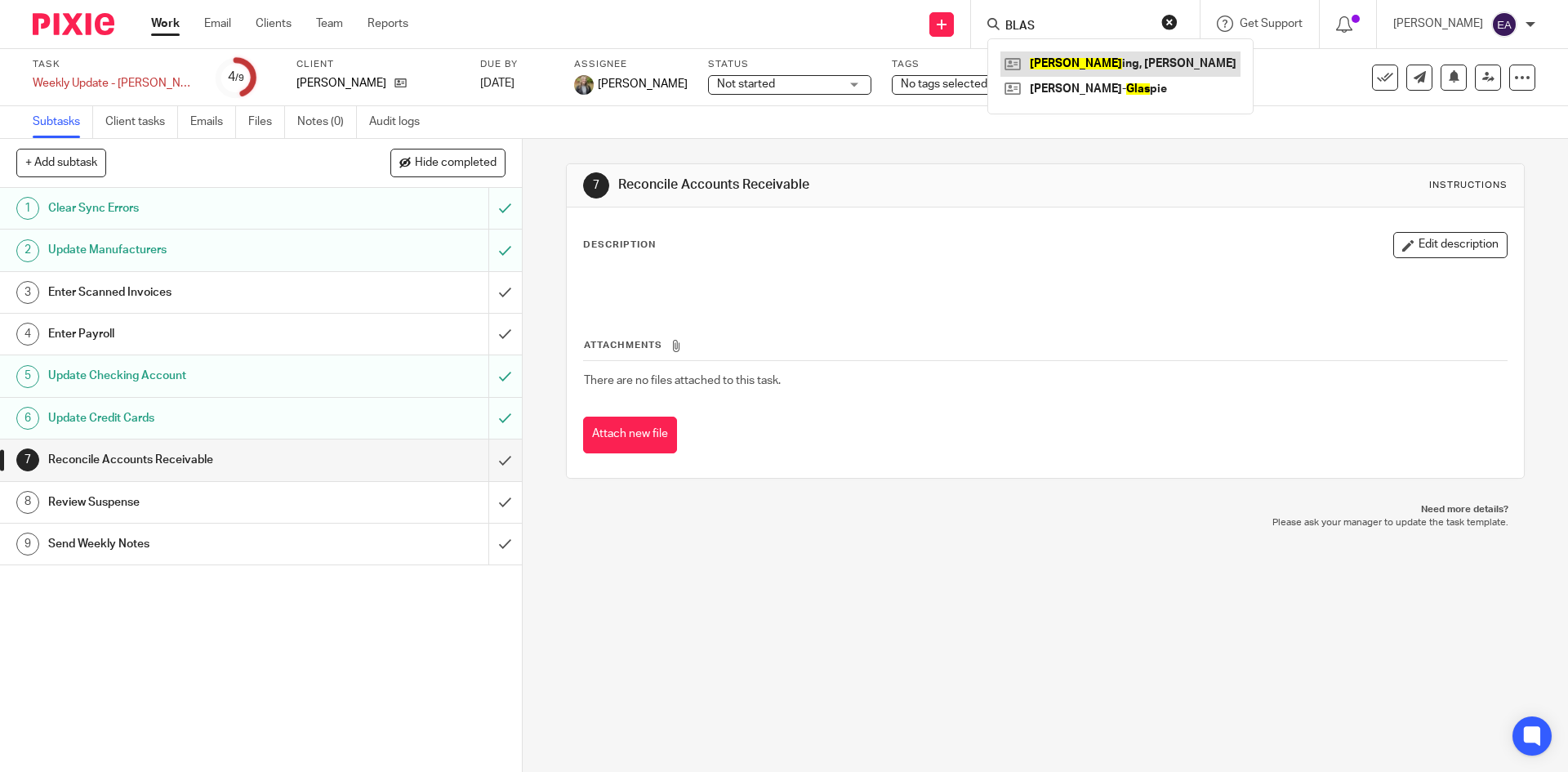
type input "BLAS"
click at [1092, 63] on link at bounding box center [1121, 63] width 240 height 25
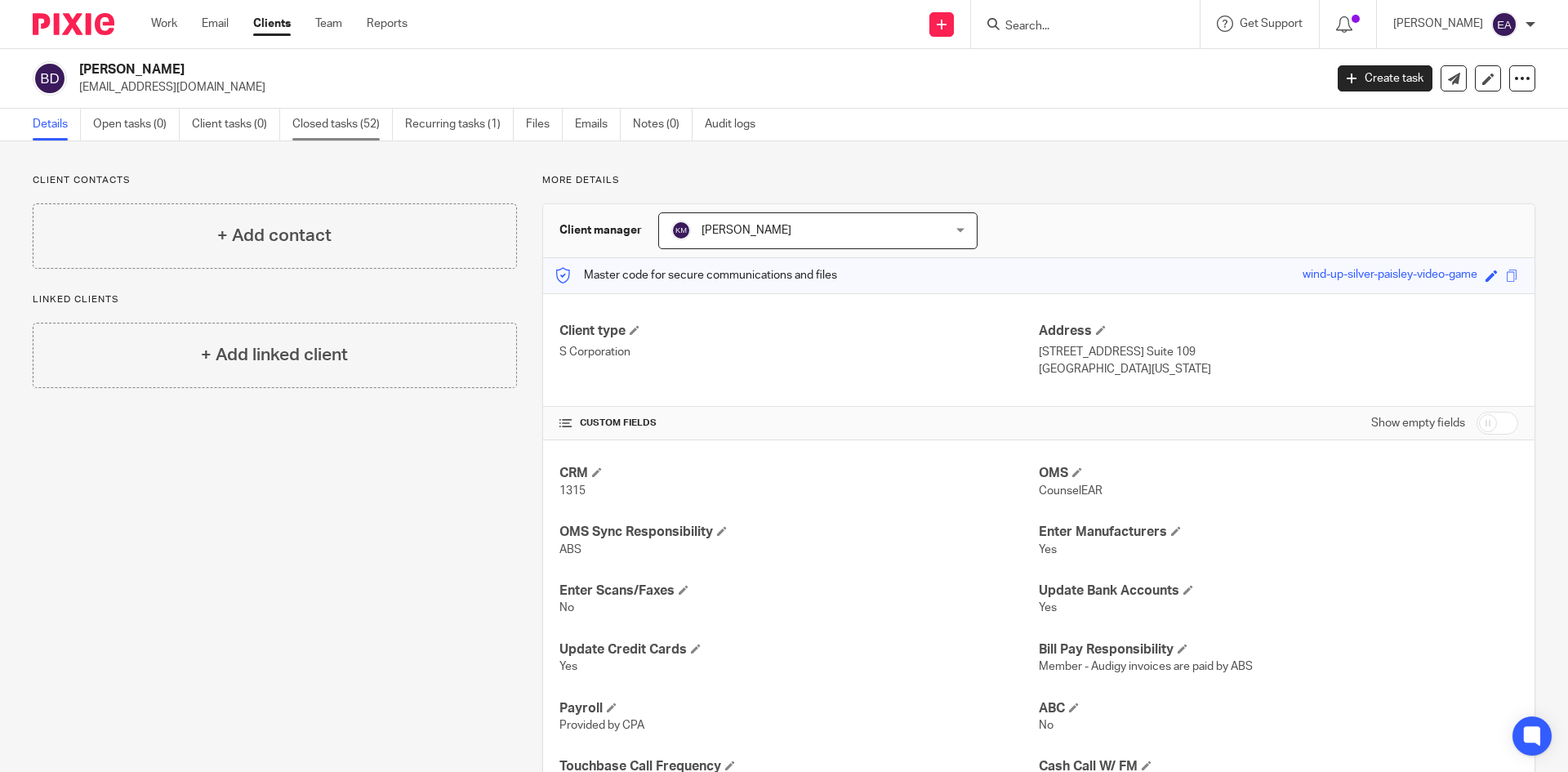
click at [337, 116] on link "Closed tasks (52)" at bounding box center [343, 124] width 101 height 32
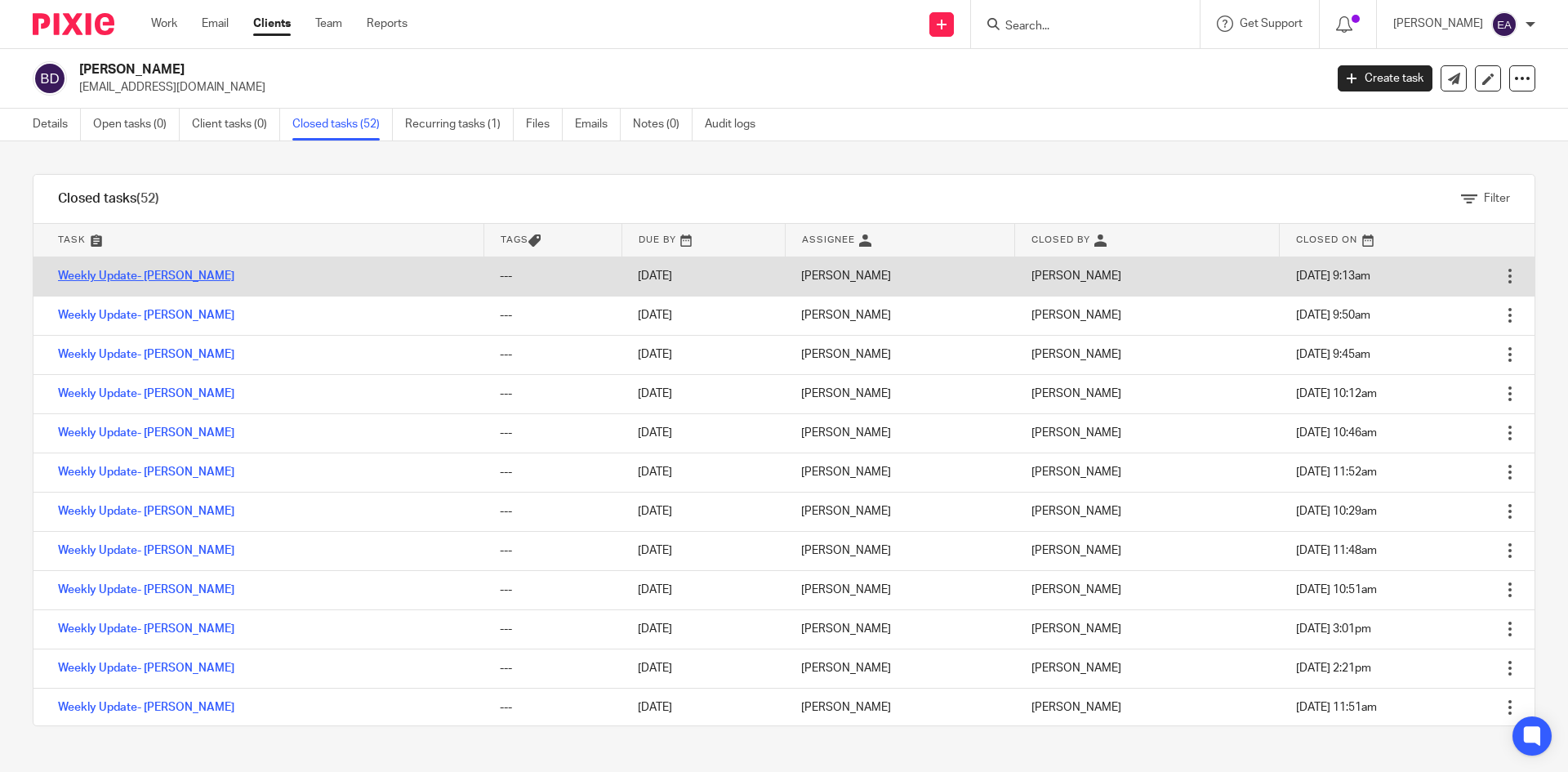
click at [166, 277] on link "Weekly Update- [PERSON_NAME]" at bounding box center [146, 276] width 176 height 11
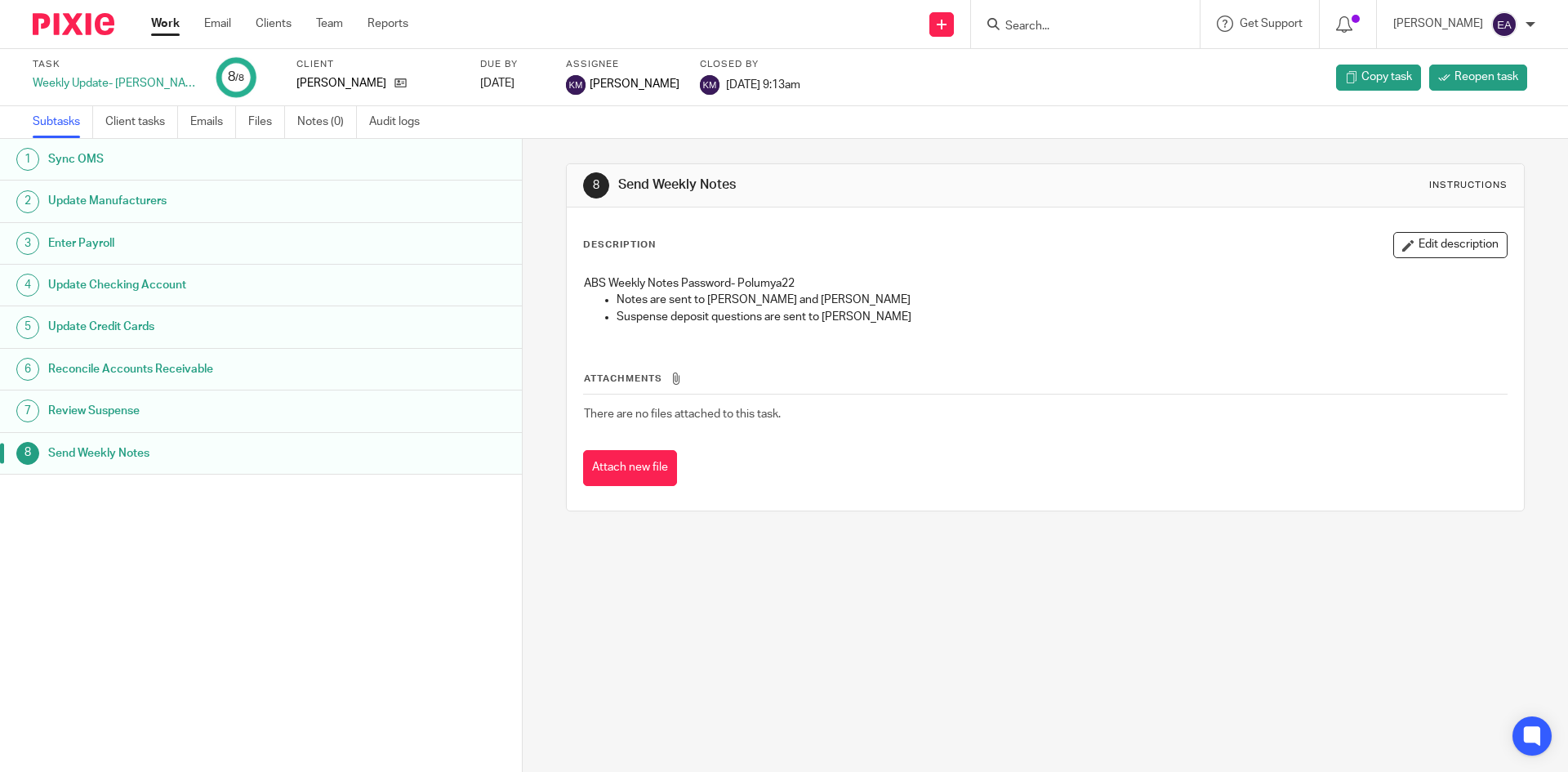
click at [140, 199] on h1 "Update Manufacturers" at bounding box center [201, 201] width 305 height 25
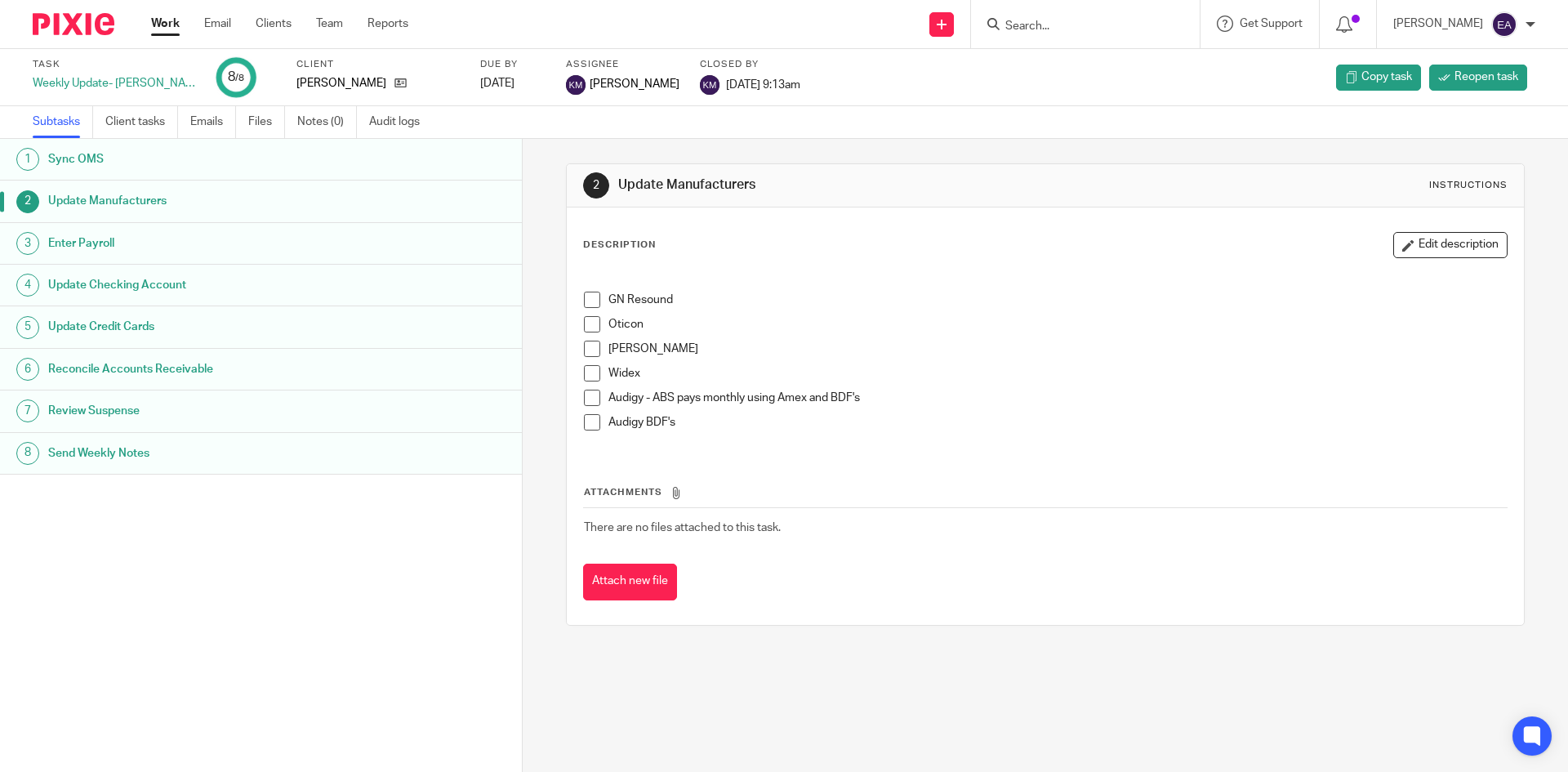
click at [585, 304] on span at bounding box center [592, 300] width 17 height 17
click at [587, 319] on span at bounding box center [592, 325] width 17 height 17
click at [585, 342] on span at bounding box center [592, 348] width 17 height 17
click at [586, 373] on span at bounding box center [592, 373] width 17 height 17
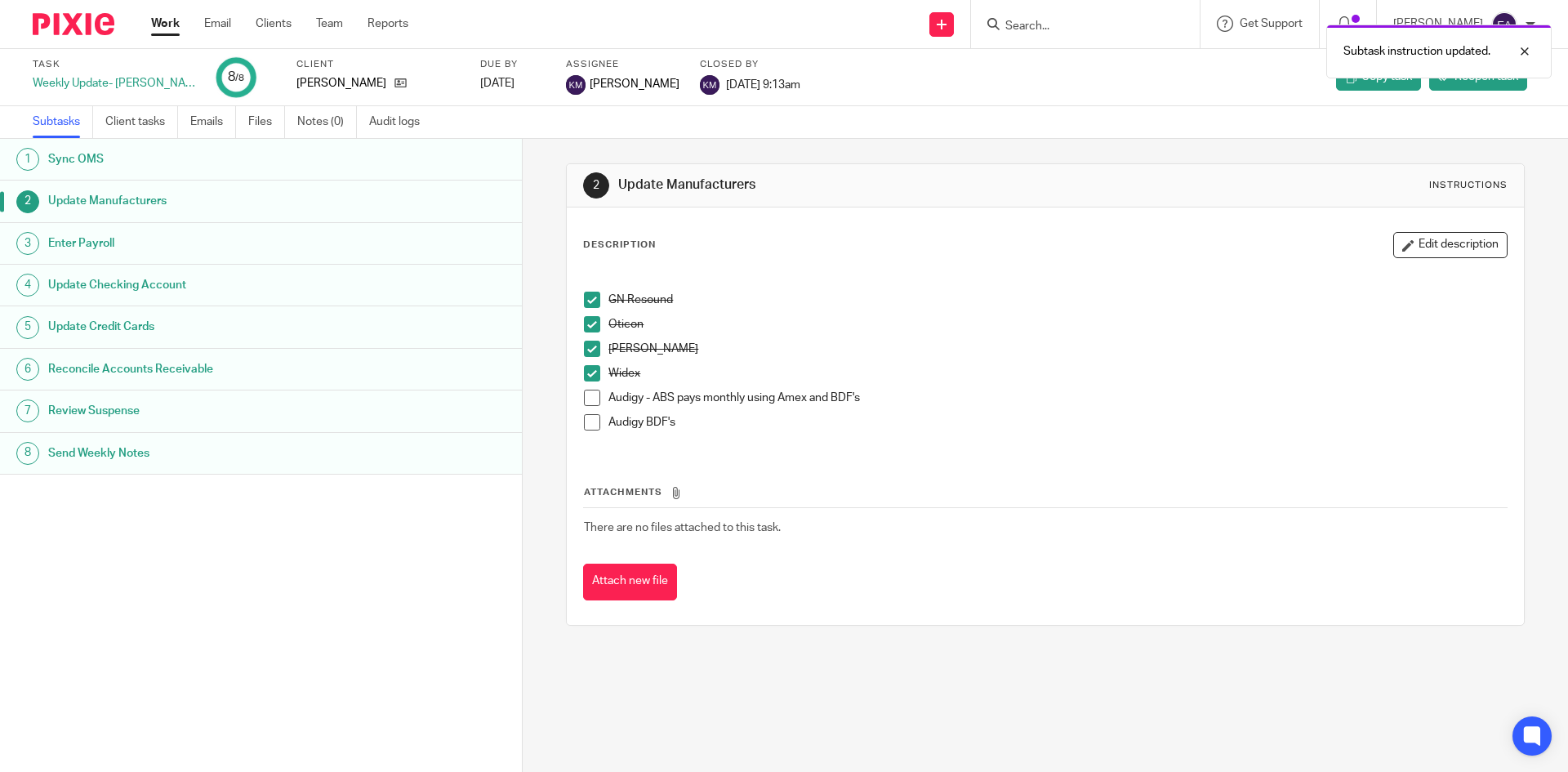
click at [586, 399] on span at bounding box center [592, 398] width 17 height 17
click at [585, 429] on span at bounding box center [592, 423] width 17 height 17
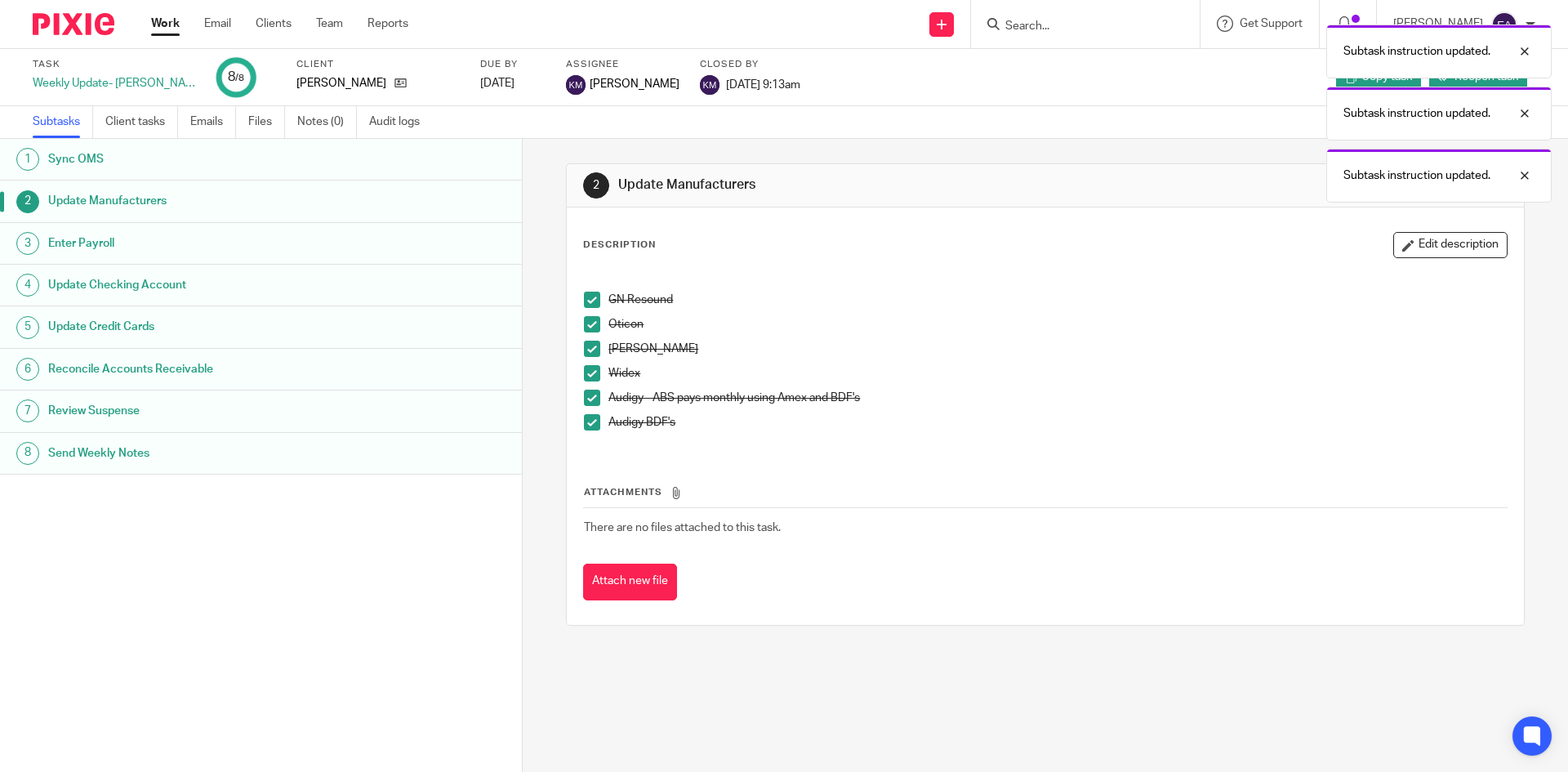
click at [123, 249] on h1 "Enter Payroll" at bounding box center [201, 243] width 305 height 25
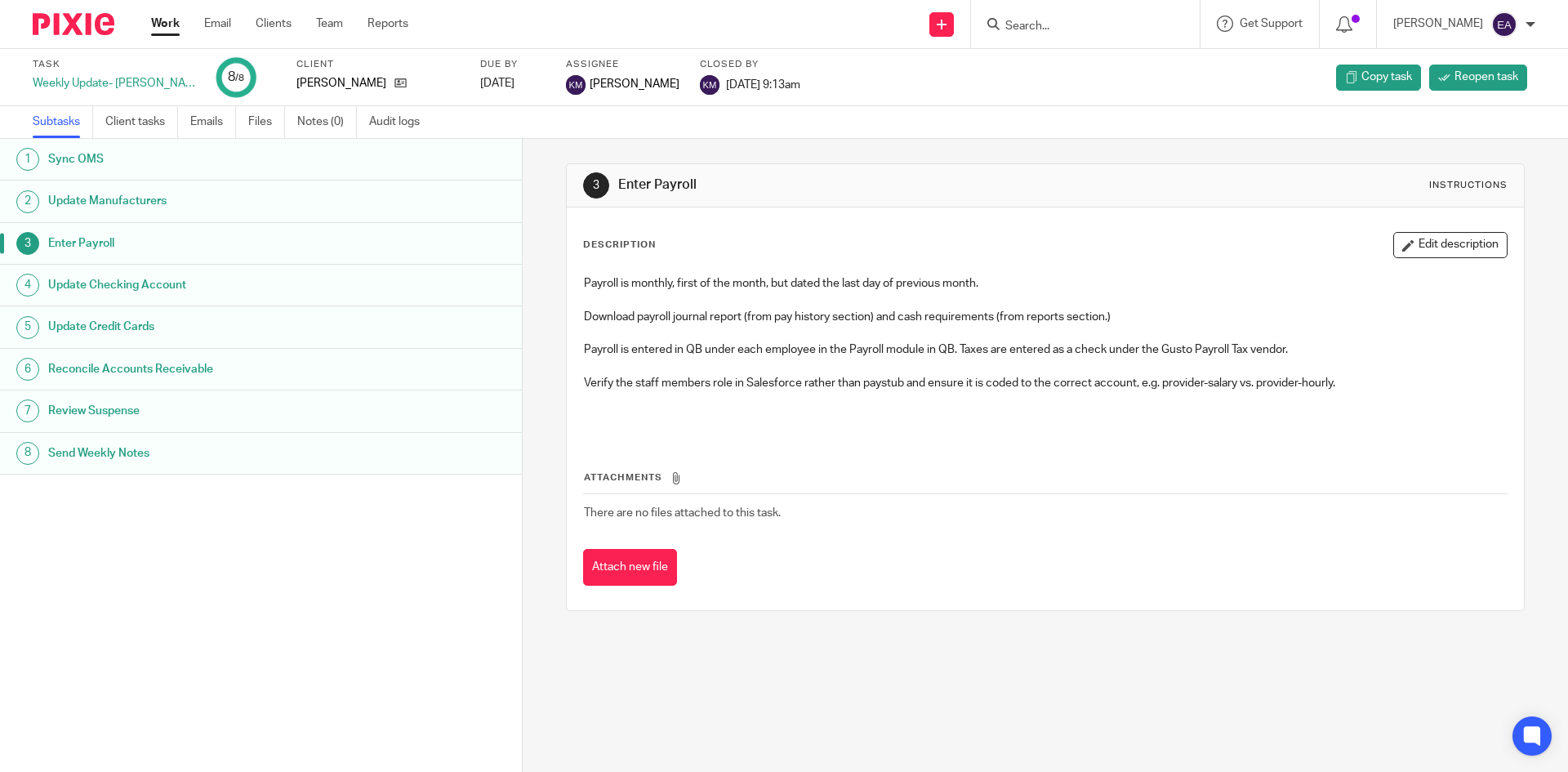
click at [123, 281] on h1 "Update Checking Account" at bounding box center [201, 284] width 305 height 25
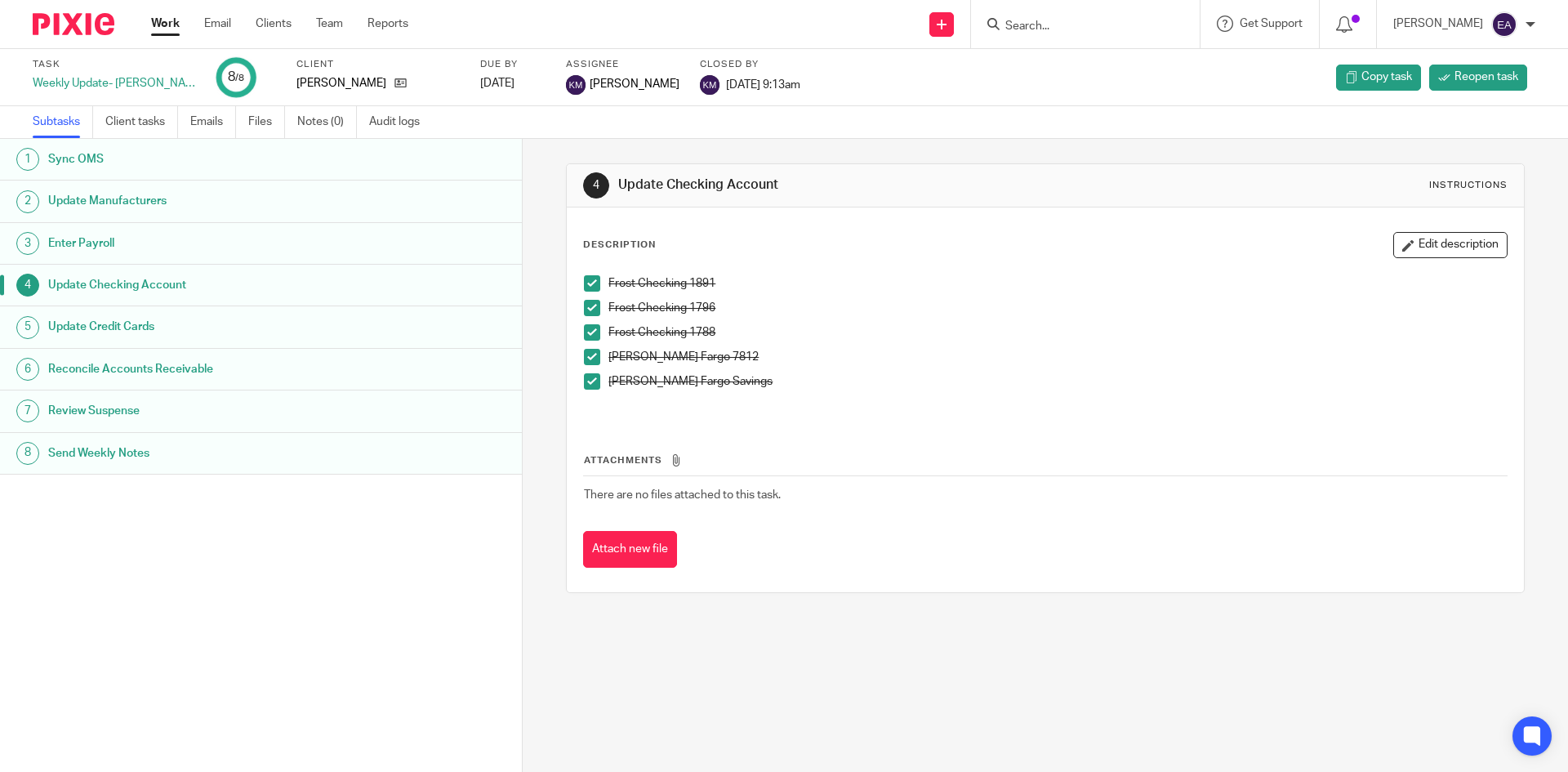
click at [589, 311] on span at bounding box center [592, 308] width 17 height 17
click at [127, 323] on h1 "Update Credit Cards" at bounding box center [201, 326] width 305 height 25
